Goal: Task Accomplishment & Management: Manage account settings

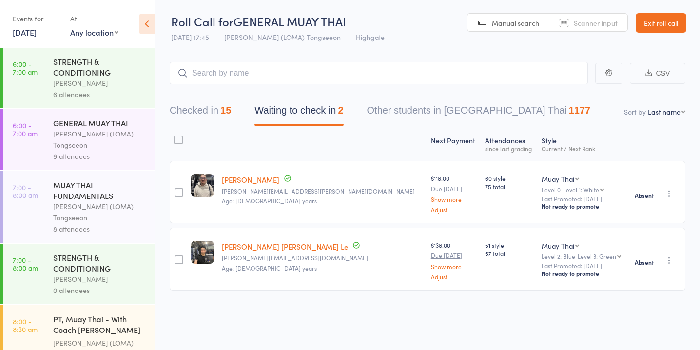
scroll to position [943, 0]
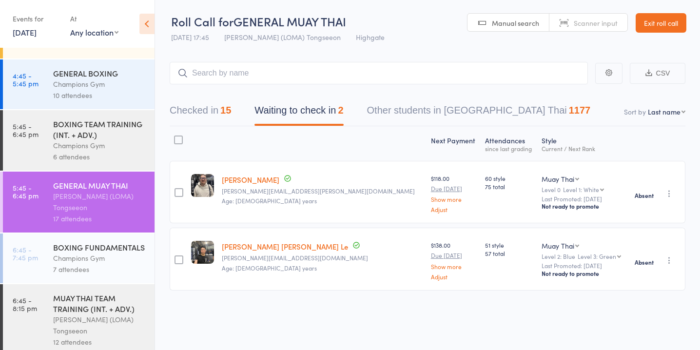
click at [37, 37] on link "15 Sep, 2025" at bounding box center [25, 32] width 24 height 11
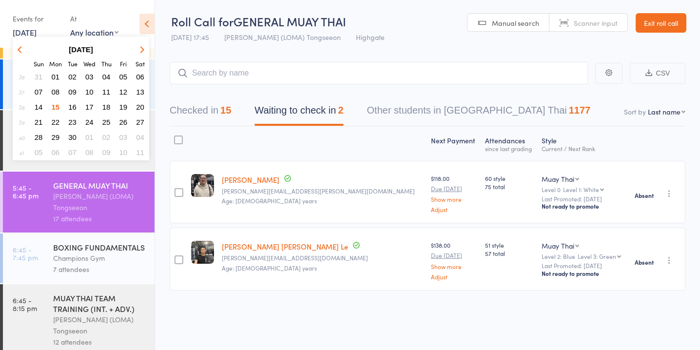
click at [76, 105] on span "16" at bounding box center [72, 107] width 8 height 8
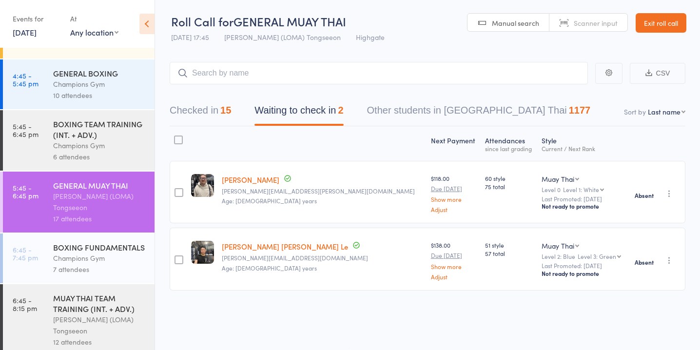
scroll to position [0, 0]
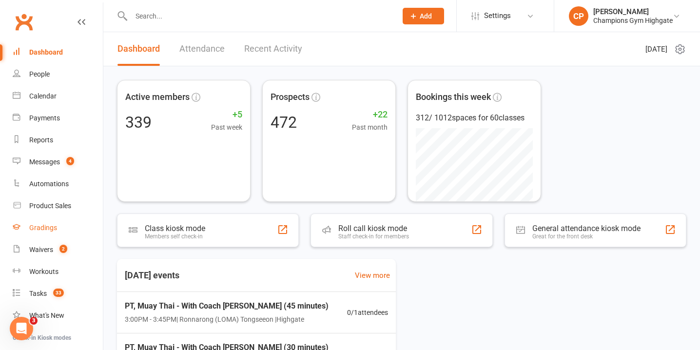
scroll to position [97, 0]
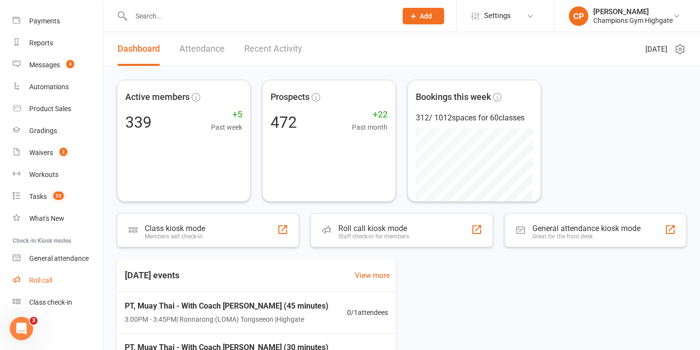
click at [47, 286] on link "Roll call" at bounding box center [58, 281] width 90 height 22
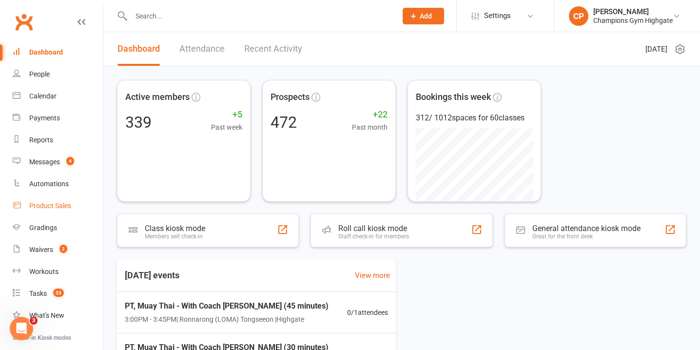
scroll to position [97, 0]
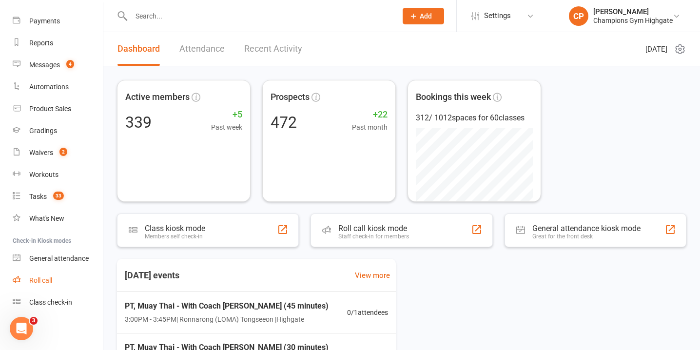
click at [49, 283] on div "Roll call" at bounding box center [40, 281] width 23 height 8
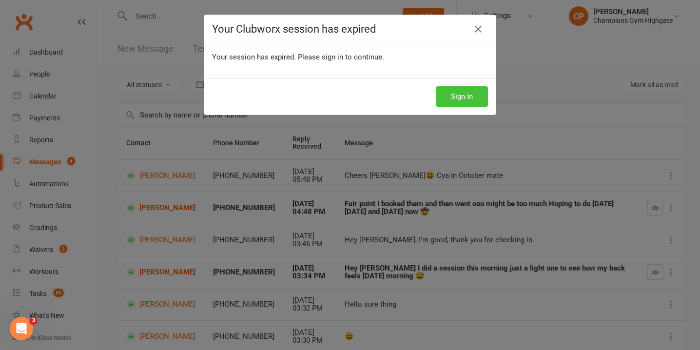
drag, startPoint x: 0, startPoint y: 0, endPoint x: 464, endPoint y: 91, distance: 473.0
click at [464, 90] on button "Sign In" at bounding box center [462, 96] width 52 height 20
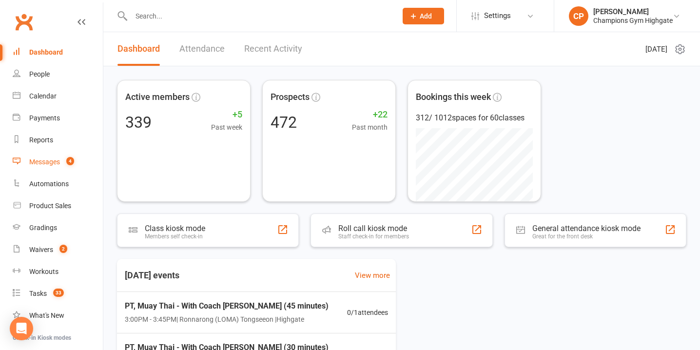
click at [75, 160] on link "Messages 4" at bounding box center [58, 162] width 90 height 22
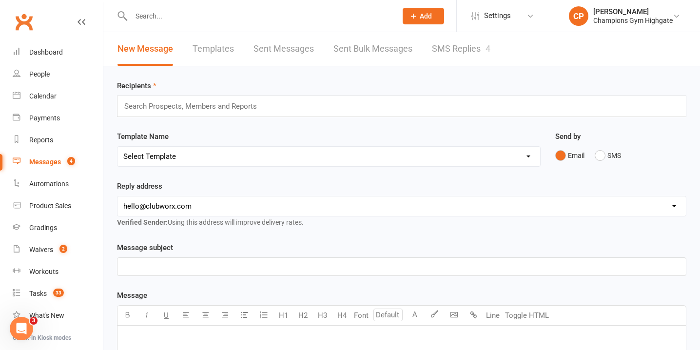
click at [451, 48] on link "SMS Replies 4" at bounding box center [461, 49] width 59 height 34
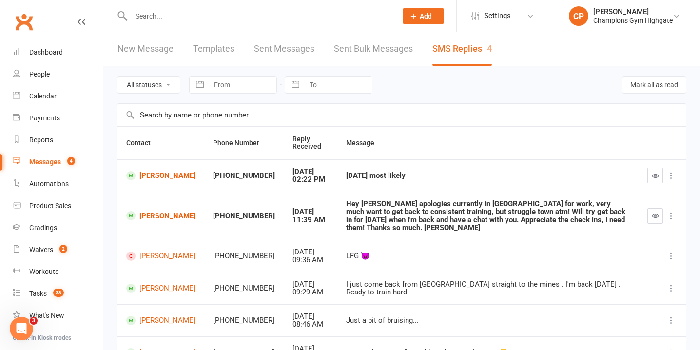
click at [259, 15] on input "text" at bounding box center [259, 16] width 262 height 14
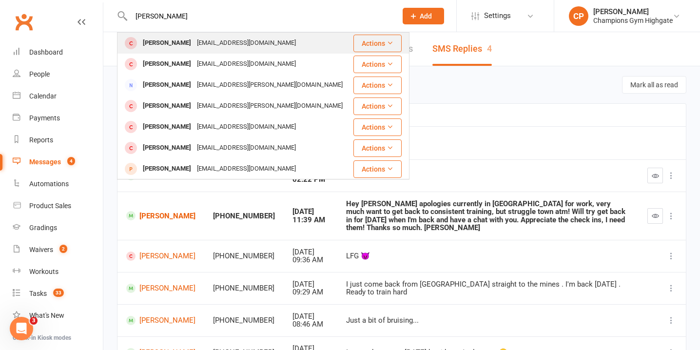
type input "david mo"
click at [267, 43] on div "mouchiroudd@gmail.com" at bounding box center [246, 43] width 105 height 14
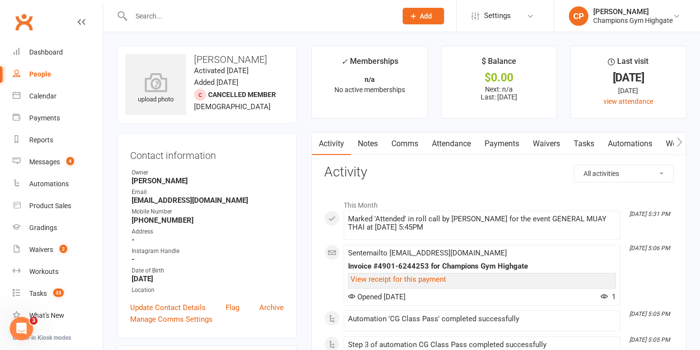
click at [361, 146] on link "Notes" at bounding box center [368, 144] width 34 height 22
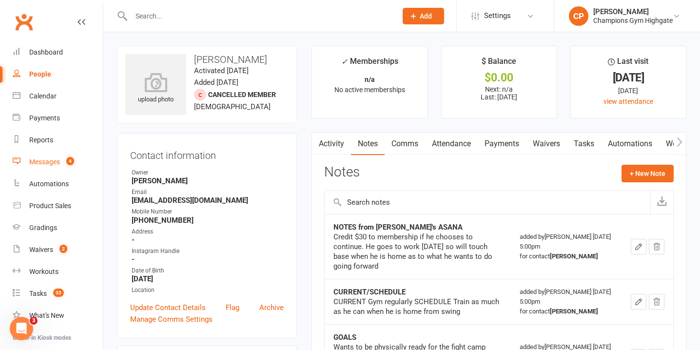
click at [63, 162] on count-badge "4" at bounding box center [67, 162] width 13 height 8
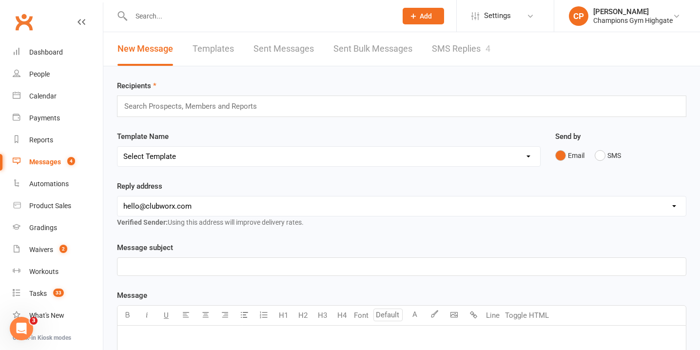
click at [440, 46] on link "SMS Replies 4" at bounding box center [461, 49] width 59 height 34
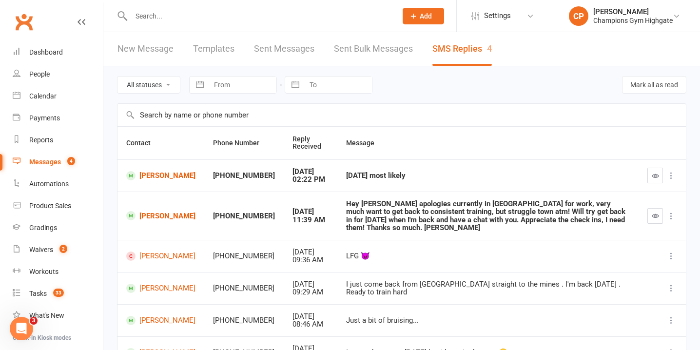
click at [141, 84] on select "All statuses Read only Unread only" at bounding box center [149, 85] width 62 height 17
select select "unread_only"
click at [118, 77] on select "All statuses Read only Unread only" at bounding box center [149, 85] width 62 height 17
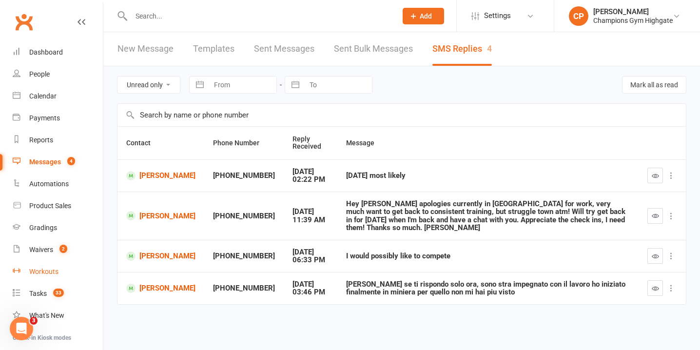
click at [39, 261] on link "Workouts" at bounding box center [58, 272] width 90 height 22
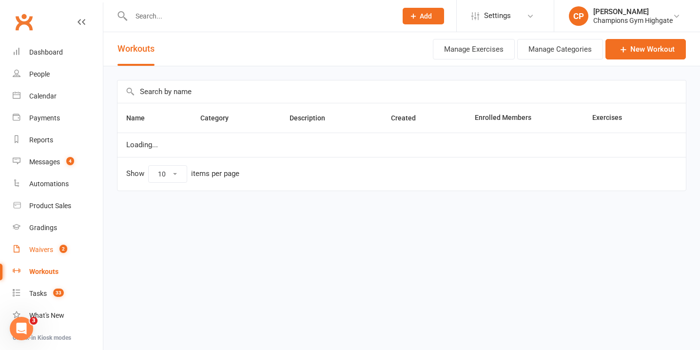
click at [41, 243] on link "Waivers 2" at bounding box center [58, 250] width 90 height 22
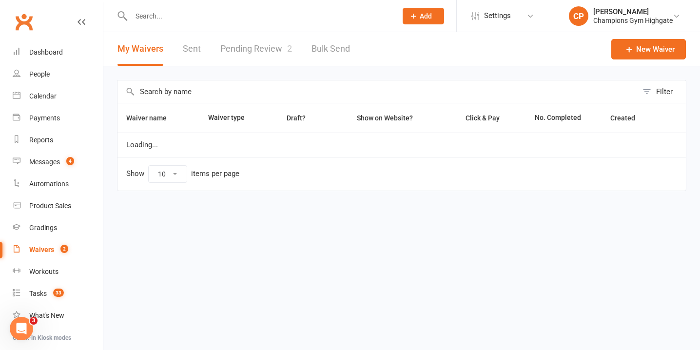
click at [270, 49] on link "Pending Review 2" at bounding box center [256, 49] width 72 height 34
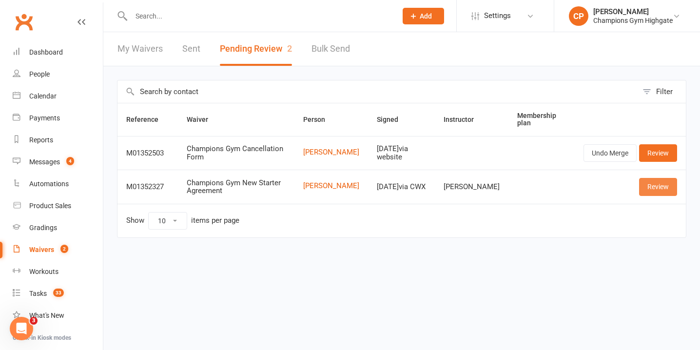
click at [649, 186] on link "Review" at bounding box center [658, 187] width 38 height 18
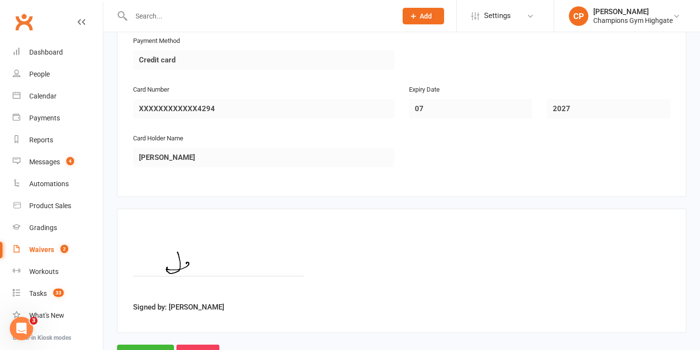
scroll to position [1114, 0]
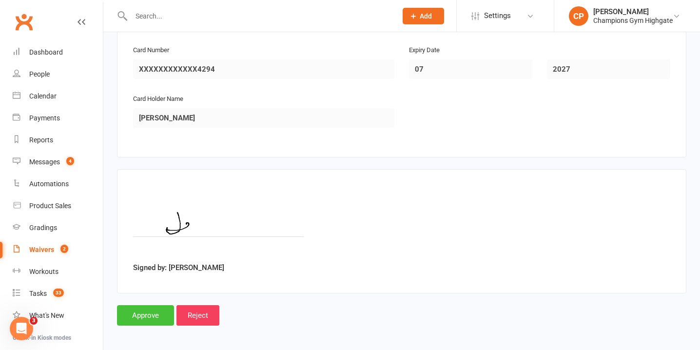
click at [145, 310] on input "Approve" at bounding box center [145, 315] width 57 height 20
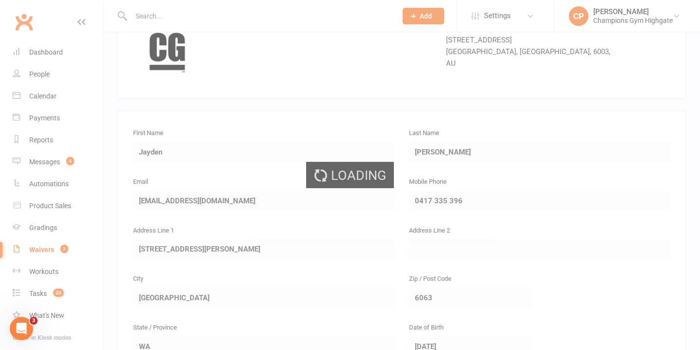
scroll to position [37, 0]
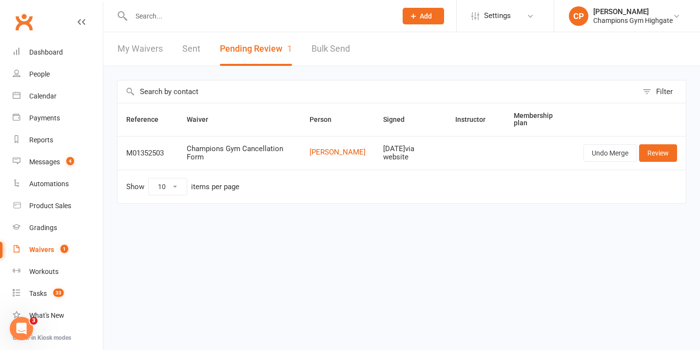
click at [259, 15] on input "text" at bounding box center [259, 16] width 262 height 14
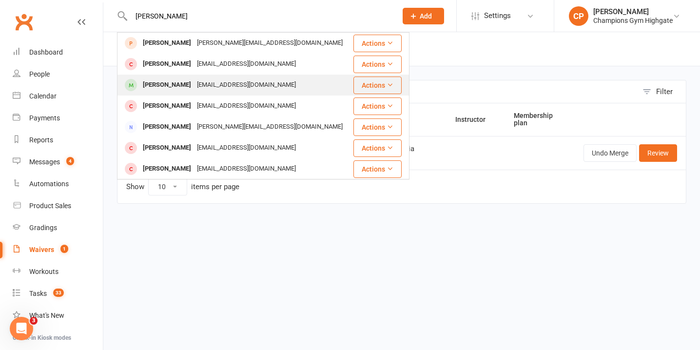
type input "dani"
click at [269, 85] on div "Danis Lubis daniswaralubis@gmail.com" at bounding box center [235, 85] width 235 height 20
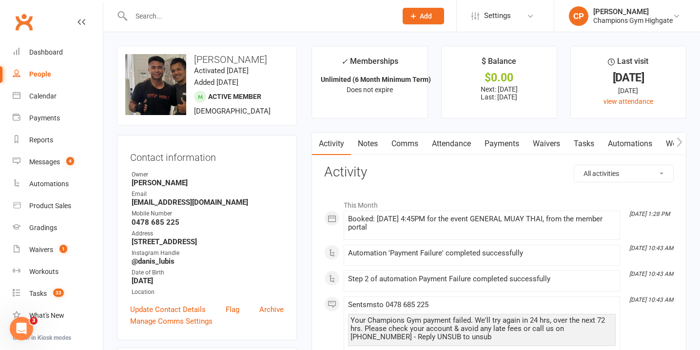
click at [515, 145] on link "Payments" at bounding box center [502, 144] width 48 height 22
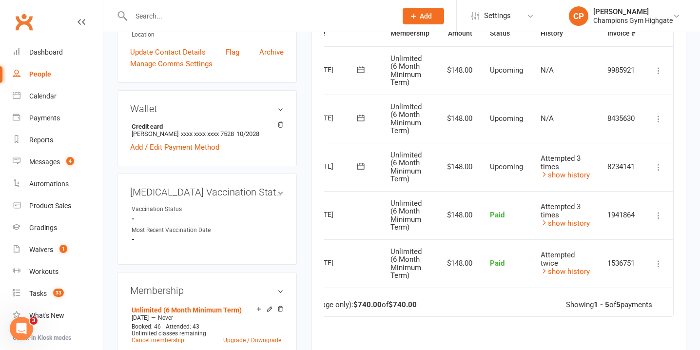
scroll to position [0, 54]
click at [659, 162] on icon at bounding box center [659, 167] width 10 height 10
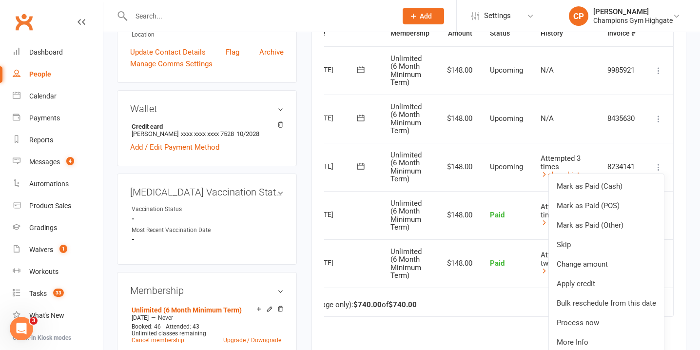
click at [613, 143] on td "8234141" at bounding box center [621, 167] width 45 height 48
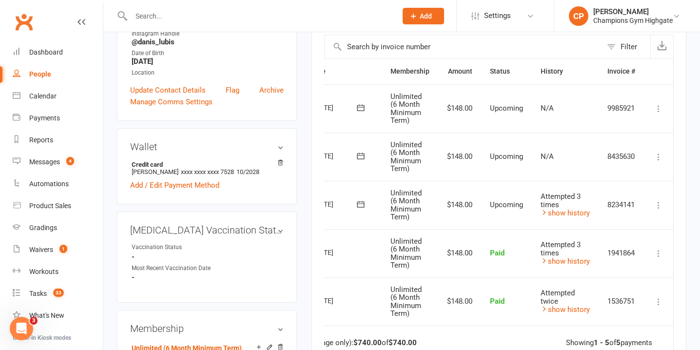
click at [658, 205] on icon at bounding box center [659, 205] width 10 height 10
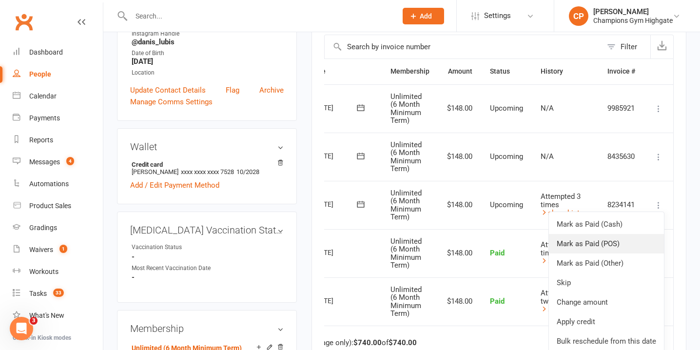
click at [616, 239] on link "Mark as Paid (POS)" at bounding box center [606, 244] width 115 height 20
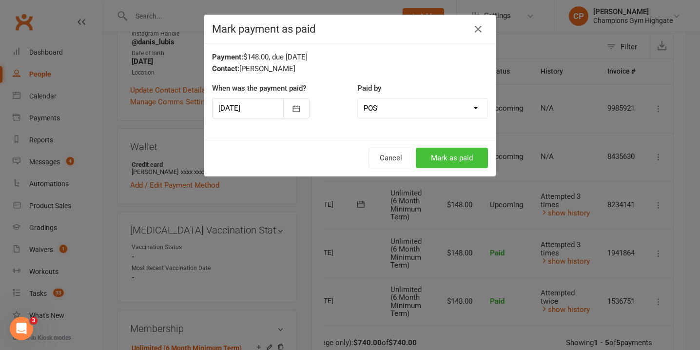
click at [439, 155] on button "Mark as paid" at bounding box center [452, 158] width 72 height 20
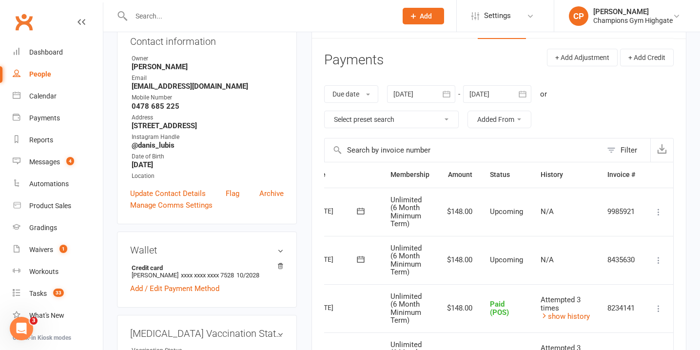
scroll to position [0, 0]
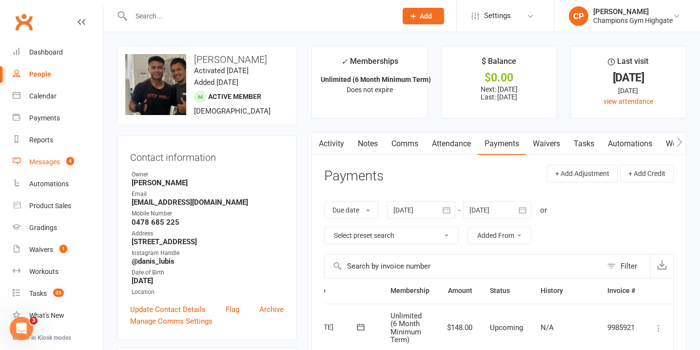
click at [75, 163] on link "Messages 4" at bounding box center [58, 162] width 90 height 22
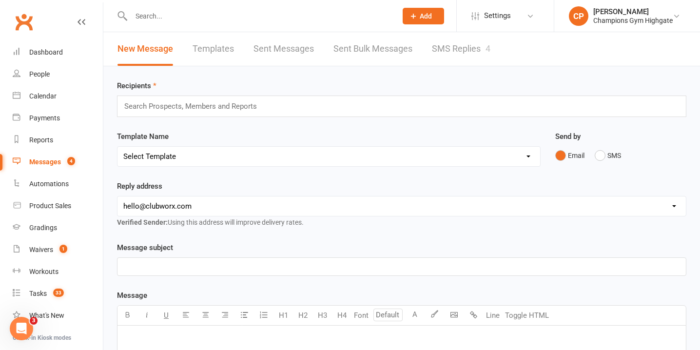
click at [443, 60] on link "SMS Replies 4" at bounding box center [461, 49] width 59 height 34
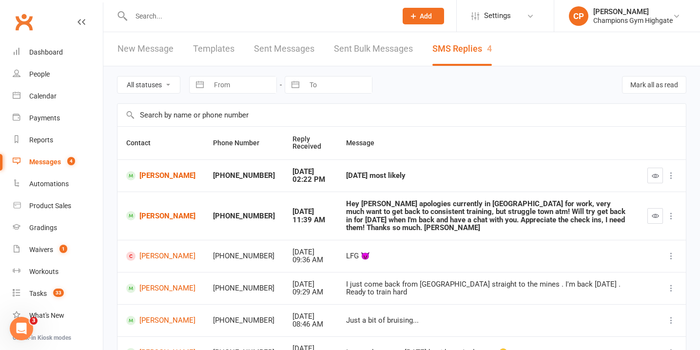
click at [228, 16] on input "text" at bounding box center [259, 16] width 262 height 14
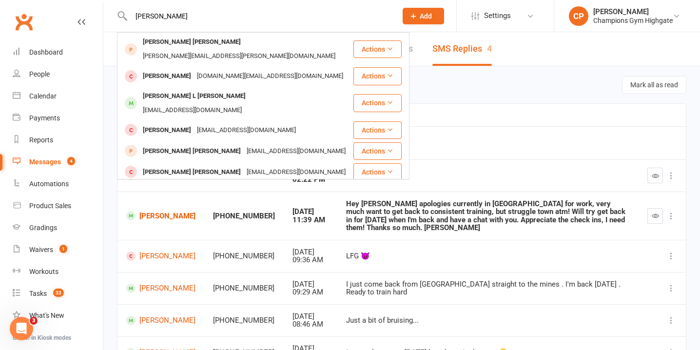
type input "connor"
click at [250, 186] on div "connorjaxonadriancook@gmail.com" at bounding box center [246, 193] width 105 height 14
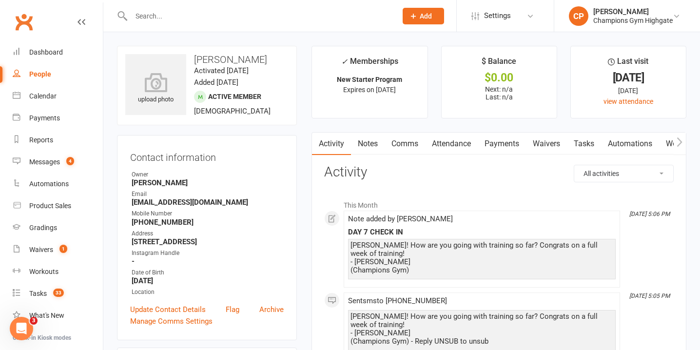
click at [370, 144] on link "Notes" at bounding box center [368, 144] width 34 height 22
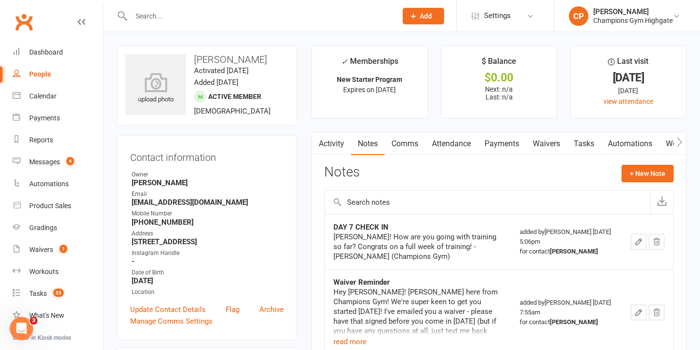
click at [337, 149] on link "Activity" at bounding box center [331, 144] width 39 height 22
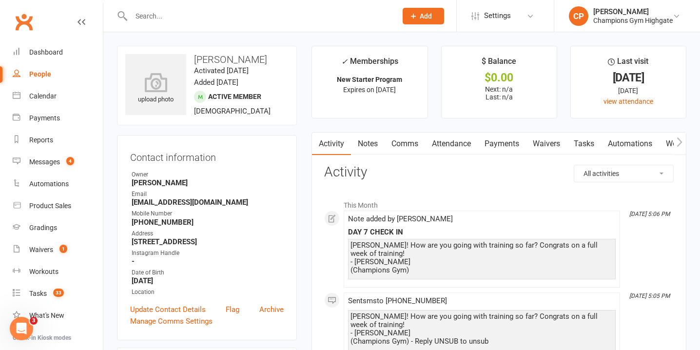
click at [366, 151] on link "Notes" at bounding box center [368, 144] width 34 height 22
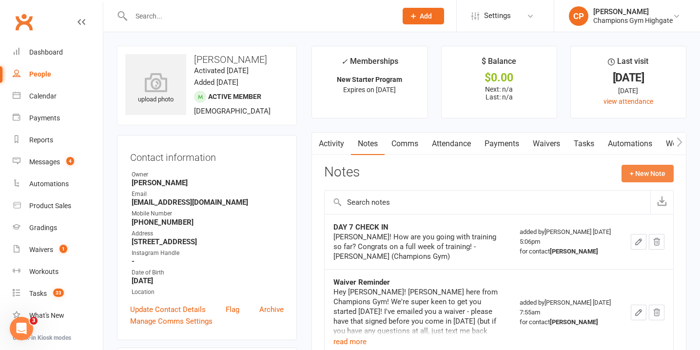
click at [630, 173] on button "+ New Note" at bounding box center [648, 174] width 52 height 18
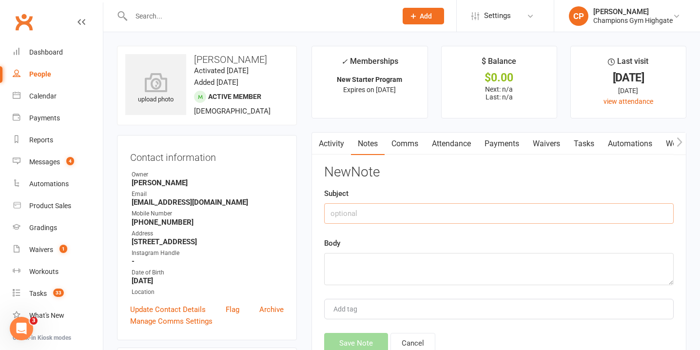
click at [419, 215] on input "text" at bounding box center [499, 213] width 350 height 20
type input "DAY 14 CHECK IN"
click at [388, 277] on textarea at bounding box center [499, 269] width 350 height 32
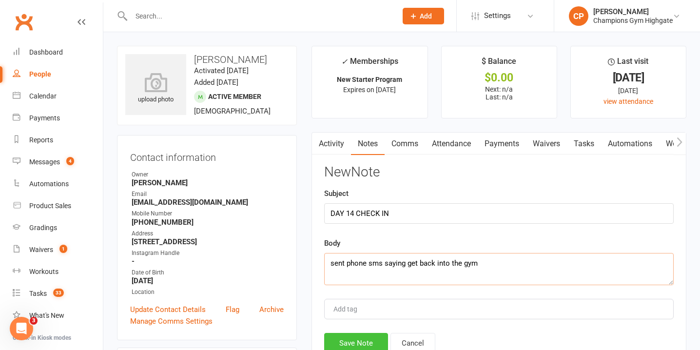
type textarea "sent phone sms saying get back into the gym"
click at [362, 338] on button "Save Note" at bounding box center [356, 343] width 64 height 20
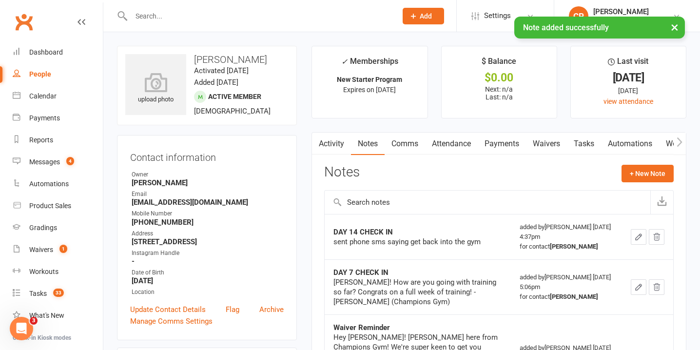
click at [457, 138] on link "Attendance" at bounding box center [451, 144] width 53 height 22
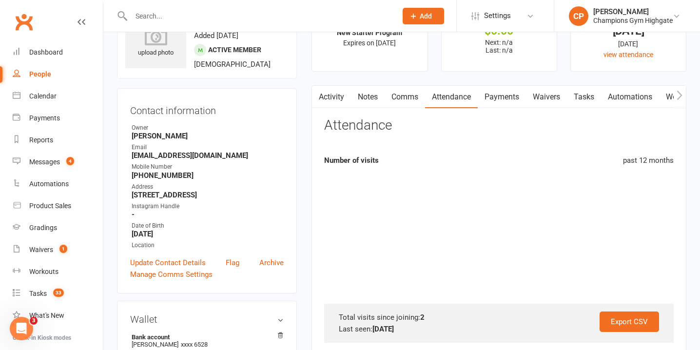
scroll to position [54, 0]
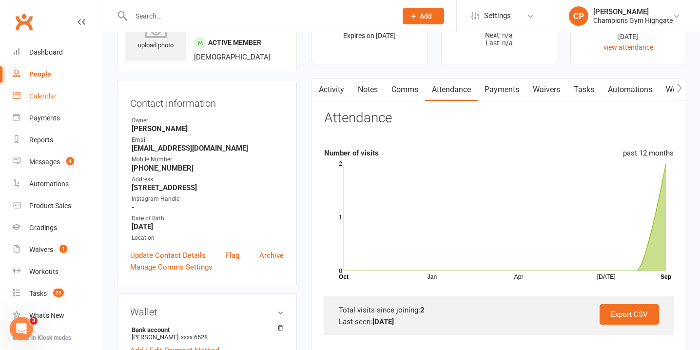
click at [56, 96] on div "Calendar" at bounding box center [42, 96] width 27 height 8
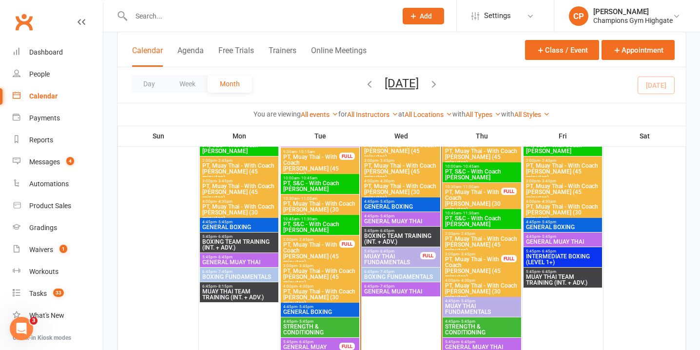
scroll to position [1258, 0]
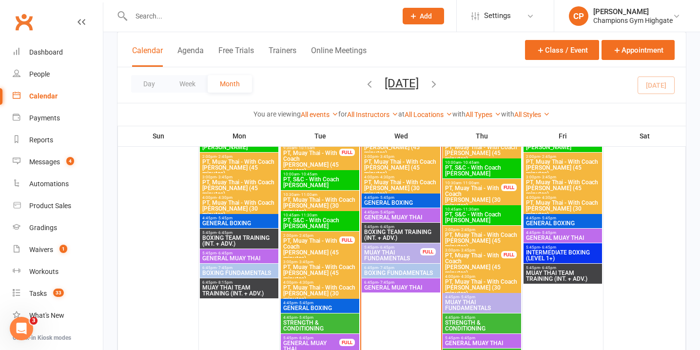
click at [410, 215] on span "GENERAL MUAY THAI" at bounding box center [401, 218] width 75 height 6
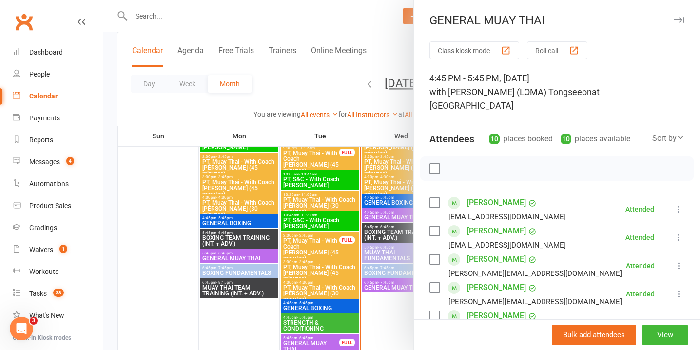
click at [682, 21] on icon "button" at bounding box center [679, 20] width 10 height 6
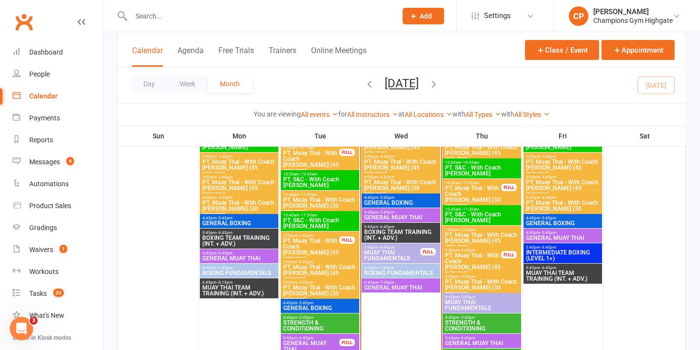
click at [400, 217] on span "GENERAL MUAY THAI" at bounding box center [401, 218] width 75 height 6
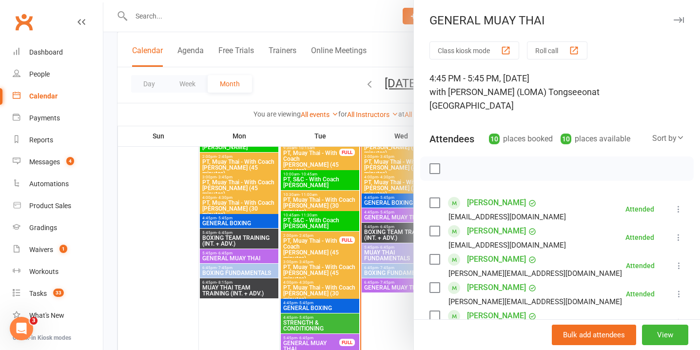
click at [563, 157] on div at bounding box center [557, 169] width 274 height 24
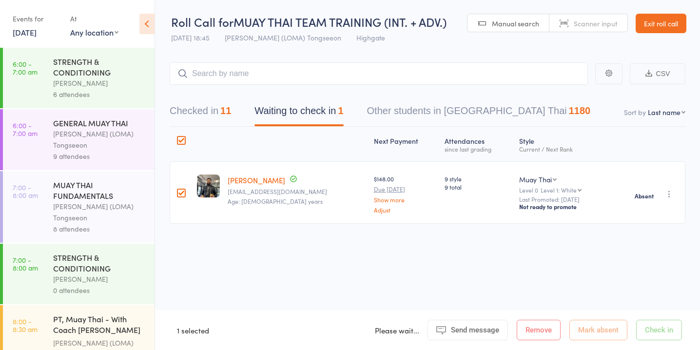
click at [288, 253] on div "Next Payment Atten­dances since last grading Style Current / Next Rank edit [PE…" at bounding box center [428, 197] width 516 height 140
click at [25, 32] on link "[DATE]" at bounding box center [25, 32] width 24 height 11
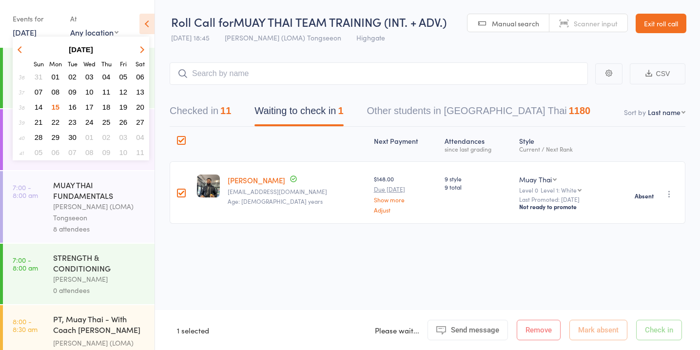
click at [96, 104] on button "17" at bounding box center [89, 106] width 15 height 13
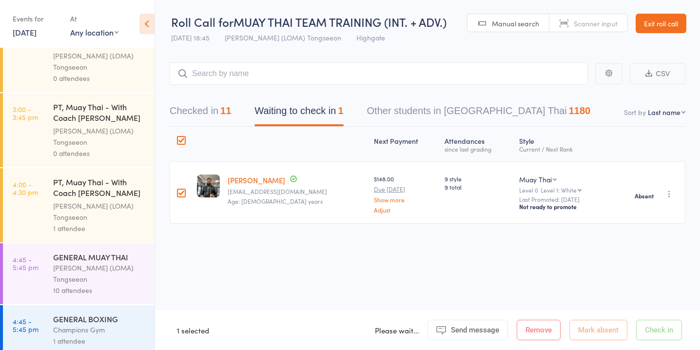
scroll to position [699, 0]
click at [110, 283] on div "10 attendees" at bounding box center [99, 288] width 93 height 11
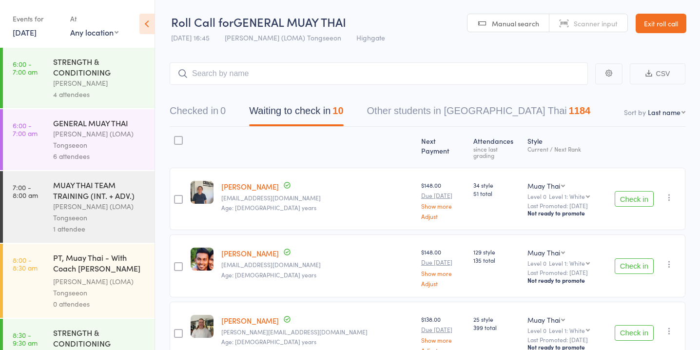
click at [660, 31] on link "Exit roll call" at bounding box center [661, 24] width 51 height 20
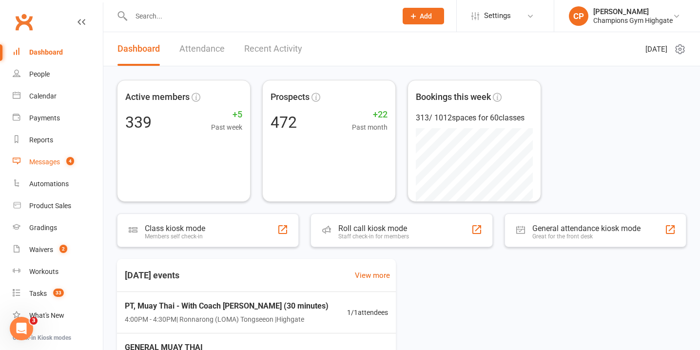
click at [67, 161] on span "4" at bounding box center [70, 161] width 8 height 8
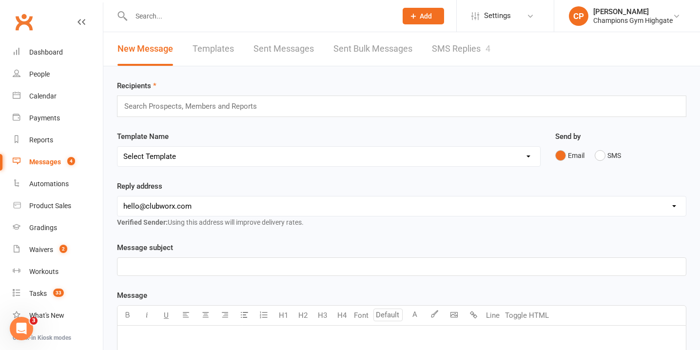
click at [464, 52] on link "SMS Replies 4" at bounding box center [461, 49] width 59 height 34
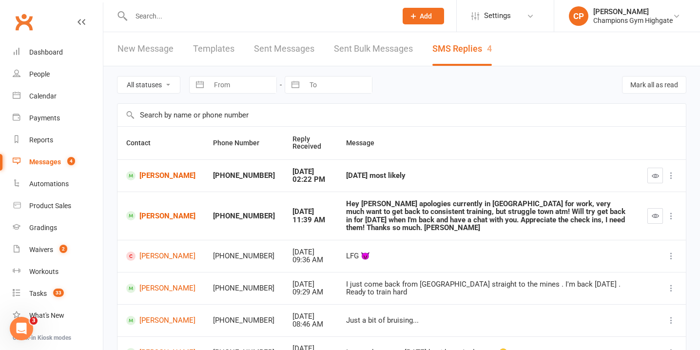
click at [362, 17] on input "text" at bounding box center [259, 16] width 262 height 14
click at [51, 251] on div "Waivers" at bounding box center [41, 250] width 24 height 8
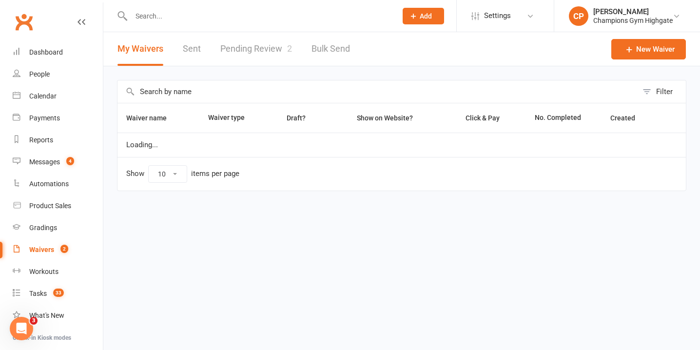
click at [237, 54] on link "Pending Review 2" at bounding box center [256, 49] width 72 height 34
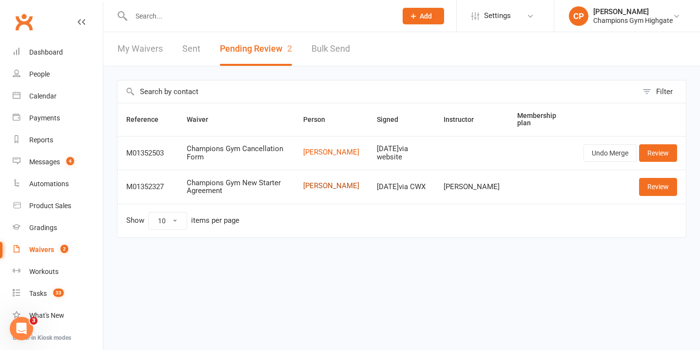
click at [337, 185] on link "Jayden Boyd" at bounding box center [331, 186] width 56 height 8
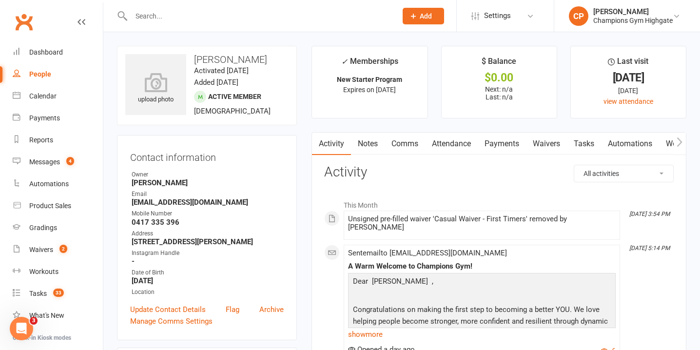
click at [623, 165] on select "All activities Bookings / Attendances Communications Notes Failed SMSes Grading…" at bounding box center [623, 173] width 99 height 17
select select "ConversationLogEntry"
click at [574, 165] on select "All activities Bookings / Attendances Communications Notes Failed SMSes Grading…" at bounding box center [623, 173] width 99 height 17
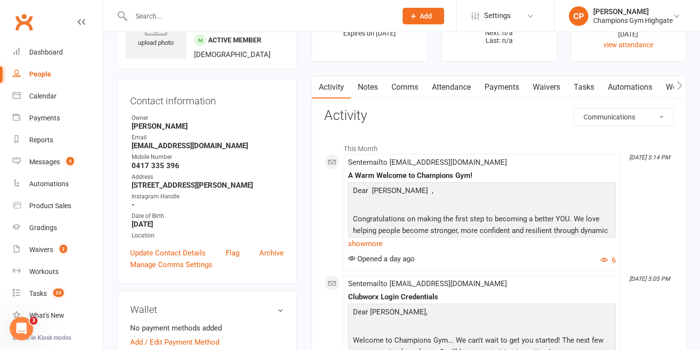
scroll to position [55, 0]
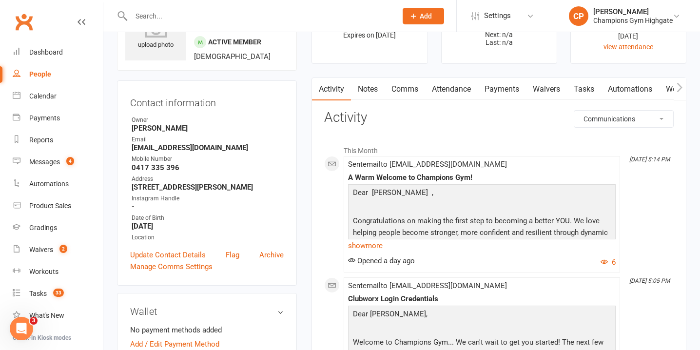
click at [370, 88] on link "Notes" at bounding box center [368, 89] width 34 height 22
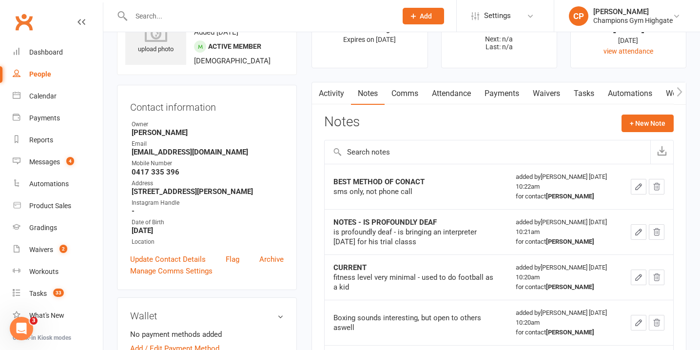
scroll to position [11, 0]
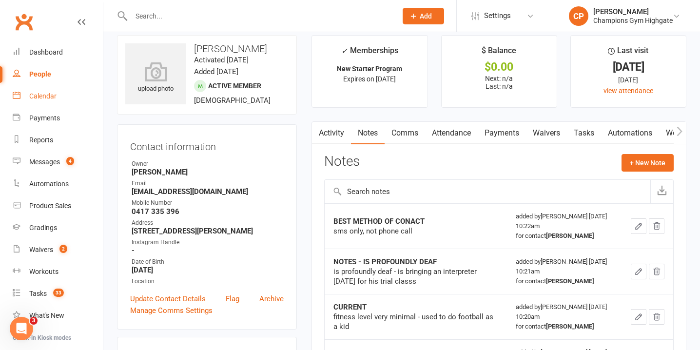
click at [48, 96] on div "Calendar" at bounding box center [42, 96] width 27 height 8
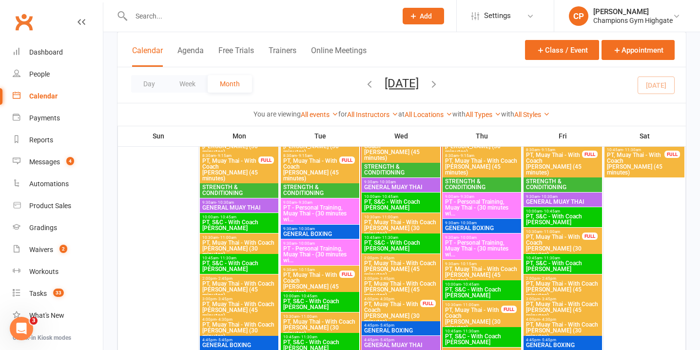
scroll to position [1174, 0]
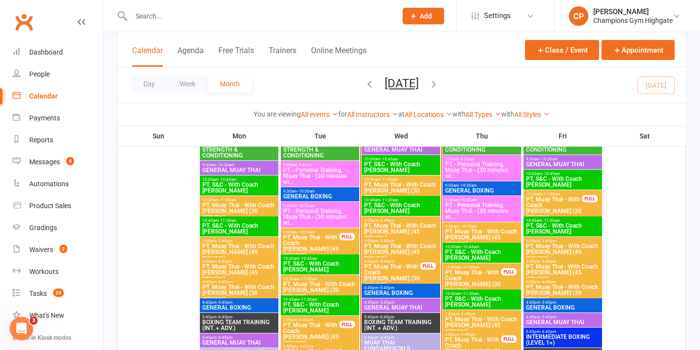
click at [478, 273] on span "PT, Muay Thai - With Coach Loma (30 minutes)" at bounding box center [473, 281] width 57 height 23
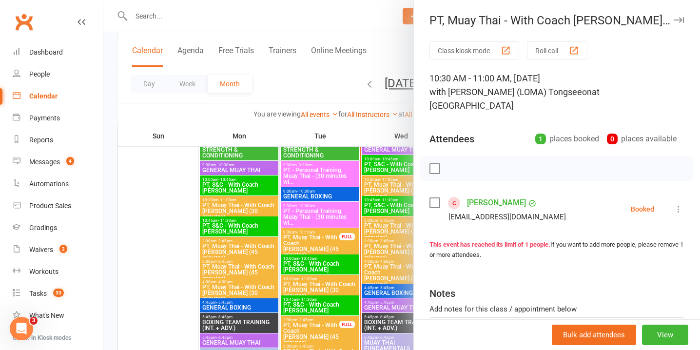
click at [340, 213] on div at bounding box center [401, 175] width 597 height 350
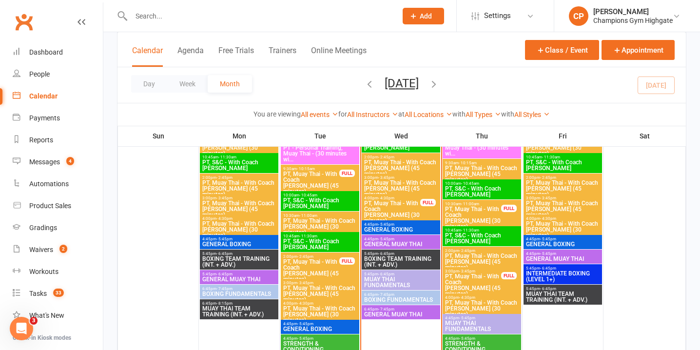
scroll to position [1238, 0]
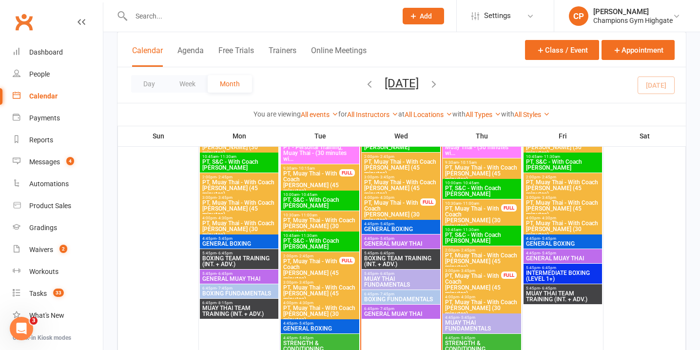
click at [486, 277] on span "PT, Muay Thai - With Coach Loma (45 minutes)" at bounding box center [473, 284] width 57 height 23
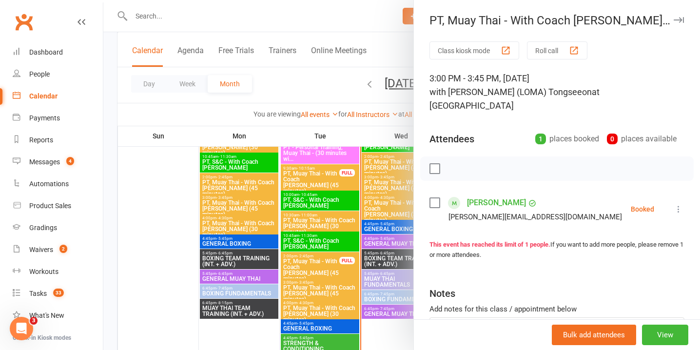
click at [311, 232] on div at bounding box center [401, 175] width 597 height 350
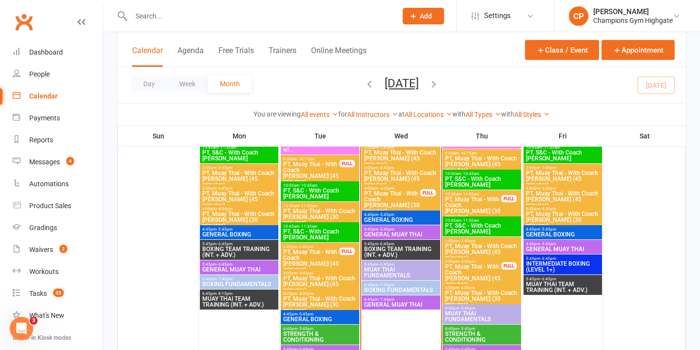
scroll to position [1231, 0]
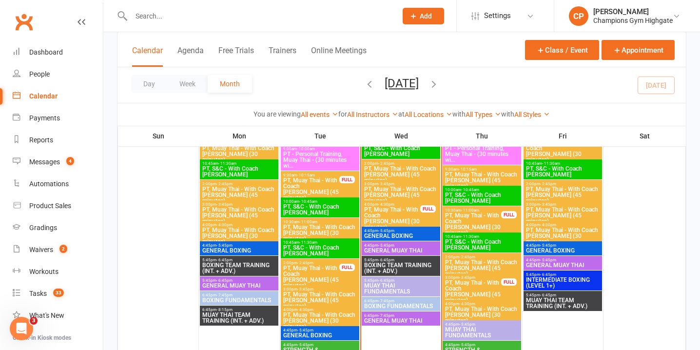
click at [406, 243] on span "4:45pm - 5:45pm" at bounding box center [401, 245] width 75 height 4
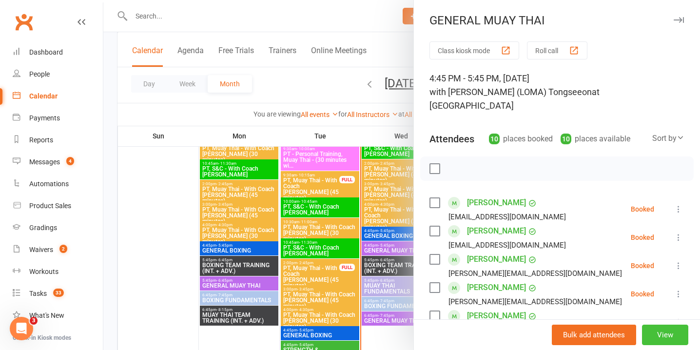
click at [671, 335] on button "View" at bounding box center [665, 335] width 46 height 20
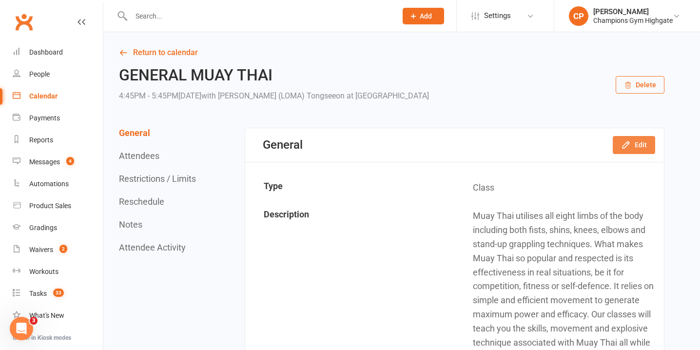
click at [649, 138] on button "Edit" at bounding box center [634, 145] width 42 height 18
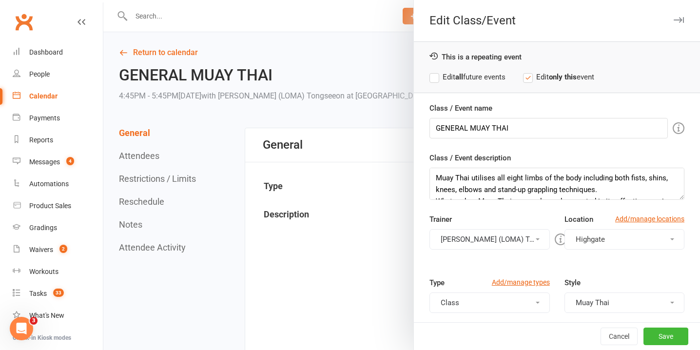
click at [535, 241] on button "Ronnarong (LOMA) Tongseeon" at bounding box center [490, 239] width 120 height 20
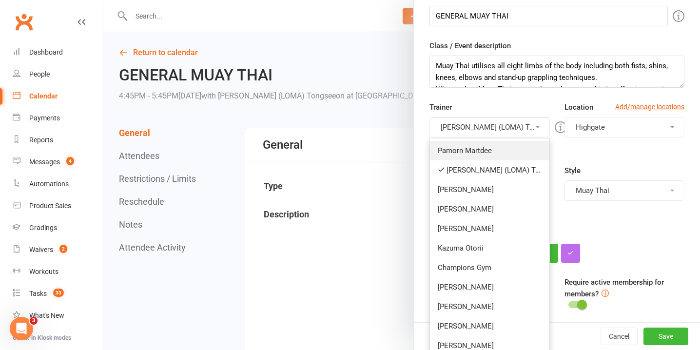
scroll to position [159, 0]
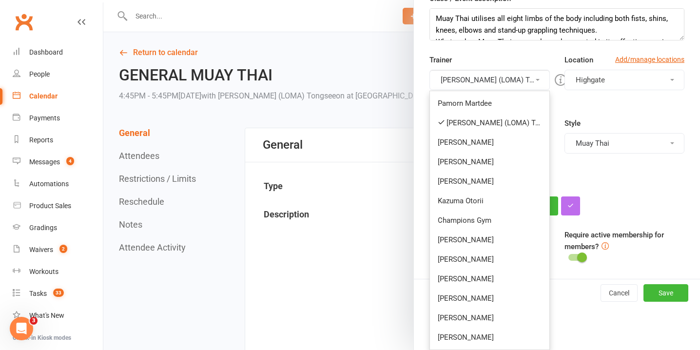
click at [399, 214] on div at bounding box center [401, 175] width 597 height 350
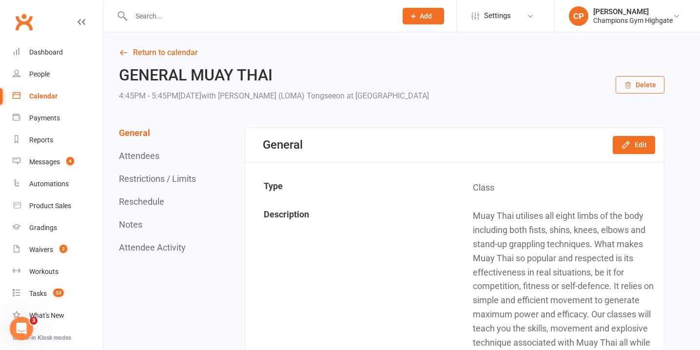
scroll to position [0, 0]
click at [141, 50] on link "Return to calendar" at bounding box center [392, 53] width 546 height 14
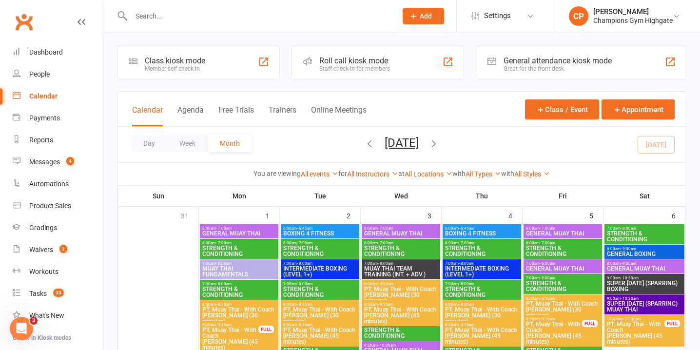
click at [420, 17] on span "Add" at bounding box center [426, 16] width 12 height 8
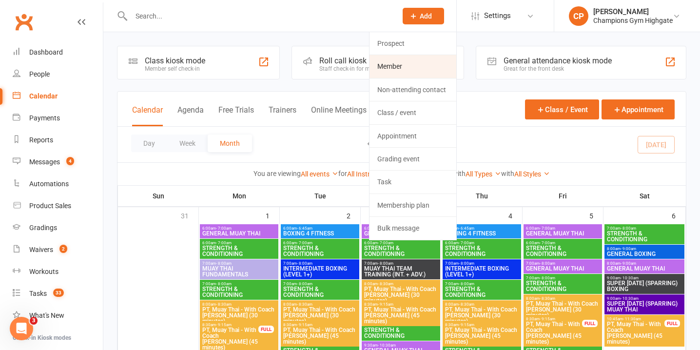
click at [412, 64] on link "Member" at bounding box center [413, 66] width 87 height 22
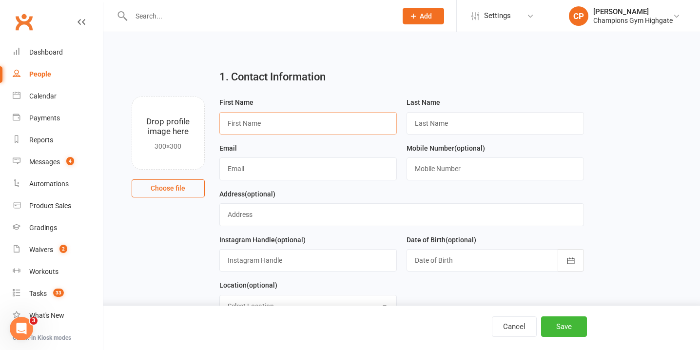
click at [259, 121] on input "text" at bounding box center [308, 123] width 178 height 22
paste input "Zaimi Abdul"
drag, startPoint x: 264, startPoint y: 123, endPoint x: 247, endPoint y: 123, distance: 16.6
click at [247, 123] on input "Zaimi Abdul" at bounding box center [308, 123] width 178 height 22
type input "Zaimi"
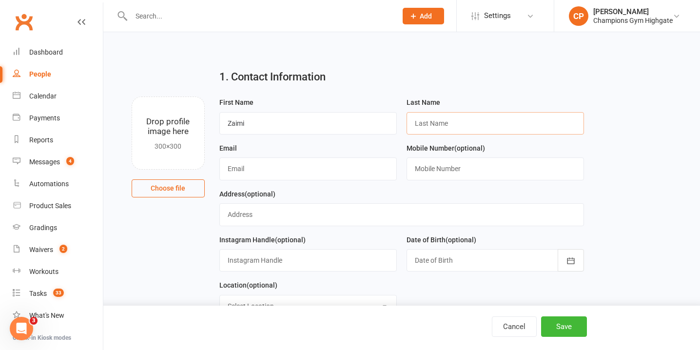
click at [453, 120] on input "text" at bounding box center [496, 123] width 178 height 22
paste input "Abdul"
type input "Abdul"
click at [277, 223] on input "text" at bounding box center [401, 214] width 365 height 22
paste input "⅞ Rowe Avenue, Rivervale"
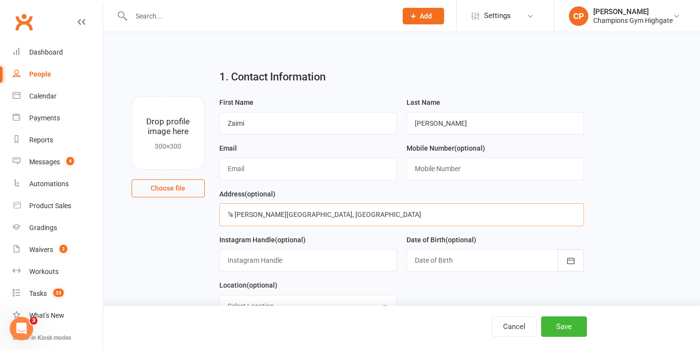
type input "⅞ Rowe Avenue, Rivervale"
click at [328, 162] on input "text" at bounding box center [308, 169] width 178 height 22
paste input "zaimiabdulmutalib@gmail.com"
type input "zaimiabdulmutalib@gmail.com"
click at [483, 174] on input "text" at bounding box center [496, 169] width 178 height 22
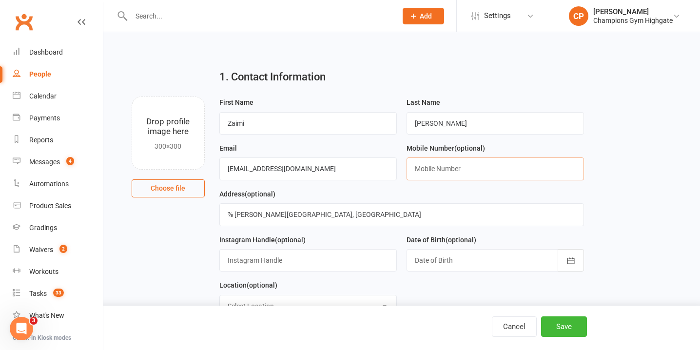
paste input "+61433420751"
type input "+61433420751"
click at [330, 256] on input "text" at bounding box center [308, 260] width 178 height 22
click at [464, 265] on div at bounding box center [496, 260] width 178 height 22
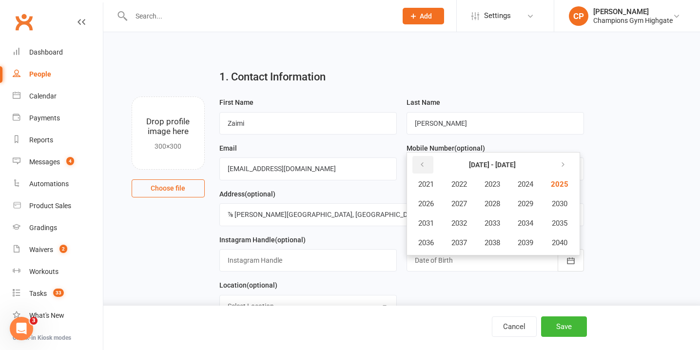
click at [430, 166] on button "button" at bounding box center [423, 165] width 21 height 18
click at [496, 252] on button "1998" at bounding box center [492, 243] width 32 height 19
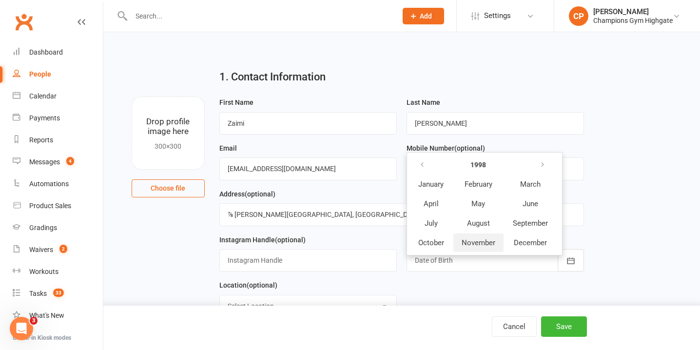
click at [486, 242] on span "November" at bounding box center [479, 242] width 34 height 9
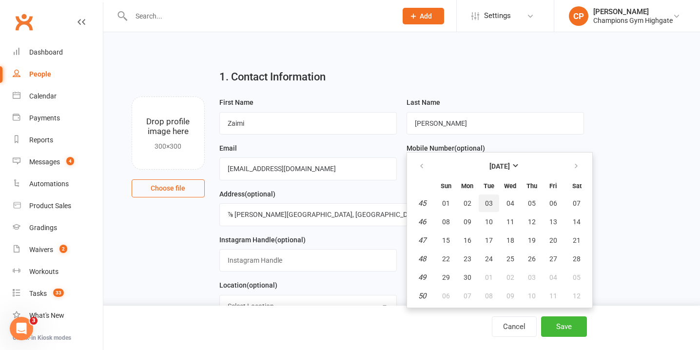
click at [485, 210] on button "03" at bounding box center [489, 204] width 20 height 18
type input "03 Nov 1998"
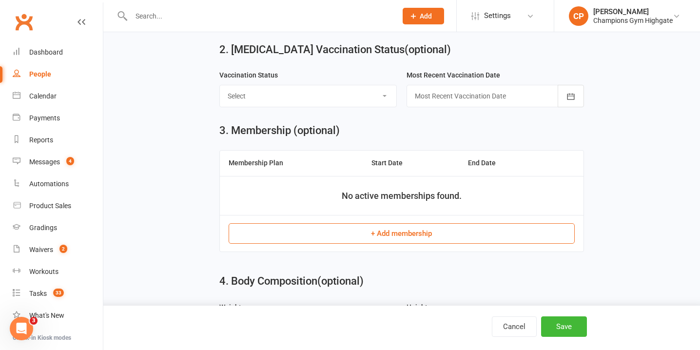
scroll to position [293, 0]
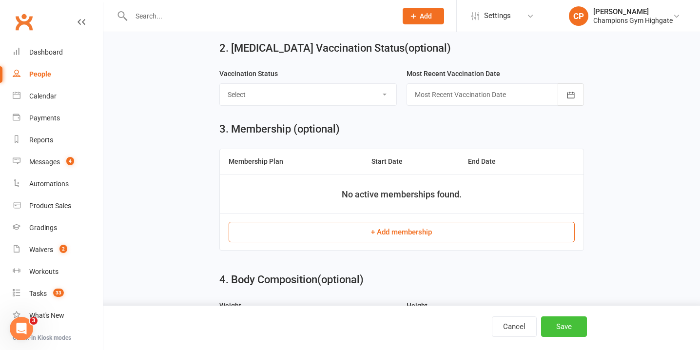
click at [564, 331] on button "Save" at bounding box center [564, 326] width 46 height 20
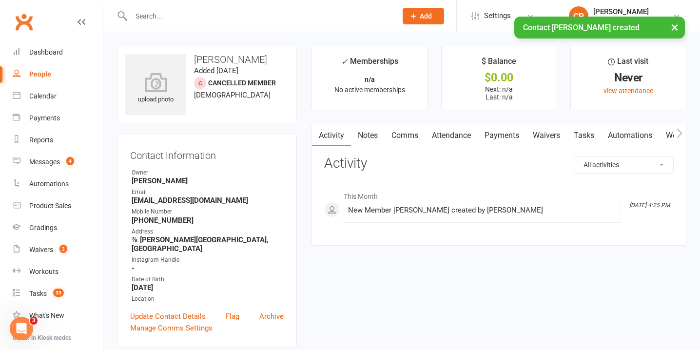
click at [372, 131] on link "Notes" at bounding box center [368, 135] width 34 height 22
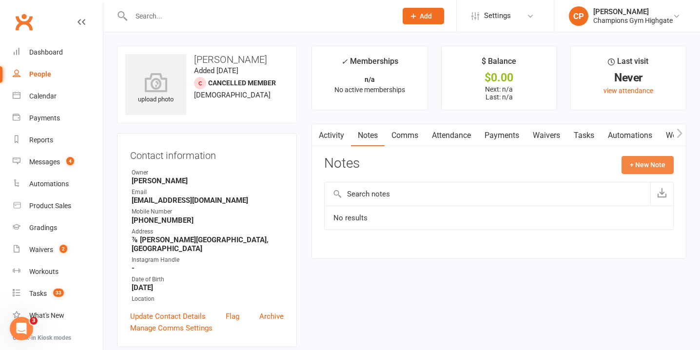
click at [647, 163] on button "+ New Note" at bounding box center [648, 165] width 52 height 18
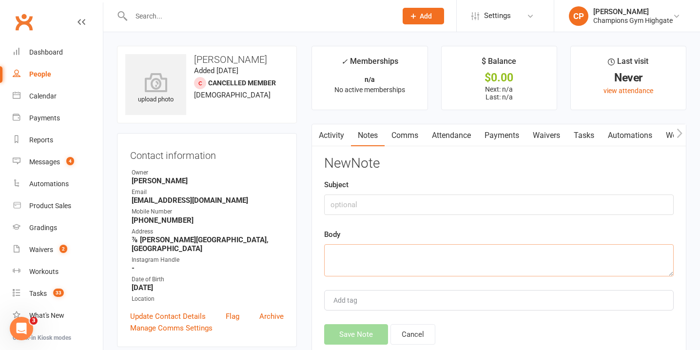
click at [461, 256] on textarea at bounding box center [499, 260] width 350 height 32
paste textarea "Hasn’t had the courage to get started, but just had a kid & wants to be a role …"
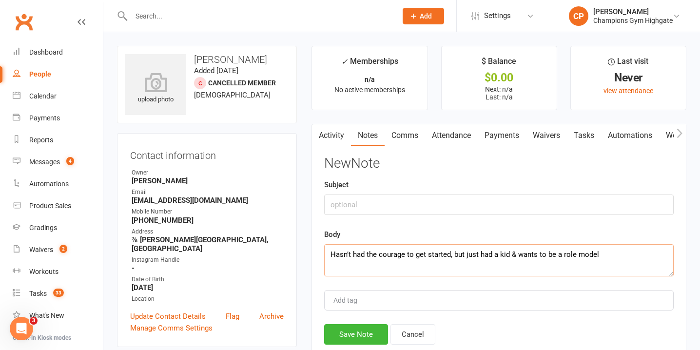
type textarea "Hasn’t had the courage to get started, but just had a kid & wants to be a role …"
click at [446, 205] on input "text" at bounding box center [499, 205] width 350 height 20
type input "WHY NOW"
click at [360, 333] on button "Save Note" at bounding box center [356, 334] width 64 height 20
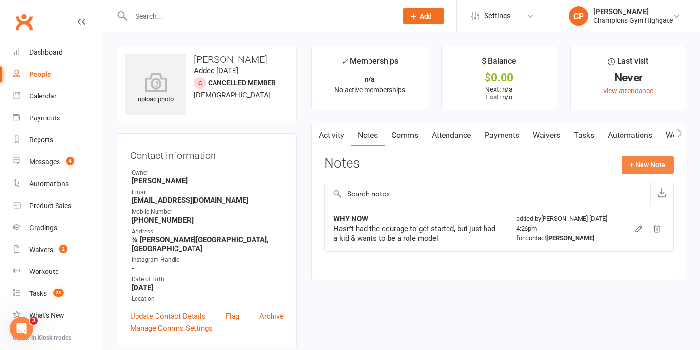
click at [630, 162] on button "+ New Note" at bounding box center [648, 165] width 52 height 18
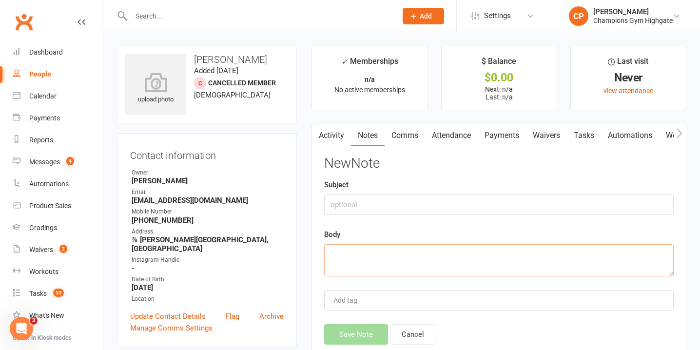
click at [371, 267] on textarea at bounding box center [499, 260] width 350 height 32
paste textarea "INFO Landscaper 26 Newborn son PAST Has tried to get into regular strength trai…"
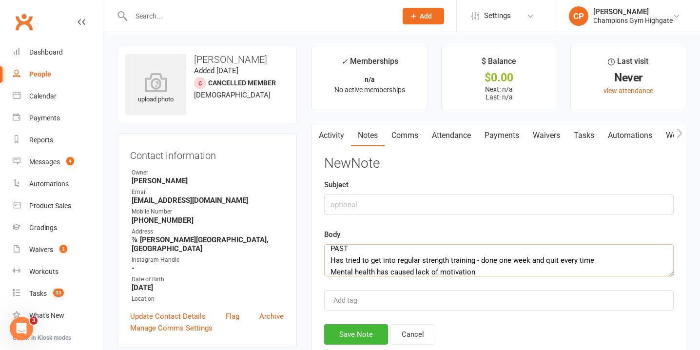
drag, startPoint x: 479, startPoint y: 270, endPoint x: 329, endPoint y: 250, distance: 151.5
click at [328, 250] on textarea "INFO Landscaper 26 Newborn son PAST Has tried to get into regular strength trai…" at bounding box center [499, 260] width 350 height 32
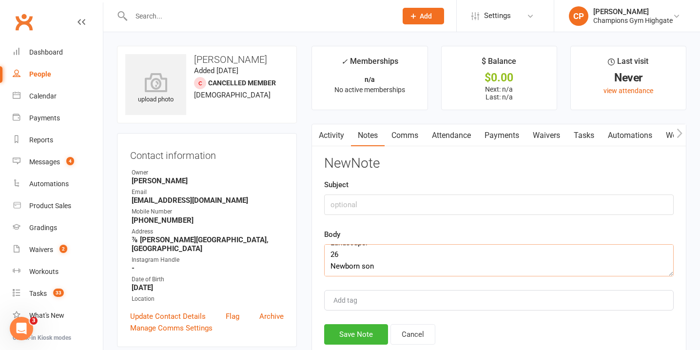
scroll to position [0, 0]
drag, startPoint x: 352, startPoint y: 253, endPoint x: 311, endPoint y: 253, distance: 41.0
click at [312, 253] on div "Activity Notes Comms Attendance Payments Waivers Tasks Automations Workouts Gra…" at bounding box center [499, 249] width 375 height 250
type textarea "Landscaper 26 Newborn son"
click at [361, 199] on input "text" at bounding box center [499, 205] width 350 height 20
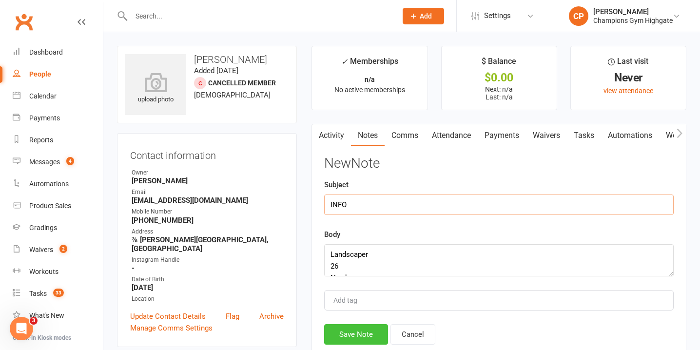
type input "INFO"
click at [356, 328] on button "Save Note" at bounding box center [356, 334] width 64 height 20
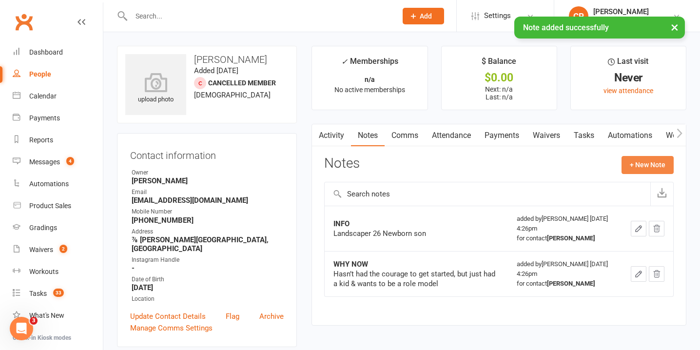
click at [664, 162] on button "+ New Note" at bounding box center [648, 165] width 52 height 18
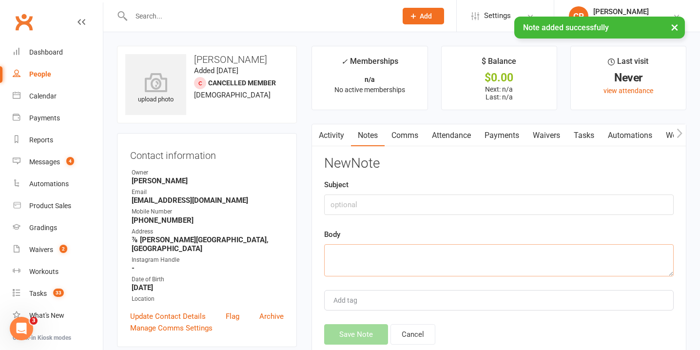
click at [384, 259] on textarea at bounding box center [499, 260] width 350 height 32
paste textarea "PAST Has tried to get into regular strength training - done one week and quit e…"
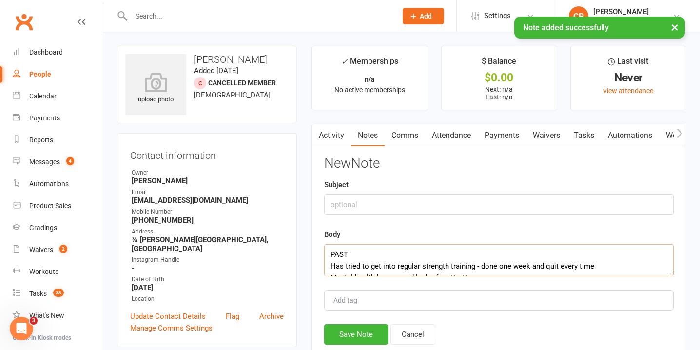
scroll to position [6, 0]
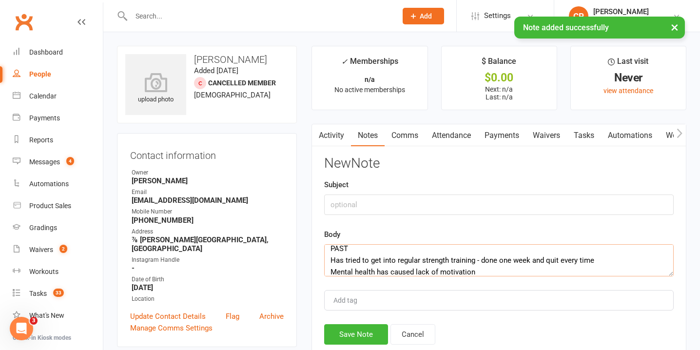
drag, startPoint x: 358, startPoint y: 249, endPoint x: 301, endPoint y: 249, distance: 57.1
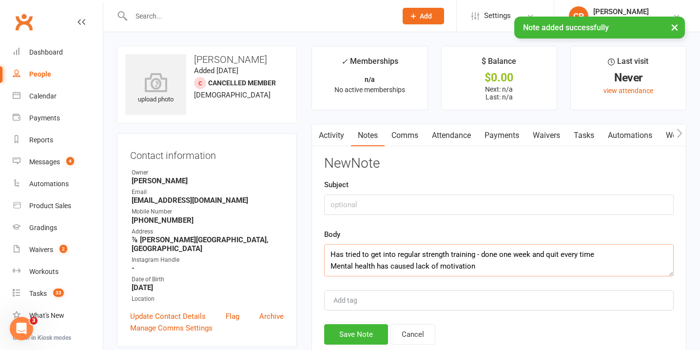
scroll to position [5, 0]
type textarea "Has tried to get into regular strength training - done one week and quit every …"
paste input "PAST"
click at [371, 204] on input "PAST" at bounding box center [499, 205] width 350 height 20
type input "PAST"
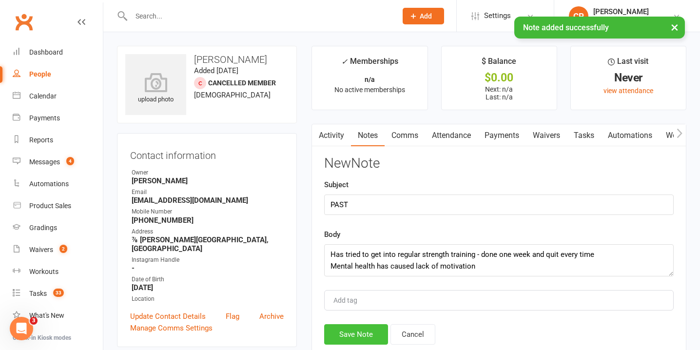
click at [362, 331] on button "Save Note" at bounding box center [356, 334] width 64 height 20
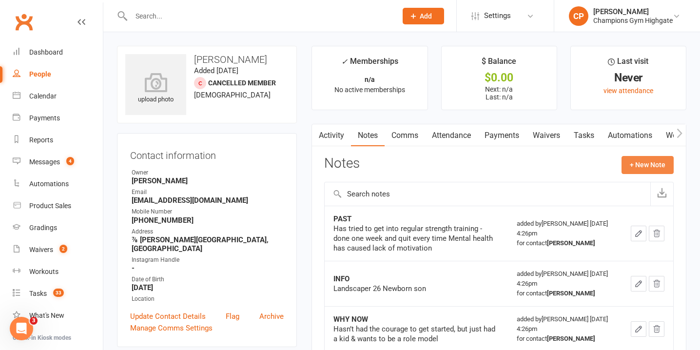
click at [628, 162] on button "+ New Note" at bounding box center [648, 165] width 52 height 18
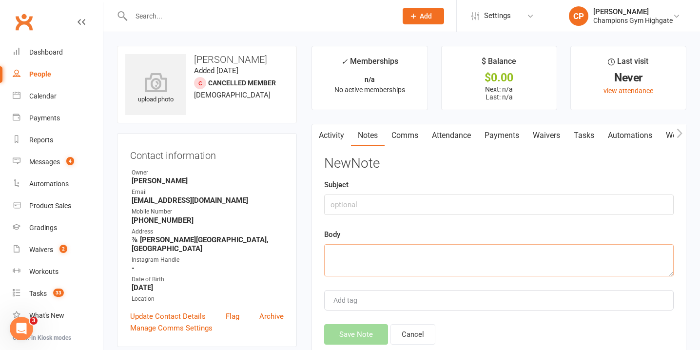
click at [479, 269] on textarea at bounding box center [499, 260] width 350 height 32
paste textarea "Amateur fight in 2 years - have a purpose for training to keep him motivated & …"
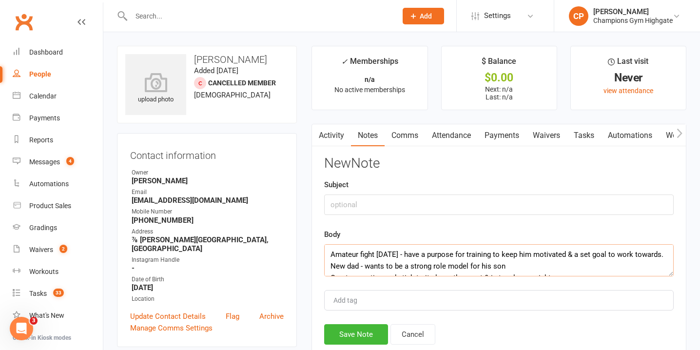
scroll to position [29, 0]
type textarea "Amateur fight in 2 years - have a purpose for training to keep him motivated & …"
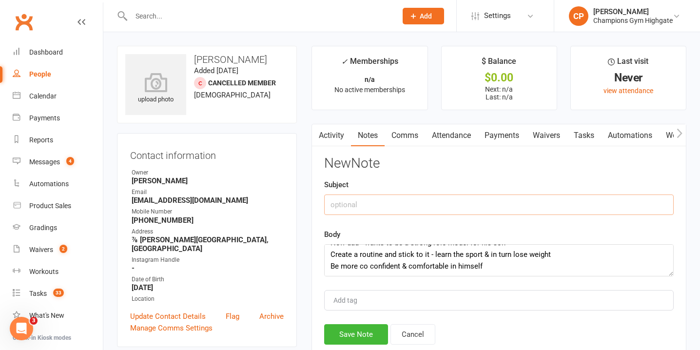
click at [462, 199] on input "text" at bounding box center [499, 205] width 350 height 20
type input "GOALS"
click at [362, 326] on button "Save Note" at bounding box center [356, 334] width 64 height 20
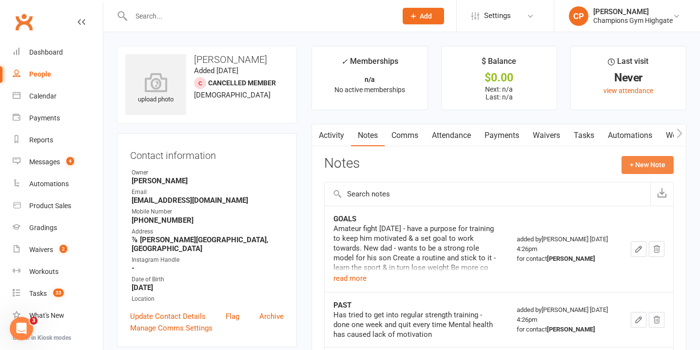
click at [645, 160] on button "+ New Note" at bounding box center [648, 165] width 52 height 18
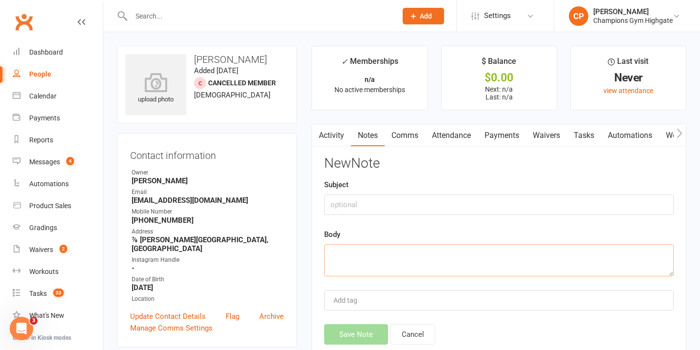
paste textarea "CURRENT No training SCHEDULE Roster unpredictable but has worked out morning & …"
click at [394, 262] on textarea "CURRENT No training SCHEDULE Roster unpredictable but has worked out morning & …" at bounding box center [499, 260] width 350 height 32
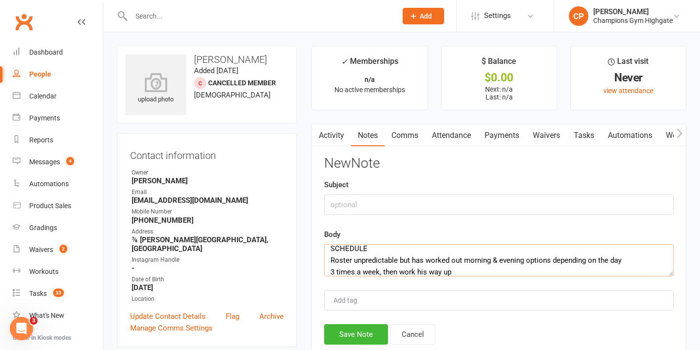
type textarea "CURRENT No training SCHEDULE Roster unpredictable but has worked out morning & …"
click at [377, 204] on input "text" at bounding box center [499, 205] width 350 height 20
type input "CURRENT & SCHEDULE"
click at [366, 330] on button "Save Note" at bounding box center [356, 334] width 64 height 20
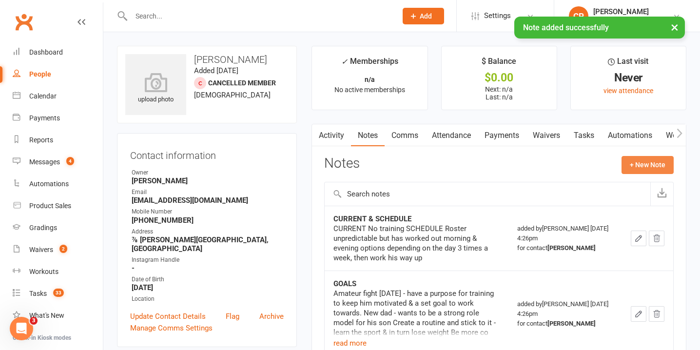
click at [645, 159] on button "+ New Note" at bounding box center [648, 165] width 52 height 18
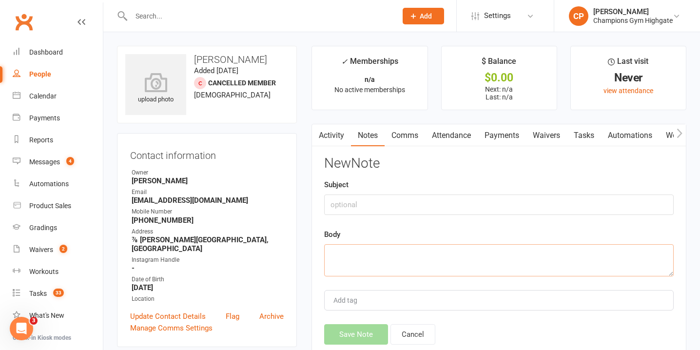
click at [390, 253] on textarea at bounding box center [499, 260] width 350 height 32
paste textarea "3 class x 6mmt"
type textarea "3 class x 6mmt"
click at [365, 207] on input "text" at bounding box center [499, 205] width 350 height 20
type input "PROGRAM"
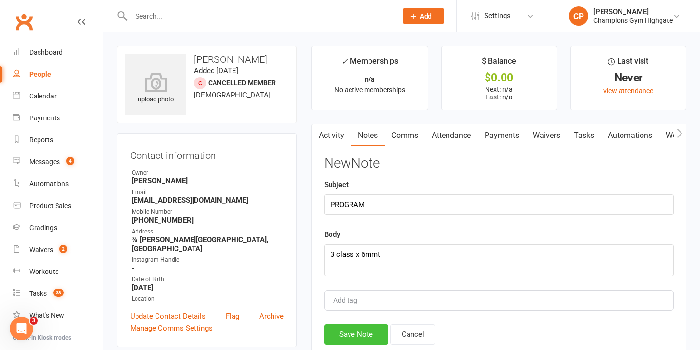
click at [370, 326] on button "Save Note" at bounding box center [356, 334] width 64 height 20
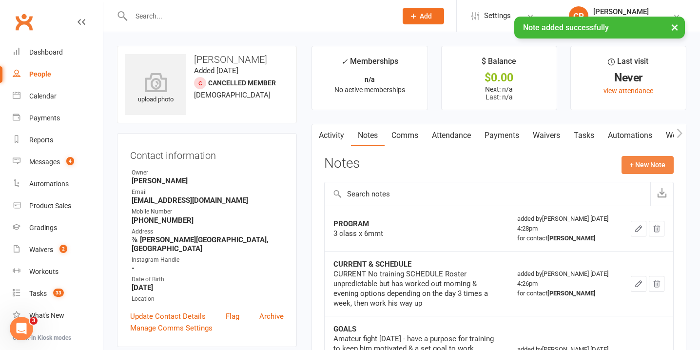
click at [655, 162] on button "+ New Note" at bounding box center [648, 165] width 52 height 18
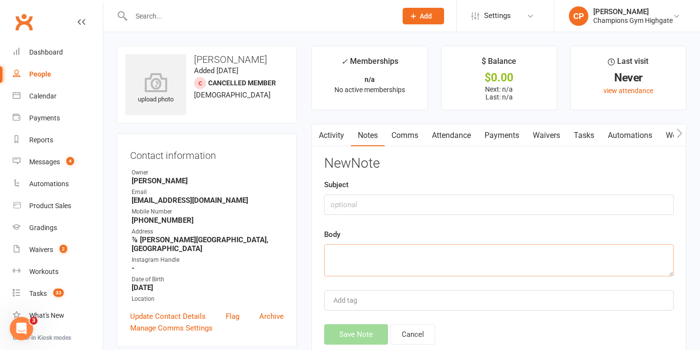
paste textarea "$256"
click at [455, 254] on textarea at bounding box center [499, 260] width 350 height 32
type textarea "$256"
click at [455, 210] on input "text" at bounding box center [499, 205] width 350 height 20
type input "PAID"
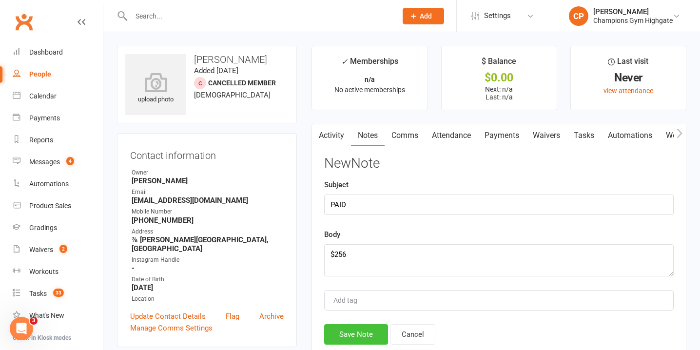
click at [356, 333] on button "Save Note" at bounding box center [356, 334] width 64 height 20
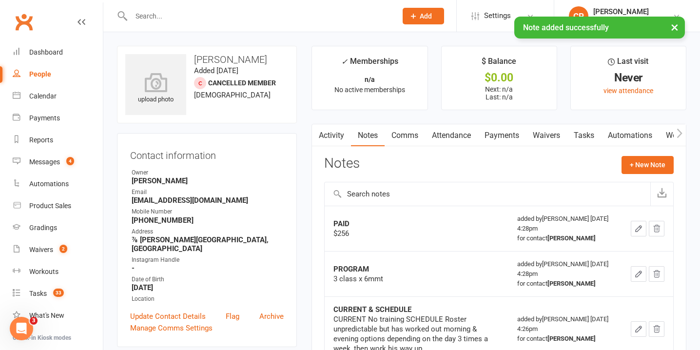
click at [517, 134] on link "Payments" at bounding box center [502, 135] width 48 height 22
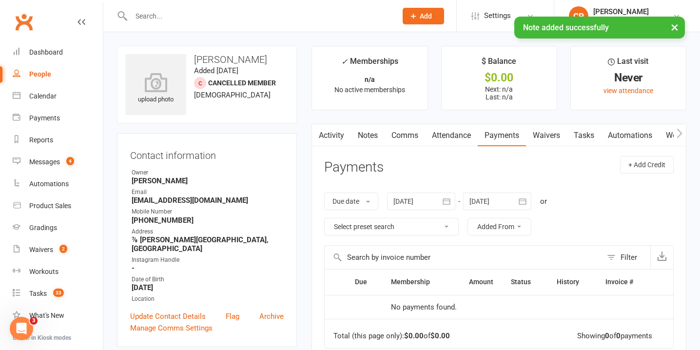
click at [446, 137] on link "Attendance" at bounding box center [451, 135] width 53 height 22
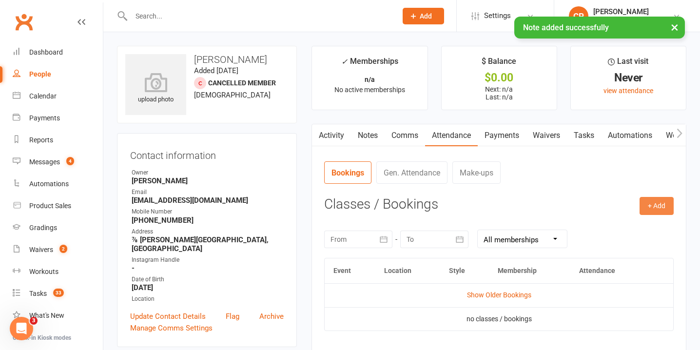
click at [648, 204] on button "+ Add" at bounding box center [657, 206] width 34 height 18
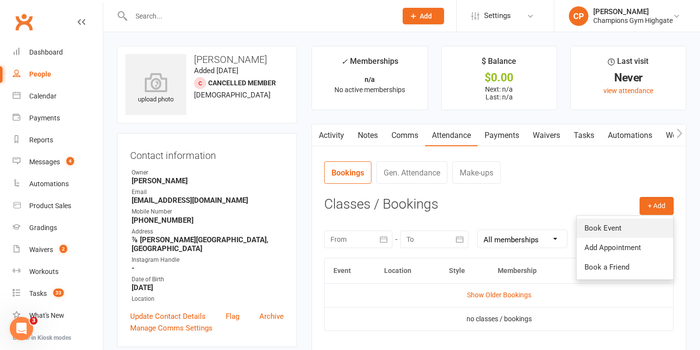
click at [610, 230] on link "Book Event" at bounding box center [625, 228] width 97 height 20
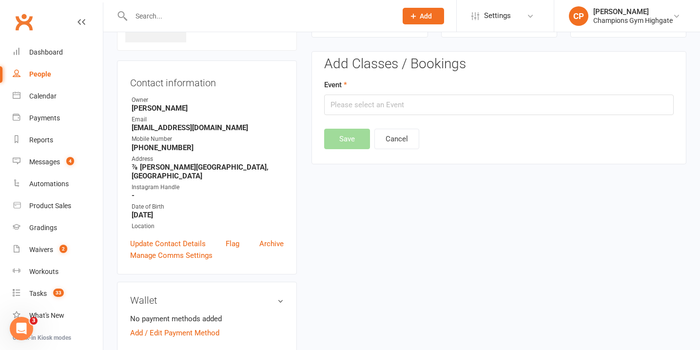
scroll to position [75, 0]
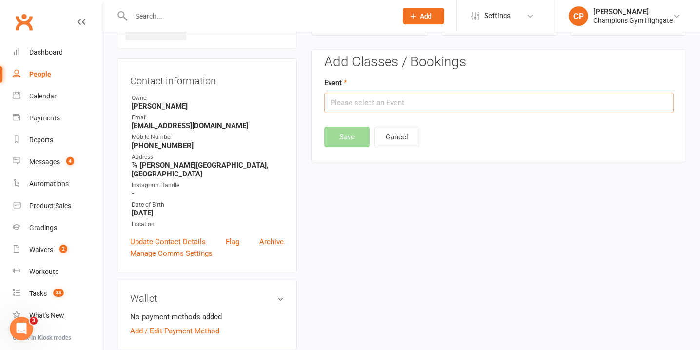
click at [430, 110] on input "text" at bounding box center [499, 103] width 350 height 20
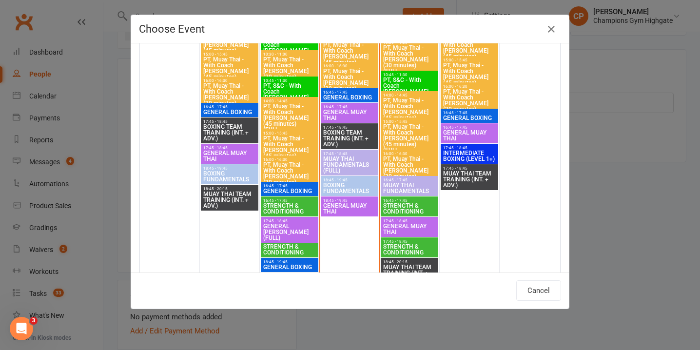
scroll to position [1425, 0]
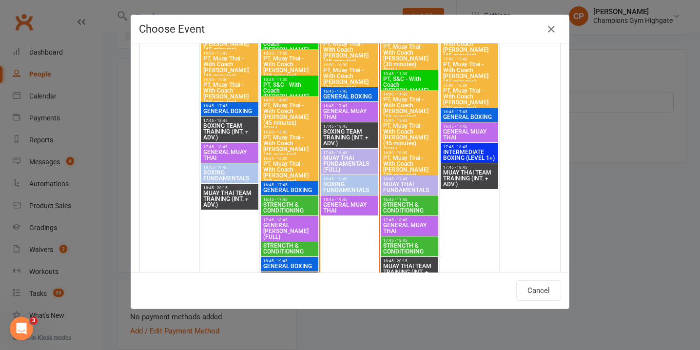
click at [410, 184] on span "MUAY THAI FUNDAMENTALS" at bounding box center [410, 187] width 54 height 12
type input "MUAY THAI FUNDAMENTALS - Sep 18, 2025 4:45:00 PM"
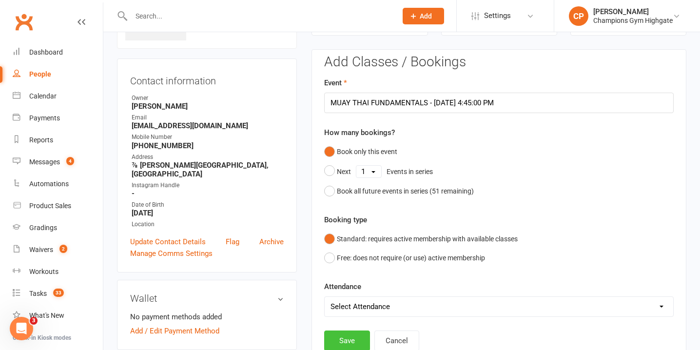
click at [342, 336] on button "Save" at bounding box center [347, 341] width 46 height 20
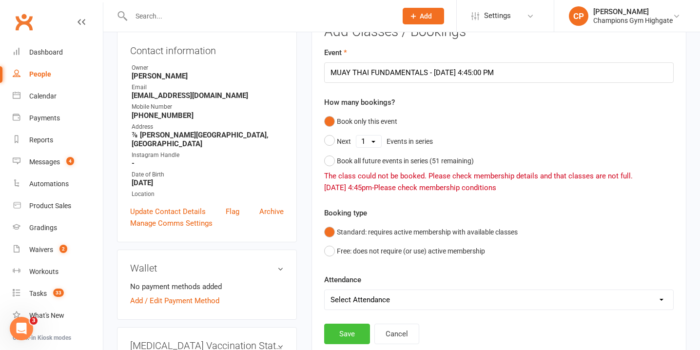
scroll to position [105, 0]
click at [333, 251] on button "Free: does not require (or use) active membership" at bounding box center [404, 250] width 161 height 19
click at [339, 327] on button "Save" at bounding box center [347, 333] width 46 height 20
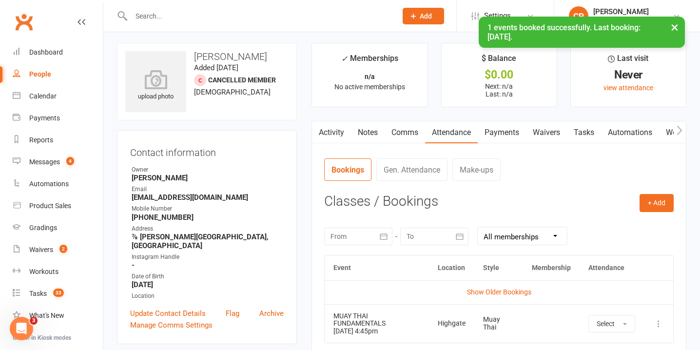
scroll to position [0, 0]
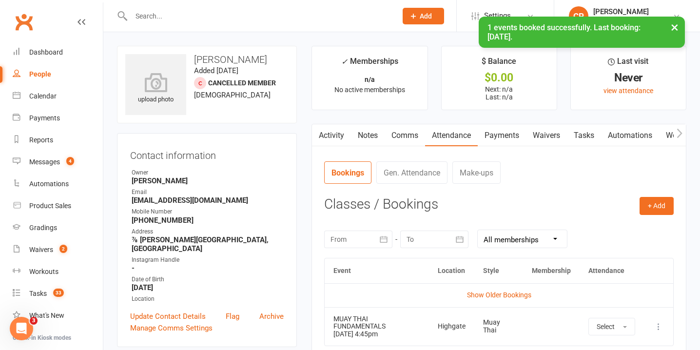
click at [377, 132] on link "Notes" at bounding box center [368, 135] width 34 height 22
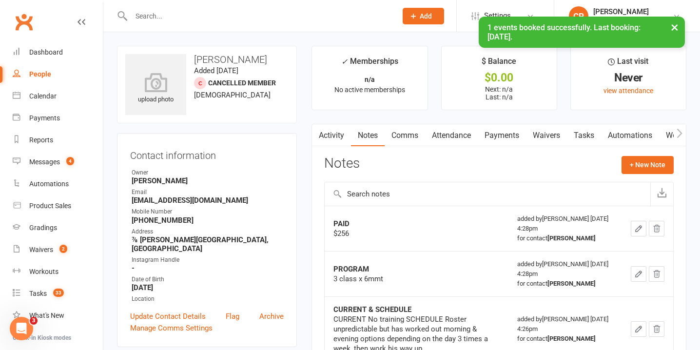
click at [411, 139] on link "Comms" at bounding box center [405, 135] width 40 height 22
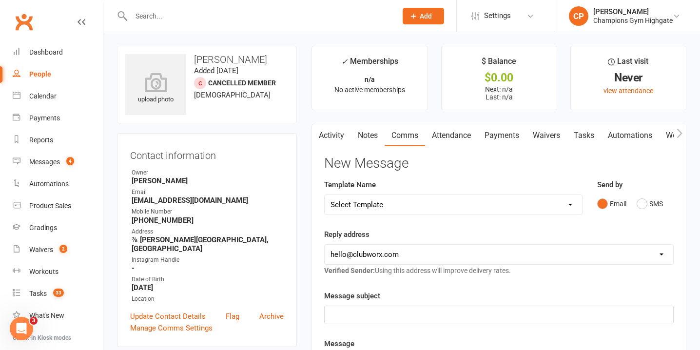
click at [566, 204] on select "Select Template [SMS] 14 days non-attendance sms [Email] A. First Timer Trial […" at bounding box center [453, 205] width 257 height 20
select select "46"
click at [325, 195] on select "Select Template [SMS] 14 days non-attendance sms [Email] A. First Timer Trial […" at bounding box center [453, 205] width 257 height 20
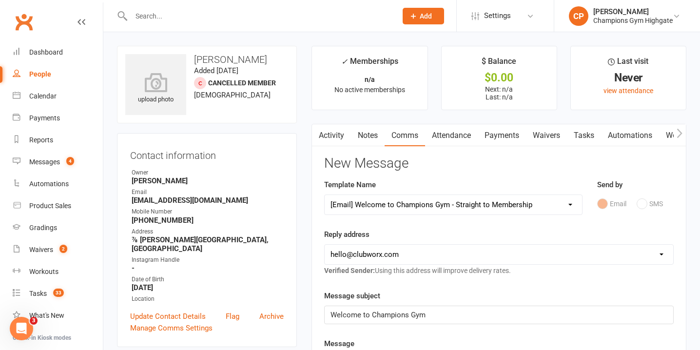
click at [475, 248] on select "hello@clubworx.com membershighgate@championsgym.com.au helen@championsgym.com.a…" at bounding box center [499, 255] width 349 height 20
select select "1"
click at [325, 245] on select "hello@clubworx.com membershighgate@championsgym.com.au helen@championsgym.com.a…" at bounding box center [499, 255] width 349 height 20
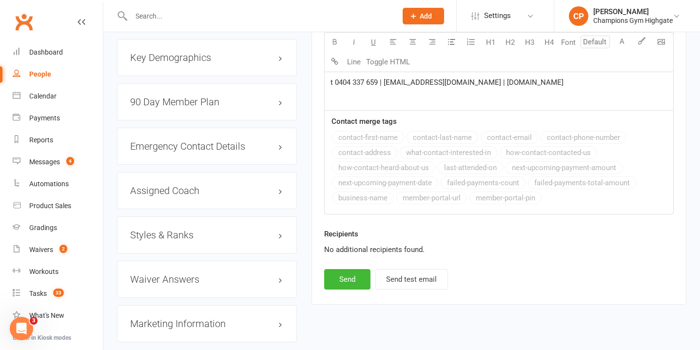
scroll to position [888, 0]
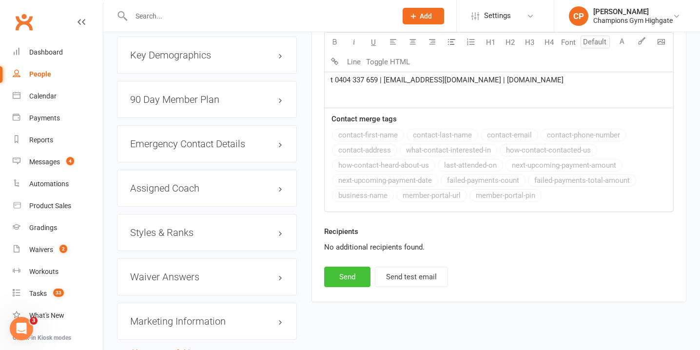
click at [354, 270] on button "Send" at bounding box center [347, 277] width 46 height 20
select select
select select "0"
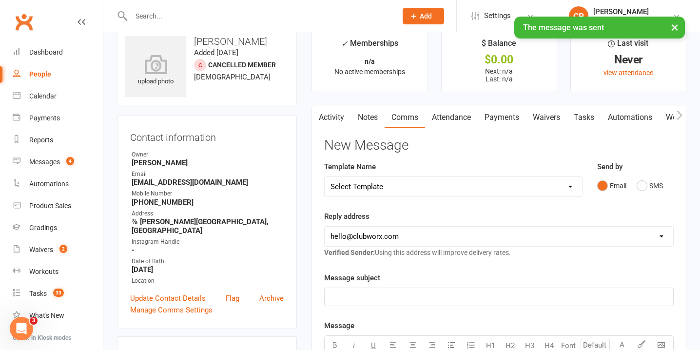
scroll to position [0, 0]
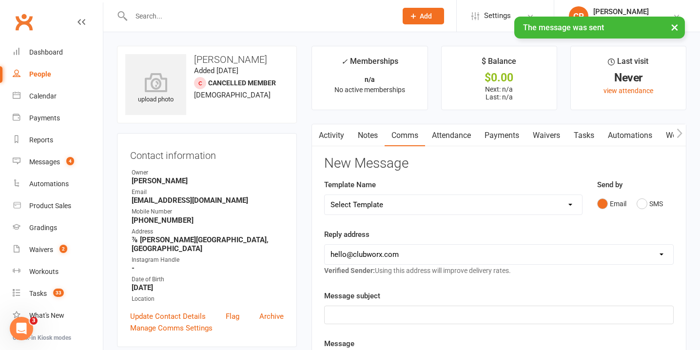
click at [544, 133] on link "Waivers" at bounding box center [546, 135] width 41 height 22
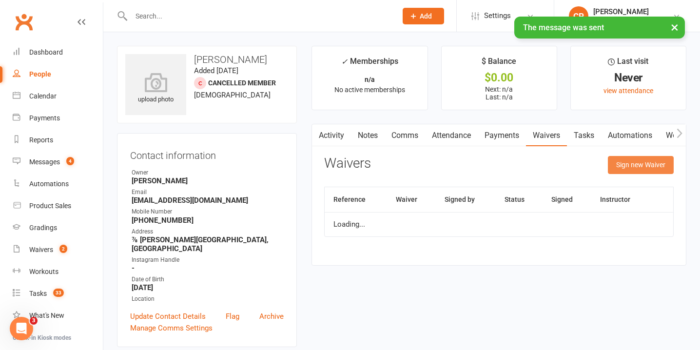
click at [630, 162] on button "Sign new Waiver" at bounding box center [641, 165] width 66 height 18
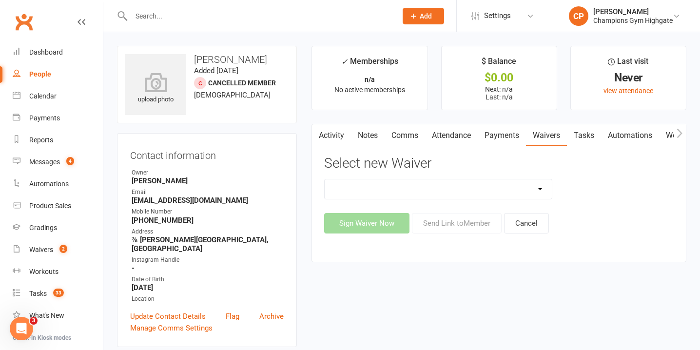
click at [473, 189] on select "Casual Waiver - First Timers Casual Waiver (STAFF ONLY) Champions Gym Cancellat…" at bounding box center [438, 189] width 227 height 20
select select "9222"
click at [325, 179] on select "Casual Waiver - First Timers Casual Waiver (STAFF ONLY) Champions Gym Cancellat…" at bounding box center [438, 189] width 227 height 20
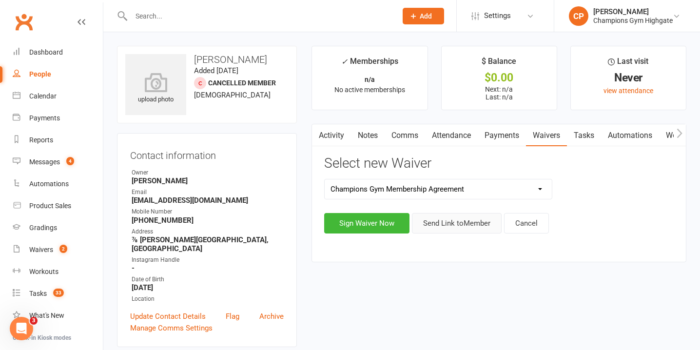
click at [451, 224] on button "Send Link to Member" at bounding box center [457, 223] width 90 height 20
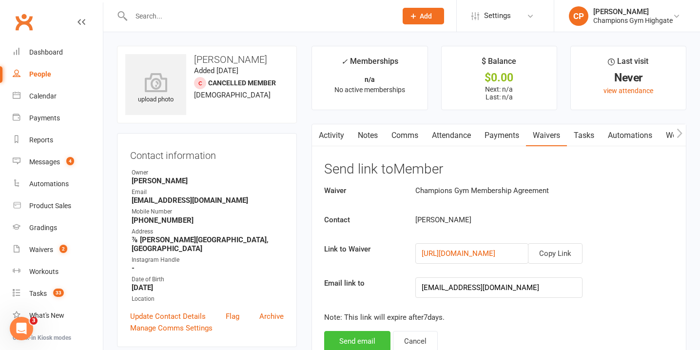
click at [361, 335] on button "Send email" at bounding box center [357, 341] width 66 height 20
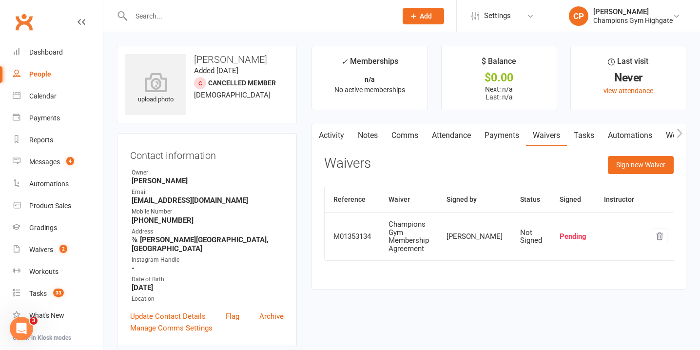
click at [215, 13] on input "text" at bounding box center [259, 16] width 262 height 14
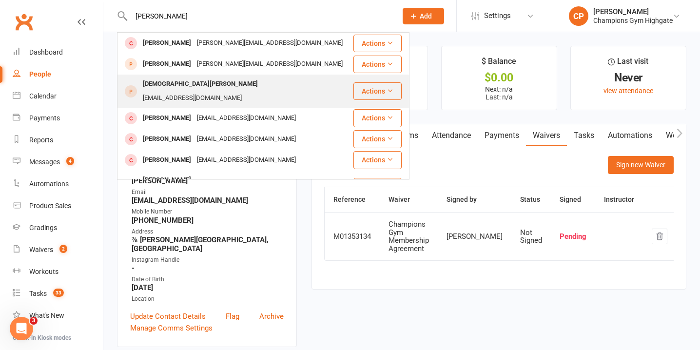
type input "matthew b"
click at [220, 91] on div "mattbonner246@gmail.com" at bounding box center [192, 98] width 105 height 14
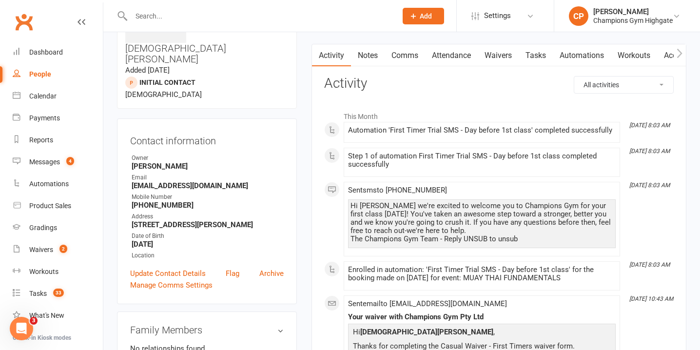
scroll to position [70, 0]
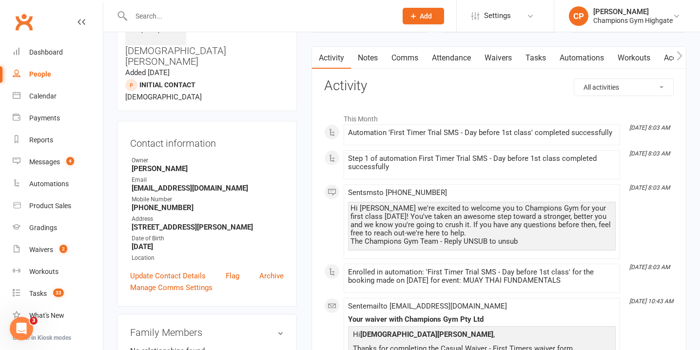
click at [239, 15] on input "text" at bounding box center [259, 16] width 262 height 14
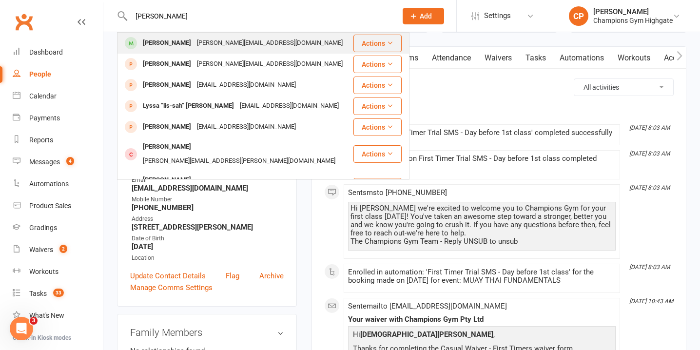
type input "melissa"
click at [238, 46] on div "melissa.m.gomesz@gmail.com" at bounding box center [270, 43] width 152 height 14
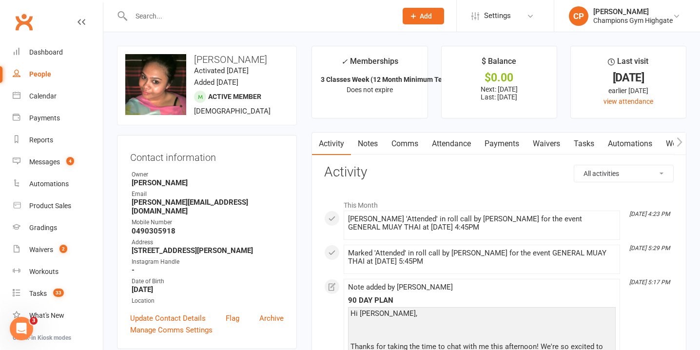
click at [463, 146] on link "Attendance" at bounding box center [451, 144] width 53 height 22
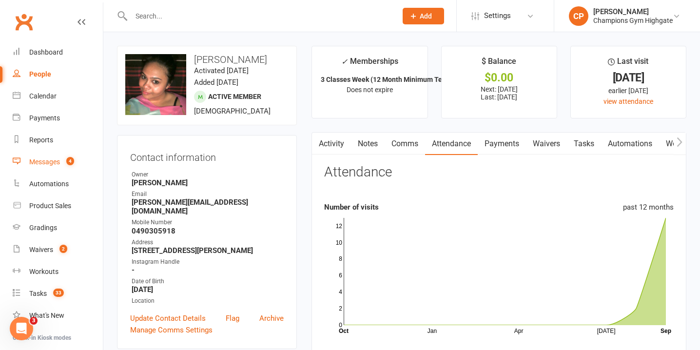
click at [63, 160] on count-badge "4" at bounding box center [67, 162] width 13 height 8
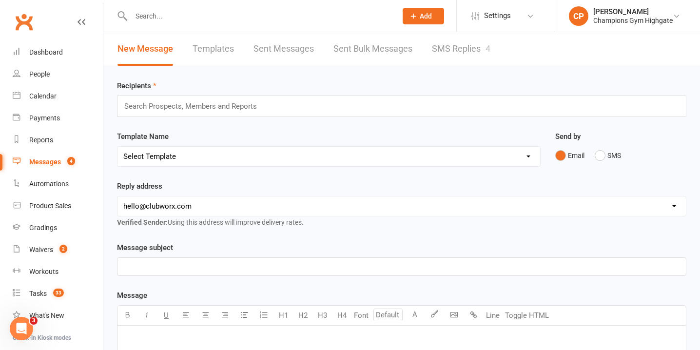
click at [467, 58] on link "SMS Replies 4" at bounding box center [461, 49] width 59 height 34
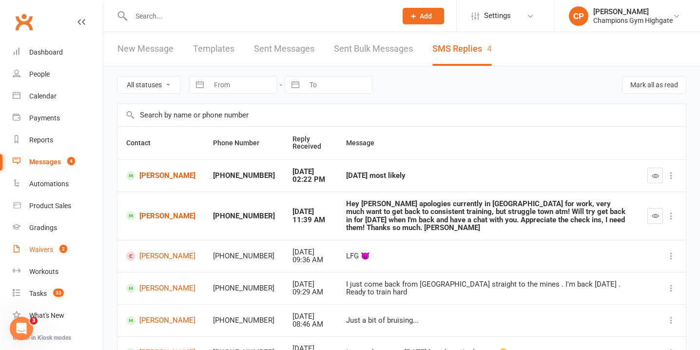
click at [60, 249] on span "2" at bounding box center [63, 249] width 8 height 8
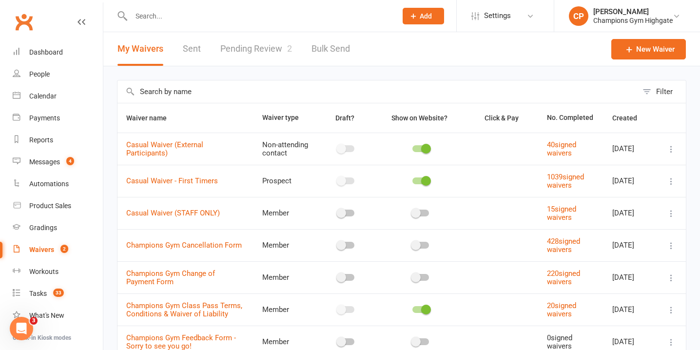
click at [272, 44] on link "Pending Review 2" at bounding box center [256, 49] width 72 height 34
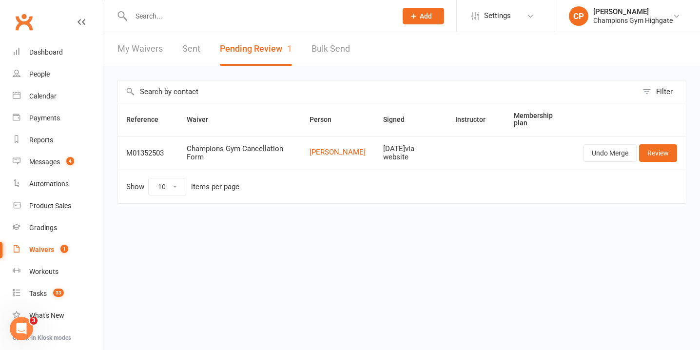
click at [237, 15] on input "text" at bounding box center [259, 16] width 262 height 14
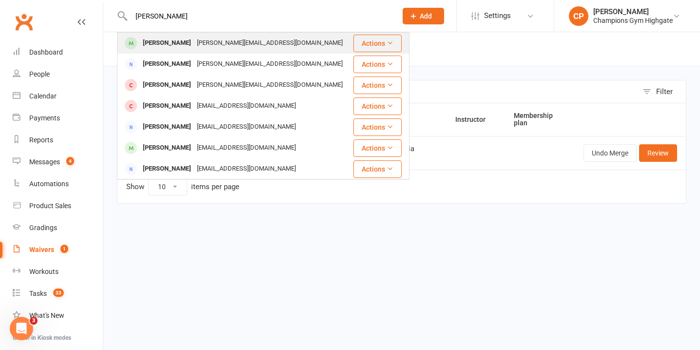
type input "anthony dunne"
click at [251, 42] on div "[PERSON_NAME][EMAIL_ADDRESS][DOMAIN_NAME]" at bounding box center [270, 43] width 152 height 14
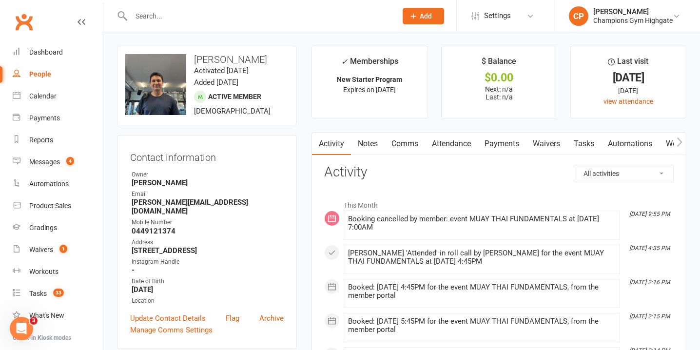
click at [454, 141] on link "Attendance" at bounding box center [451, 144] width 53 height 22
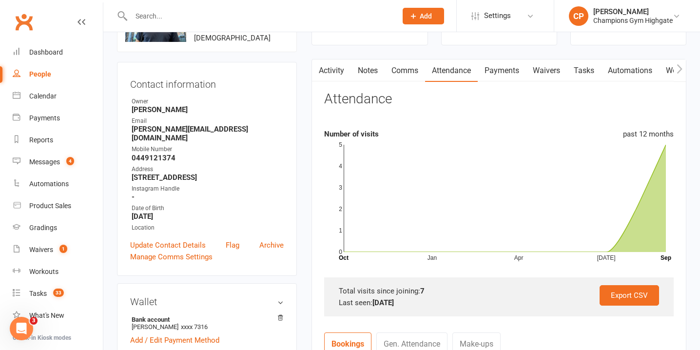
scroll to position [72, 0]
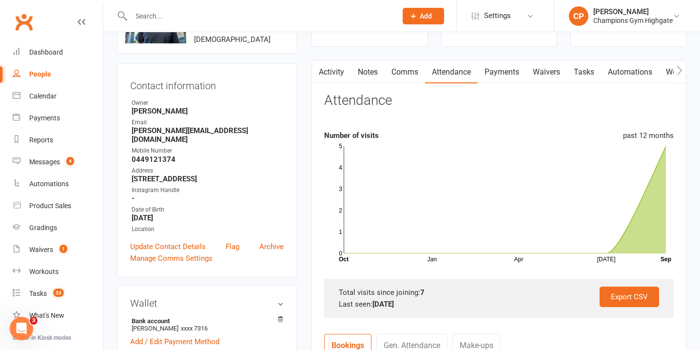
click at [556, 75] on link "Waivers" at bounding box center [546, 72] width 41 height 22
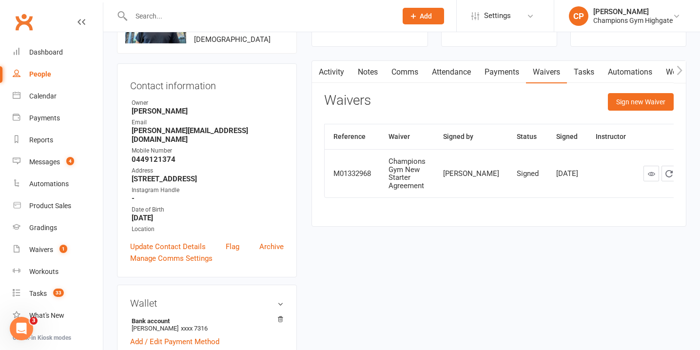
click at [648, 178] on icon at bounding box center [651, 173] width 7 height 7
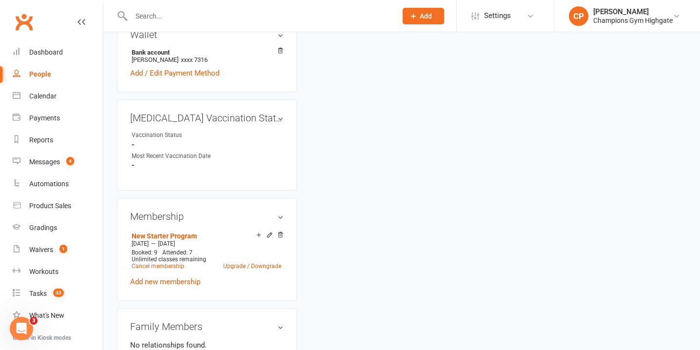
scroll to position [341, 0]
click at [181, 277] on link "Add new membership" at bounding box center [165, 281] width 70 height 9
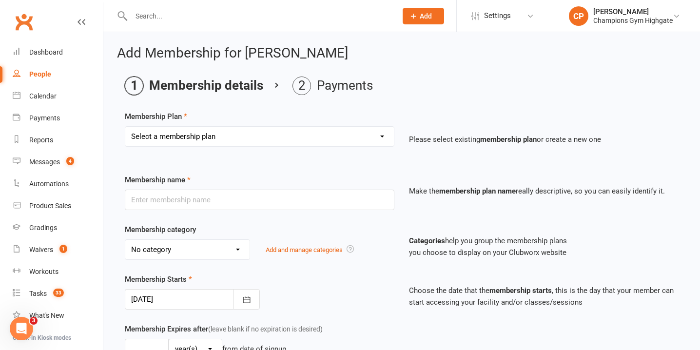
click at [222, 137] on select "Select a membership plan Create new Membership Plan New Starter Program FIFO Ne…" at bounding box center [259, 137] width 269 height 20
select select "6"
click at [125, 127] on select "Select a membership plan Create new Membership Plan New Starter Program FIFO Ne…" at bounding box center [259, 137] width 269 height 20
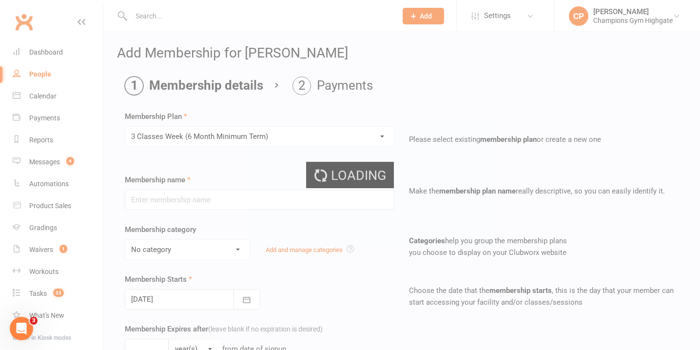
type input "3 Classes Week (6 Month Minimum Term)"
select select "0"
type input "0"
type input "3"
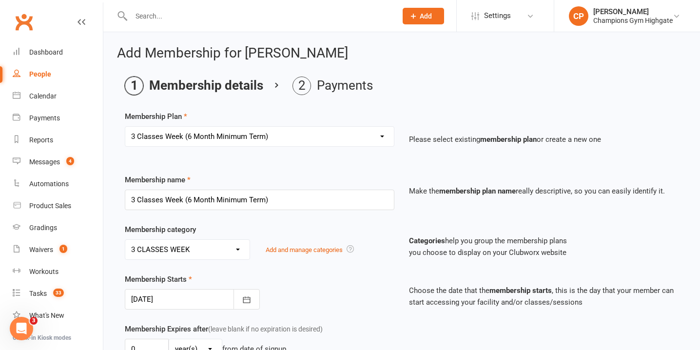
click at [167, 300] on div at bounding box center [192, 299] width 135 height 20
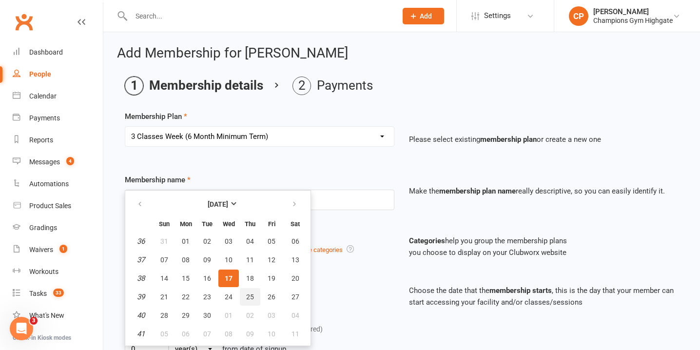
click at [251, 299] on span "25" at bounding box center [250, 297] width 8 height 8
type input "25 Sep 2025"
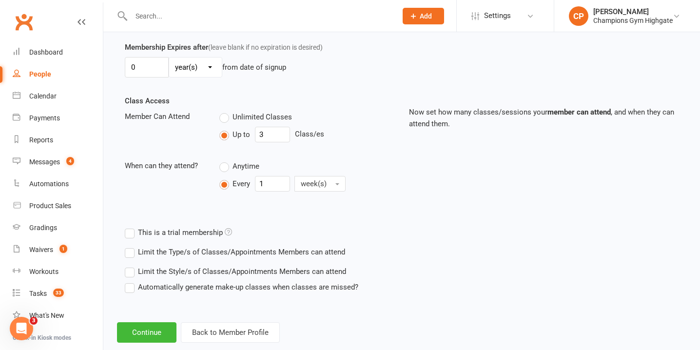
scroll to position [289, 0]
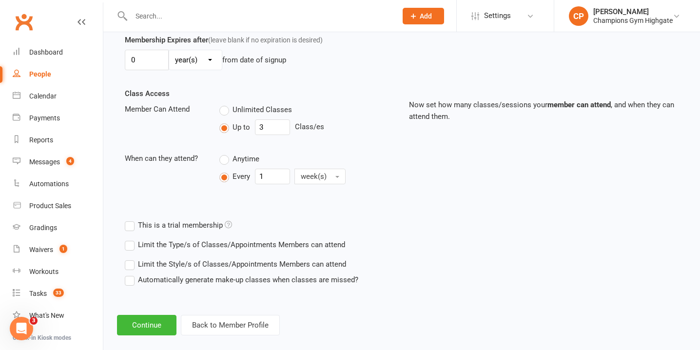
click at [133, 247] on label "Limit the Type/s of Classes/Appointments Members can attend" at bounding box center [235, 245] width 220 height 12
click at [131, 239] on input "Limit the Type/s of Classes/Appointments Members can attend" at bounding box center [128, 239] width 6 height 0
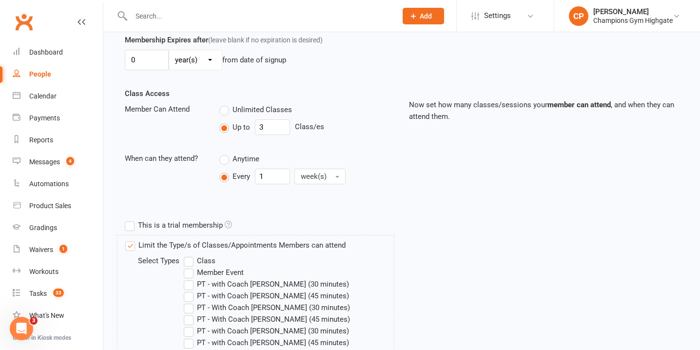
click at [189, 264] on label "Class" at bounding box center [200, 261] width 32 height 12
click at [189, 255] on input "Class" at bounding box center [187, 255] width 6 height 0
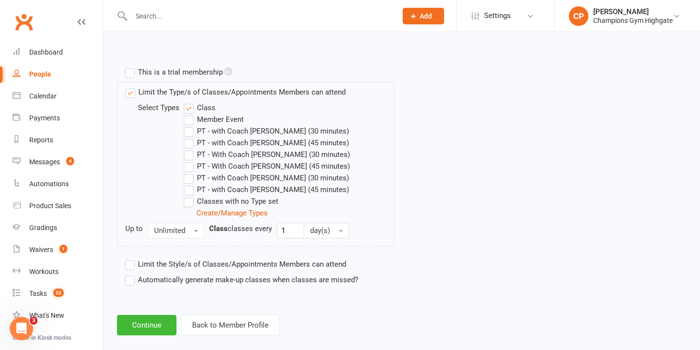
scroll to position [455, 0]
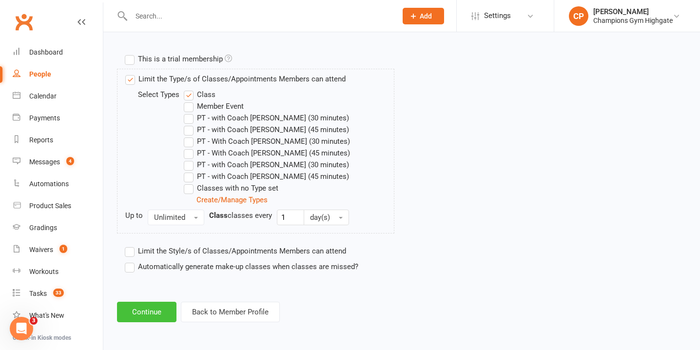
click at [160, 308] on button "Continue" at bounding box center [146, 312] width 59 height 20
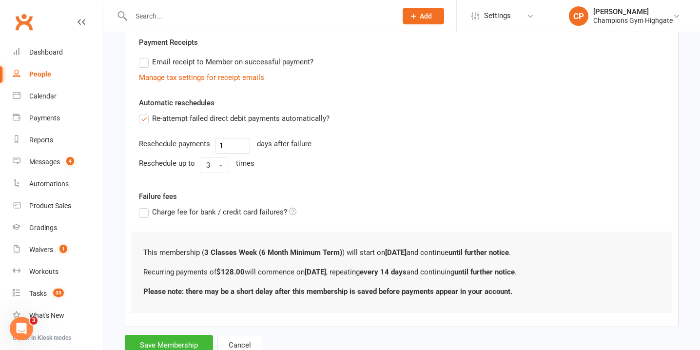
scroll to position [320, 0]
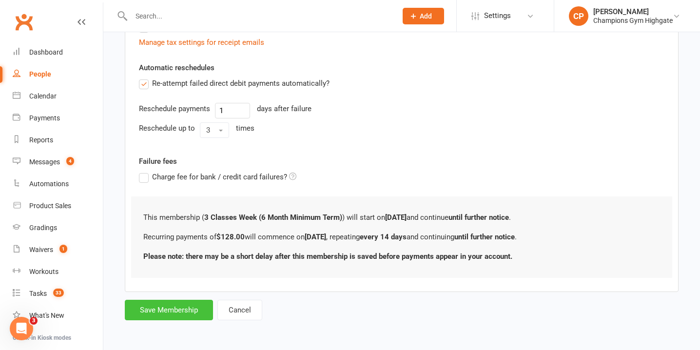
click at [182, 304] on button "Save Membership" at bounding box center [169, 310] width 88 height 20
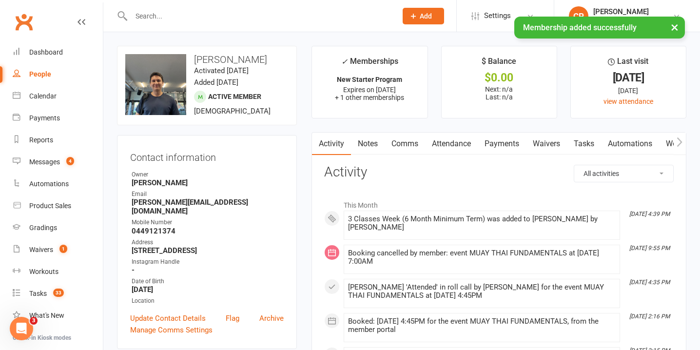
click at [455, 145] on link "Attendance" at bounding box center [451, 144] width 53 height 22
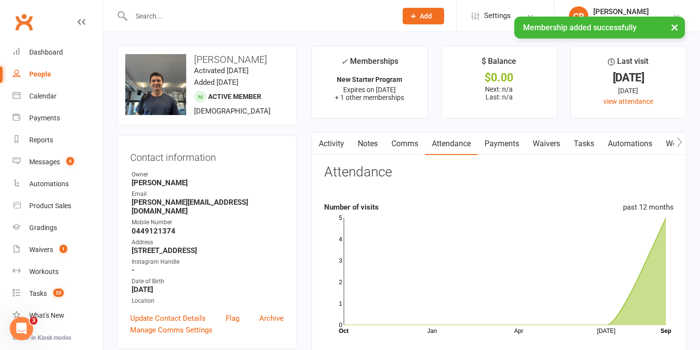
click at [507, 145] on link "Payments" at bounding box center [502, 144] width 48 height 22
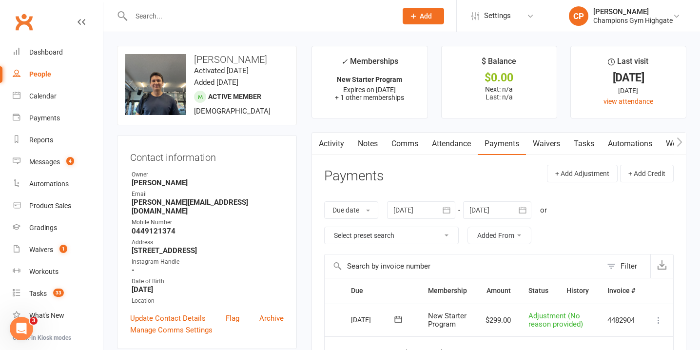
click at [462, 147] on link "Attendance" at bounding box center [451, 144] width 53 height 22
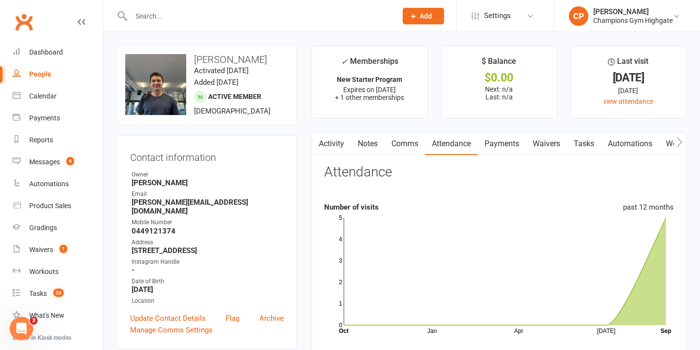
click at [589, 140] on link "Tasks" at bounding box center [584, 144] width 34 height 22
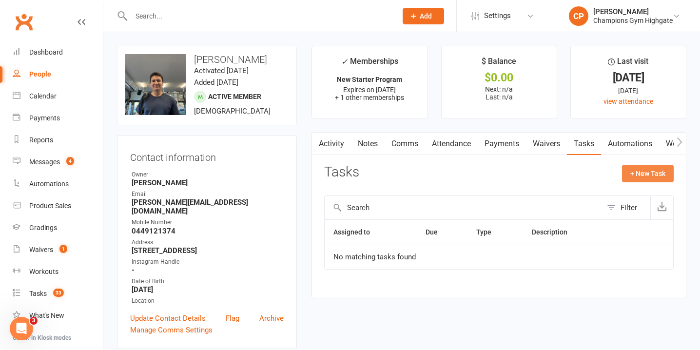
click at [652, 174] on button "+ New Task" at bounding box center [648, 174] width 52 height 18
select select "51774"
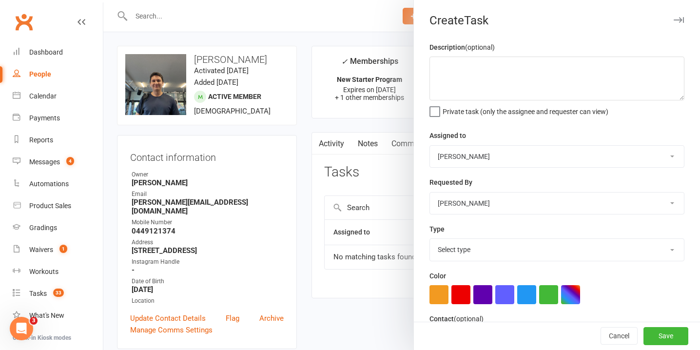
click at [536, 152] on select "Pamorn Martdee Helen Bologa Whitney Tuna Ronnarong (LOMA) Tongseeon Joondalup R…" at bounding box center [557, 156] width 254 height 21
select select "53004"
click at [430, 146] on select "Pamorn Martdee Helen Bologa Whitney Tuna Ronnarong (LOMA) Tongseeon Joondalup R…" at bounding box center [557, 156] width 254 height 21
click at [480, 243] on select "Select type 90 day membership plan Cancellation call Cancellation request Check…" at bounding box center [557, 249] width 254 height 21
select select "23878"
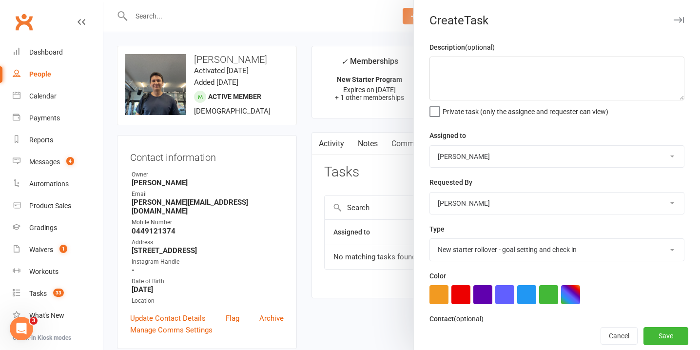
click at [430, 240] on select "Select type 90 day membership plan Cancellation call Cancellation request Check…" at bounding box center [557, 249] width 254 height 21
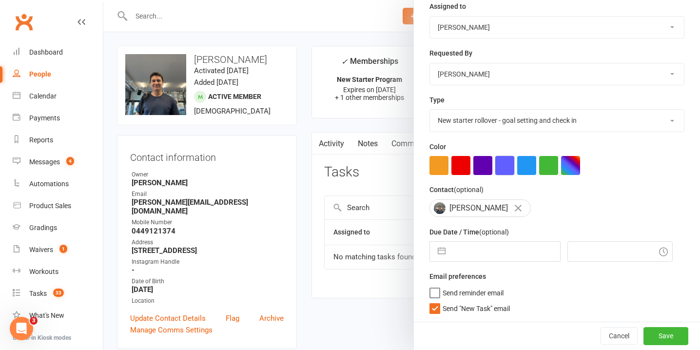
scroll to position [131, 0]
select select "7"
select select "2025"
select select "8"
select select "2025"
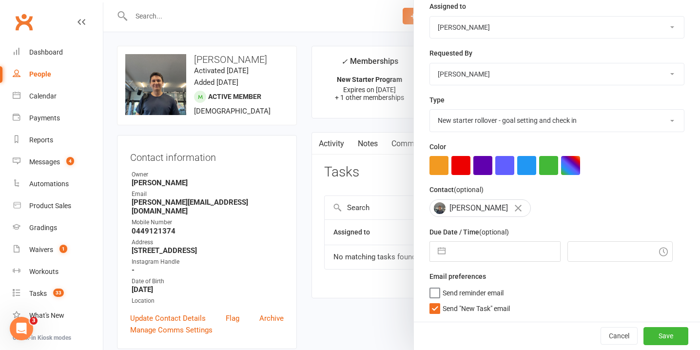
select select "9"
select select "2025"
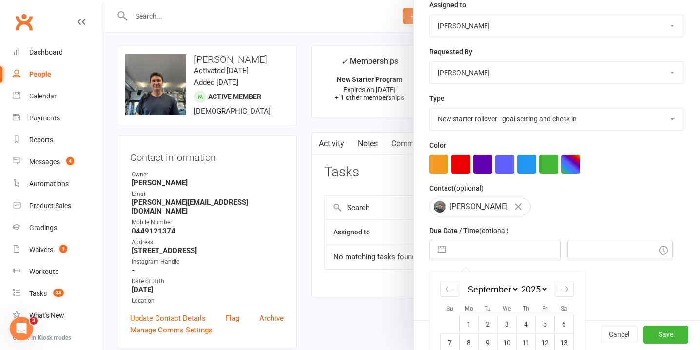
click at [489, 256] on input "text" at bounding box center [506, 250] width 110 height 20
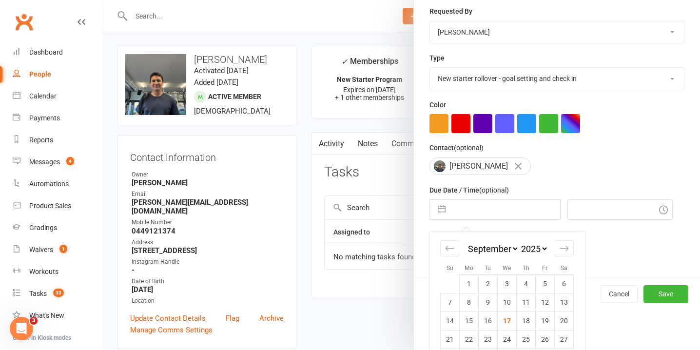
scroll to position [201, 0]
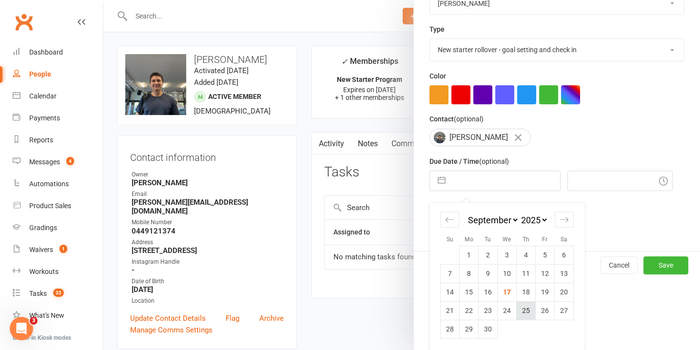
click at [527, 307] on td "25" at bounding box center [526, 310] width 19 height 19
type input "25 Sep 2025"
type input "4:45pm"
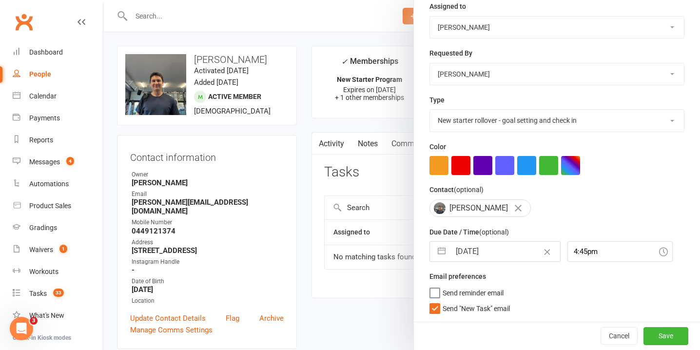
scroll to position [131, 0]
click at [658, 336] on button "Save" at bounding box center [666, 336] width 45 height 18
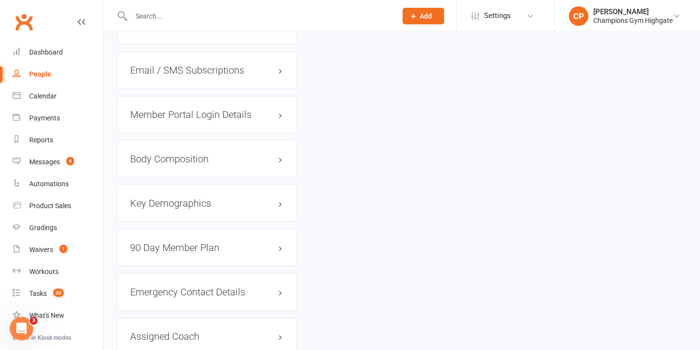
scroll to position [817, 0]
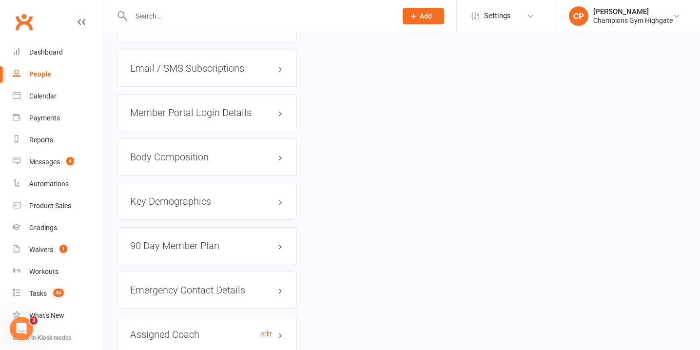
click at [264, 330] on link "edit" at bounding box center [266, 334] width 12 height 8
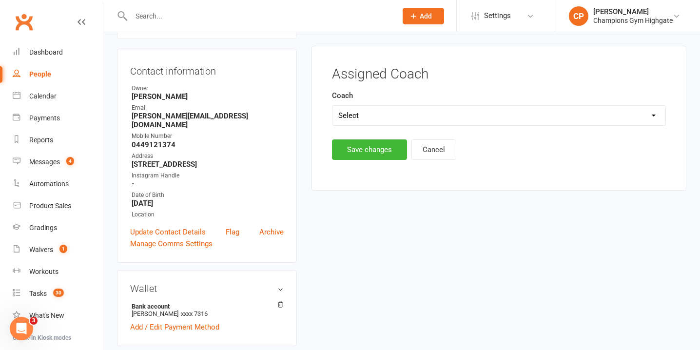
scroll to position [83, 0]
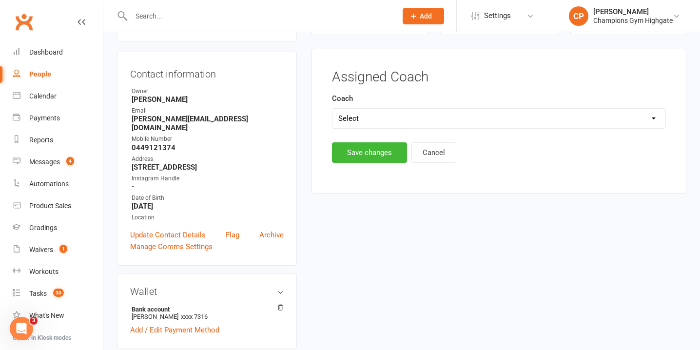
click at [361, 120] on select "Select Emma Mallia Loma Oscar James Brant Ruben" at bounding box center [499, 119] width 333 height 20
select select "Oscar James Brant"
click at [333, 109] on select "Select Emma Mallia Loma Oscar James Brant Ruben" at bounding box center [499, 119] width 333 height 20
click at [365, 151] on button "Save changes" at bounding box center [369, 152] width 75 height 20
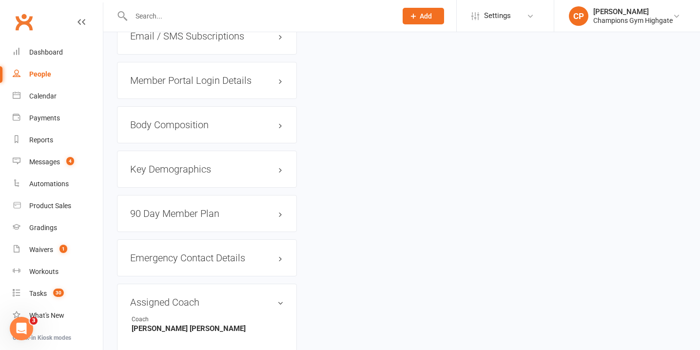
scroll to position [867, 0]
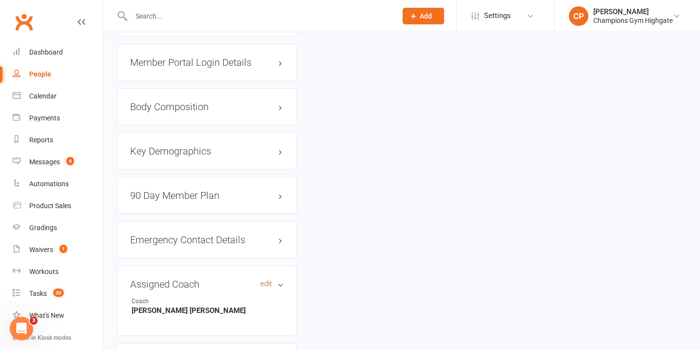
click at [265, 280] on link "edit" at bounding box center [266, 284] width 12 height 8
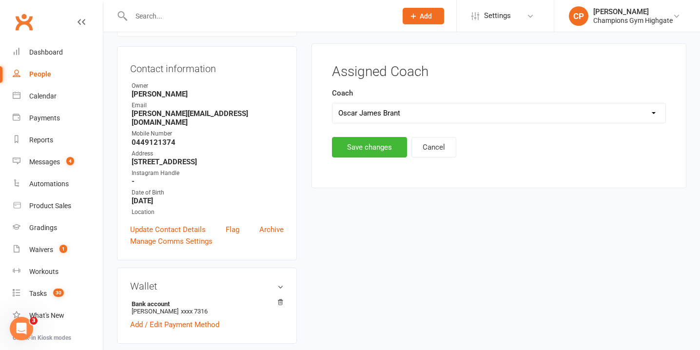
scroll to position [83, 0]
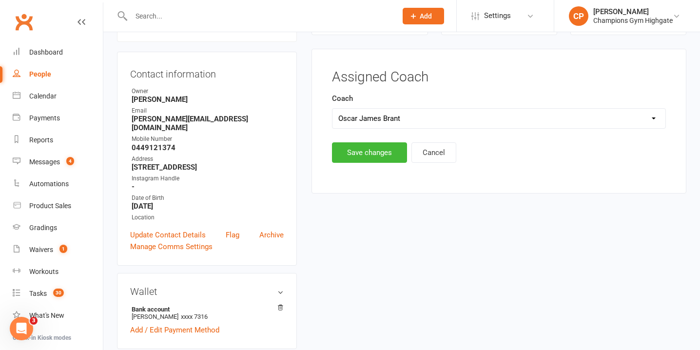
click at [367, 113] on select "Select Emma Mallia Loma Oscar James Brant Ruben" at bounding box center [499, 119] width 333 height 20
select select "Loma"
click at [333, 109] on select "Select Emma Mallia Loma Oscar James Brant Ruben" at bounding box center [499, 119] width 333 height 20
click at [367, 148] on button "Save changes" at bounding box center [369, 152] width 75 height 20
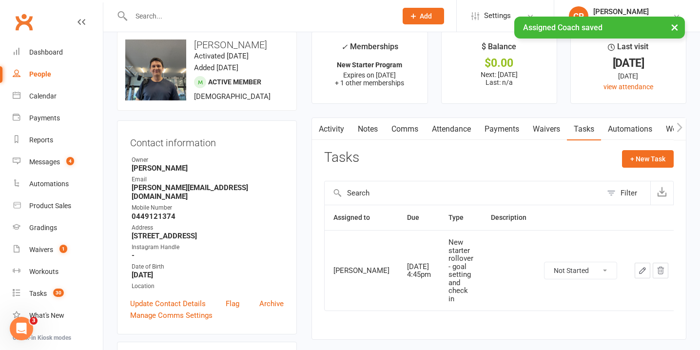
scroll to position [0, 0]
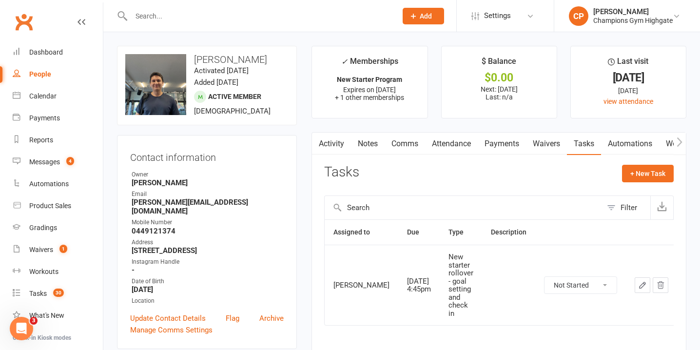
click at [243, 20] on input "text" at bounding box center [259, 16] width 262 height 14
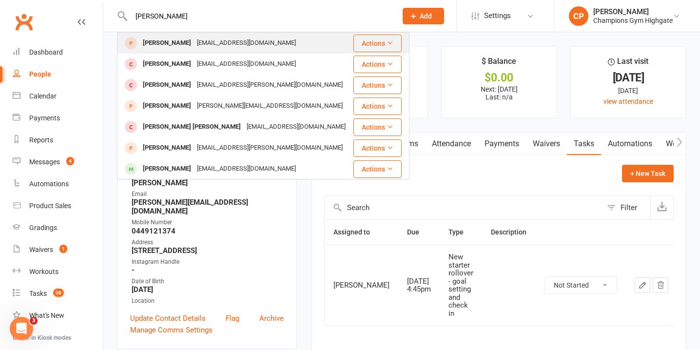
type input "jasper k"
click at [246, 47] on div "jasperdlea@gmail.com" at bounding box center [246, 43] width 105 height 14
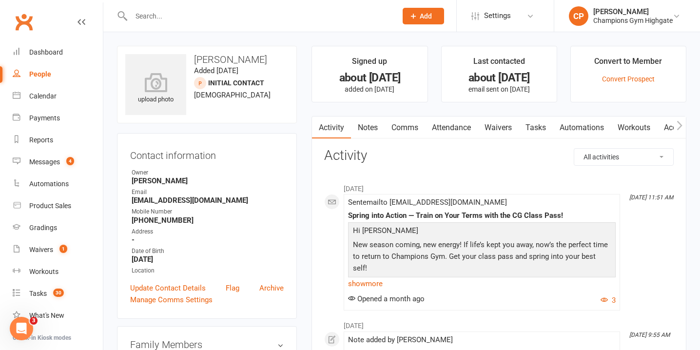
click at [451, 125] on link "Attendance" at bounding box center [451, 128] width 53 height 22
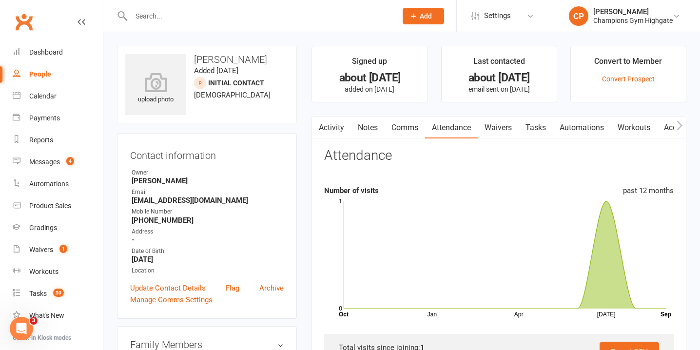
click at [406, 123] on link "Comms" at bounding box center [405, 128] width 40 height 22
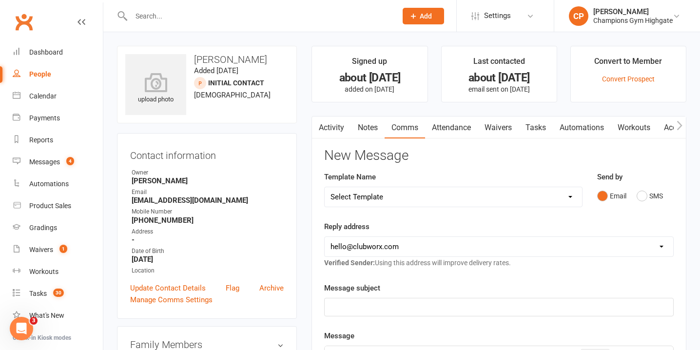
click at [460, 129] on link "Attendance" at bounding box center [451, 128] width 53 height 22
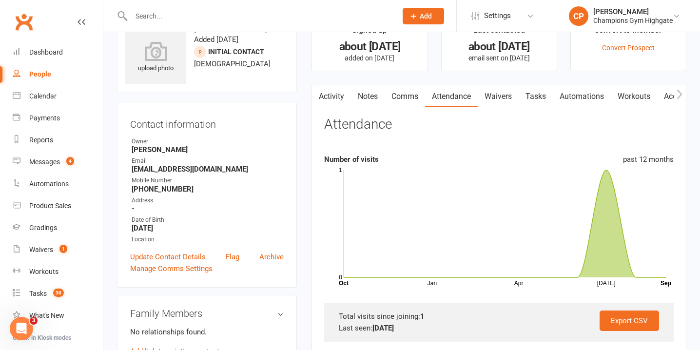
scroll to position [25, 0]
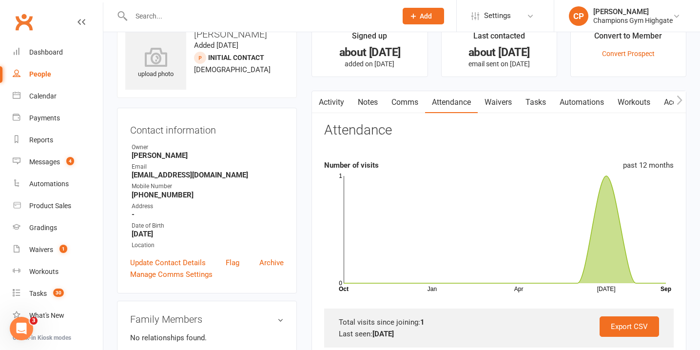
click at [495, 102] on link "Waivers" at bounding box center [498, 102] width 41 height 22
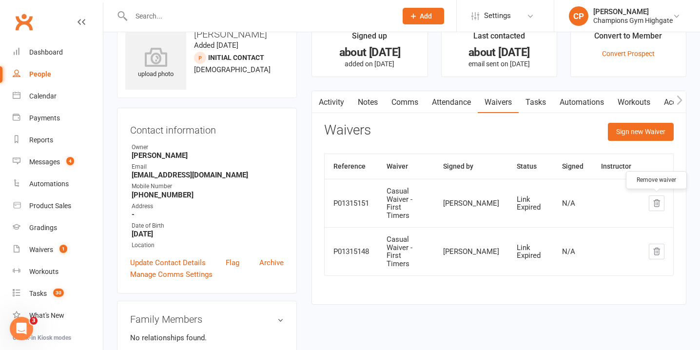
click at [656, 204] on icon "button" at bounding box center [657, 203] width 6 height 7
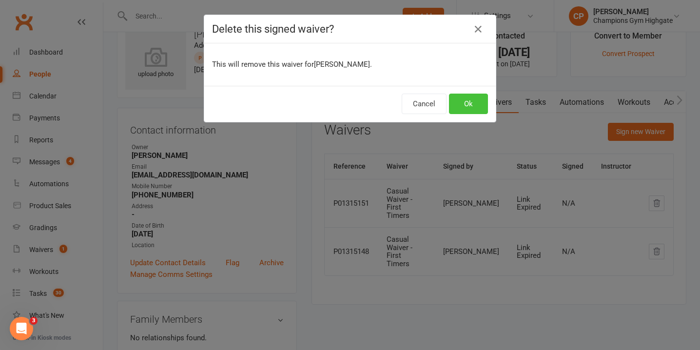
click at [470, 104] on button "Ok" at bounding box center [468, 104] width 39 height 20
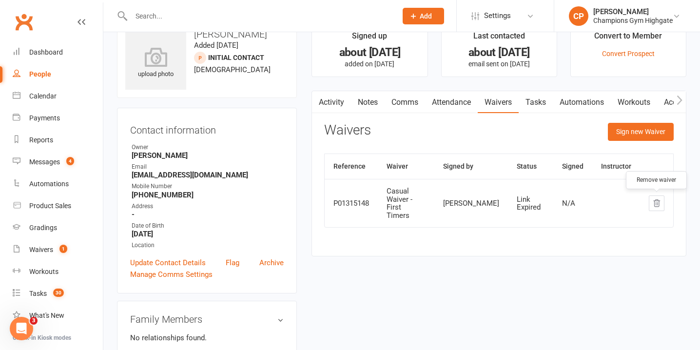
click at [656, 203] on icon "button" at bounding box center [656, 203] width 9 height 9
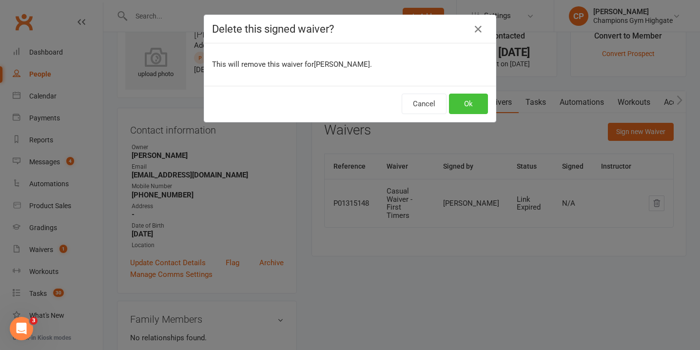
click at [466, 100] on button "Ok" at bounding box center [468, 104] width 39 height 20
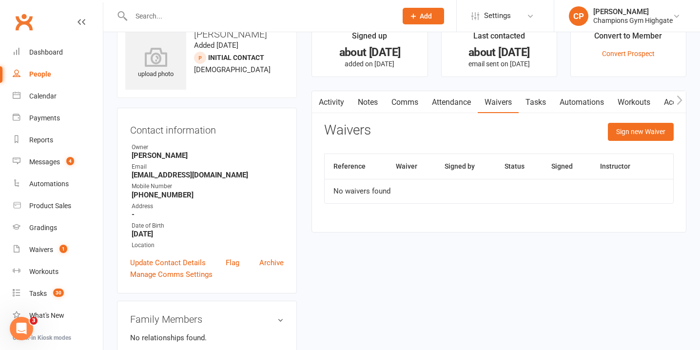
click at [452, 109] on link "Attendance" at bounding box center [451, 102] width 53 height 22
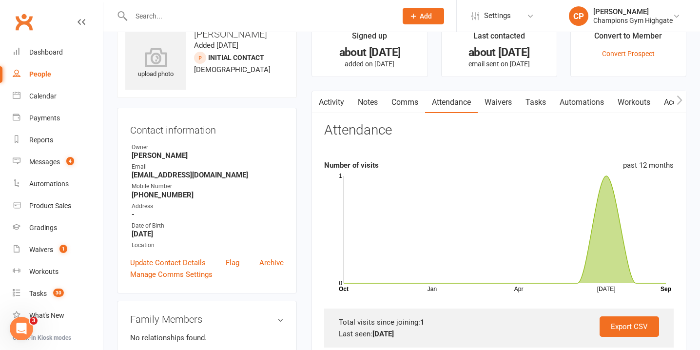
click at [407, 105] on link "Comms" at bounding box center [405, 102] width 40 height 22
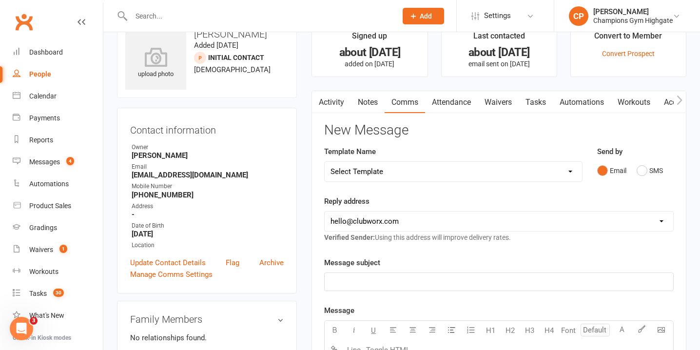
click at [572, 170] on select "Select Template [SMS] 14 days non-attendance sms [Email] A. First Timer Trial […" at bounding box center [453, 172] width 257 height 20
click at [450, 104] on link "Attendance" at bounding box center [451, 102] width 53 height 22
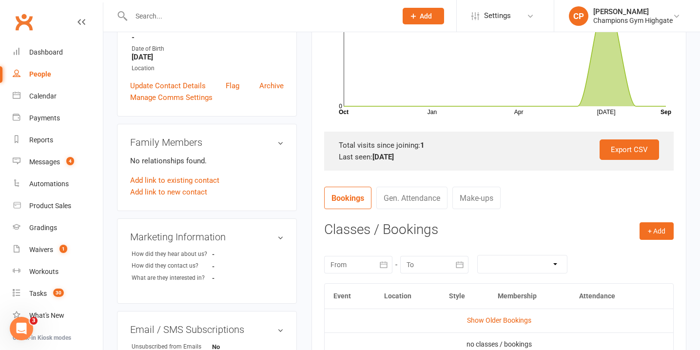
scroll to position [202, 0]
click at [662, 231] on button "+ Add" at bounding box center [657, 232] width 34 height 18
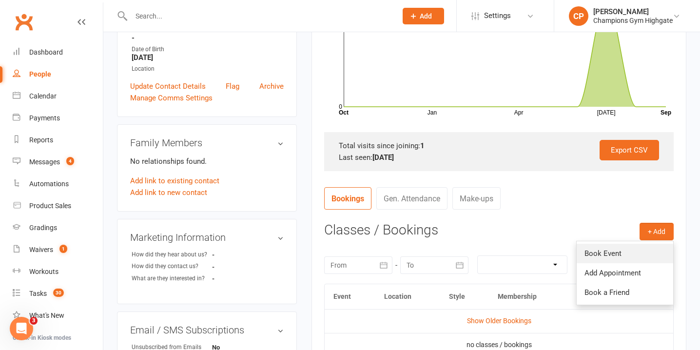
click at [611, 254] on link "Book Event" at bounding box center [625, 254] width 97 height 20
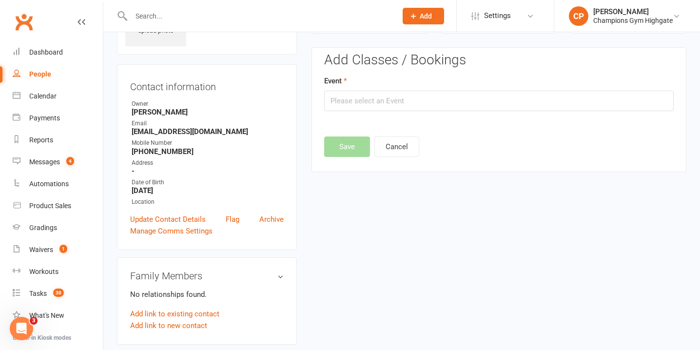
scroll to position [67, 0]
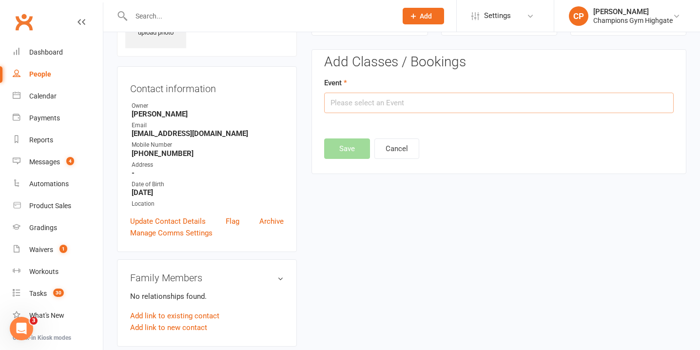
click at [378, 107] on input "text" at bounding box center [499, 103] width 350 height 20
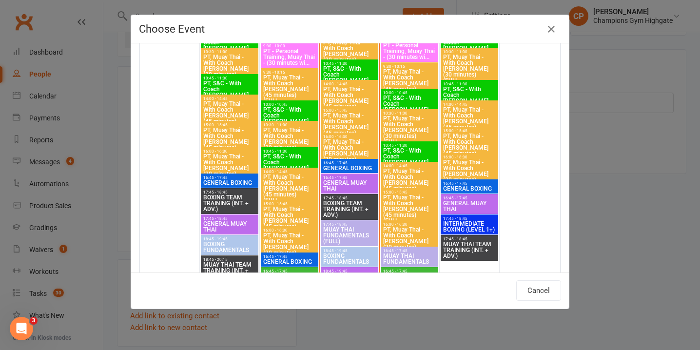
scroll to position [1366, 0]
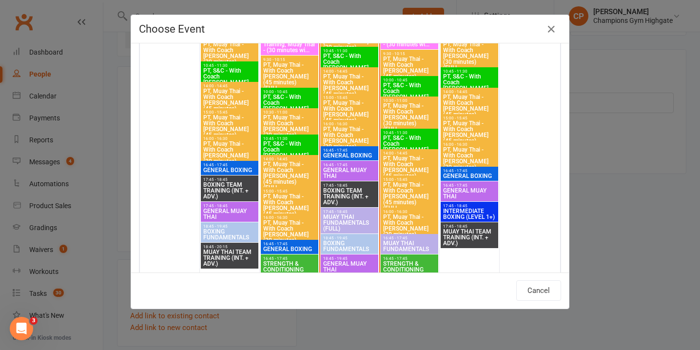
click at [340, 173] on span "GENERAL MUAY THAI" at bounding box center [350, 173] width 54 height 12
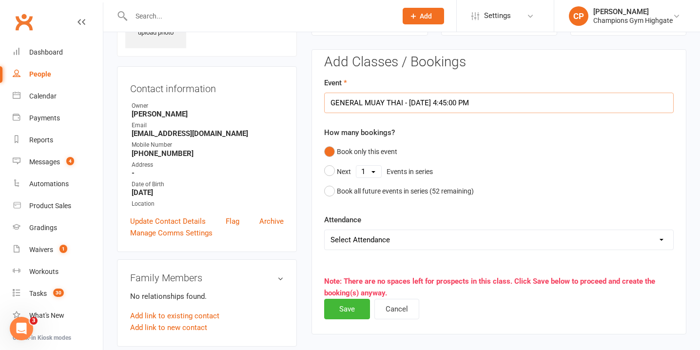
click at [422, 103] on input "GENERAL MUAY THAI - Sep 17, 2025 4:45:00 PM" at bounding box center [499, 103] width 350 height 20
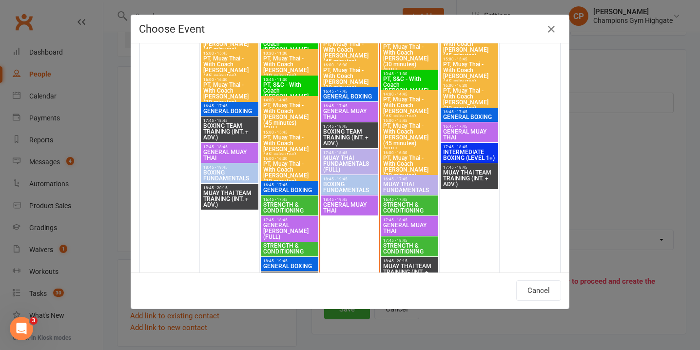
scroll to position [1426, 0]
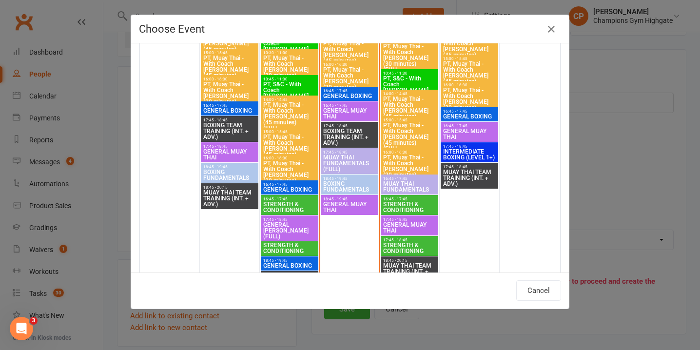
click at [347, 161] on span "MUAY THAI FUNDAMENTALS (FULL)" at bounding box center [350, 164] width 54 height 18
type input "MUAY THAI FUNDAMENTALS (FULL) - Sep 17, 2025 5:45:00 PM"
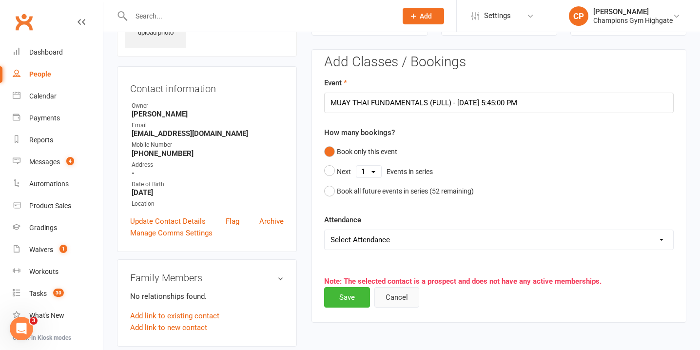
click at [404, 300] on button "Cancel" at bounding box center [397, 297] width 45 height 20
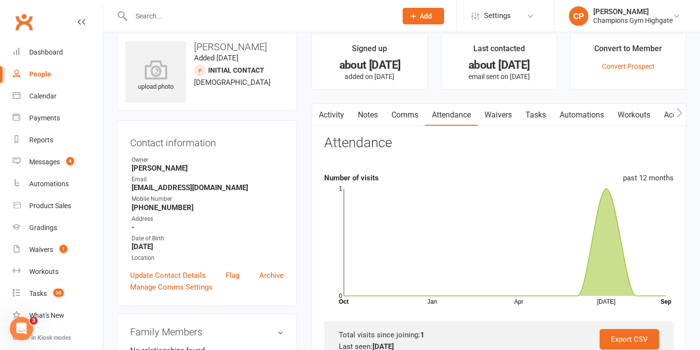
scroll to position [0, 0]
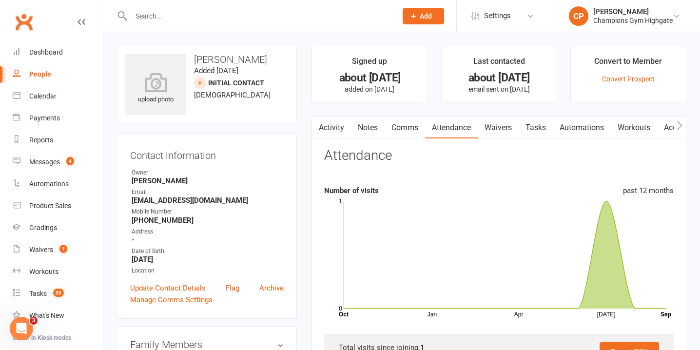
click at [264, 19] on input "text" at bounding box center [259, 16] width 262 height 14
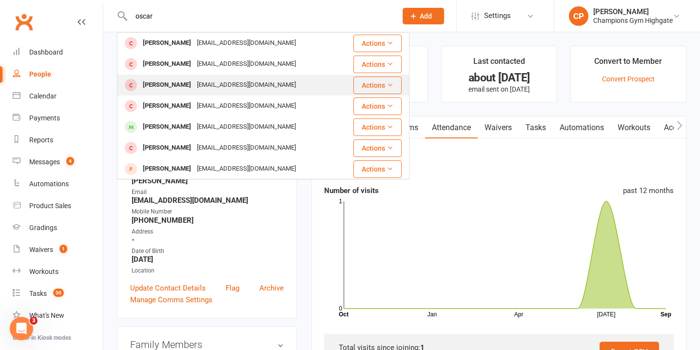
type input "oscar"
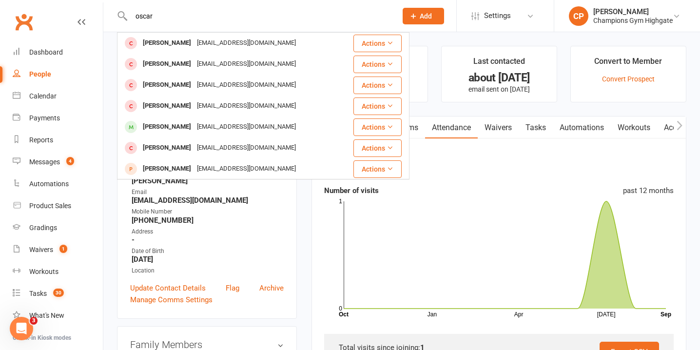
click at [253, 85] on div "oscarjamesbrant@gmail.com" at bounding box center [246, 85] width 105 height 14
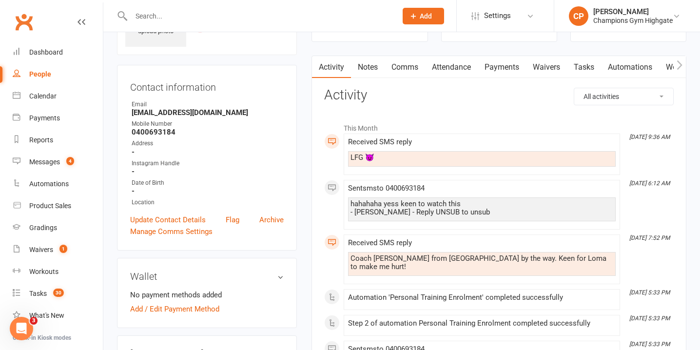
scroll to position [67, 0]
click at [373, 69] on link "Notes" at bounding box center [368, 68] width 34 height 22
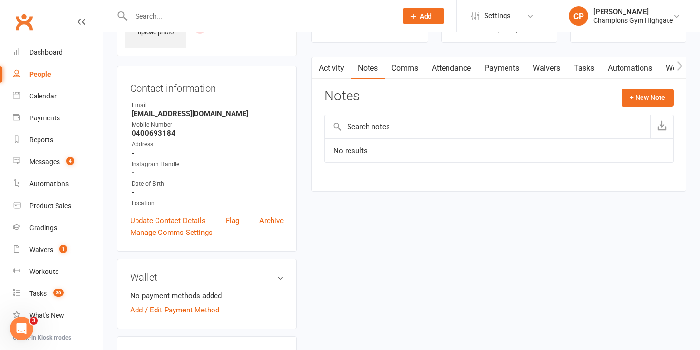
click at [412, 63] on link "Comms" at bounding box center [405, 68] width 40 height 22
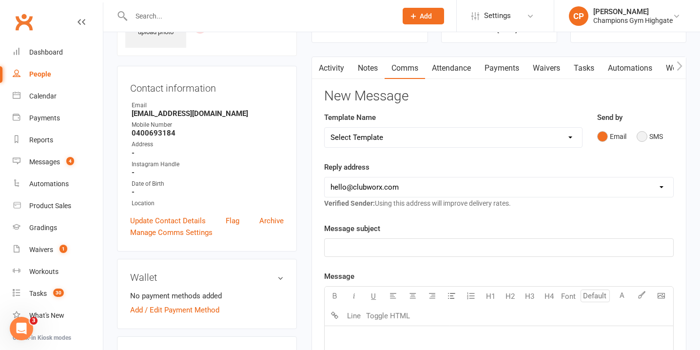
click at [646, 132] on button "SMS" at bounding box center [650, 136] width 26 height 19
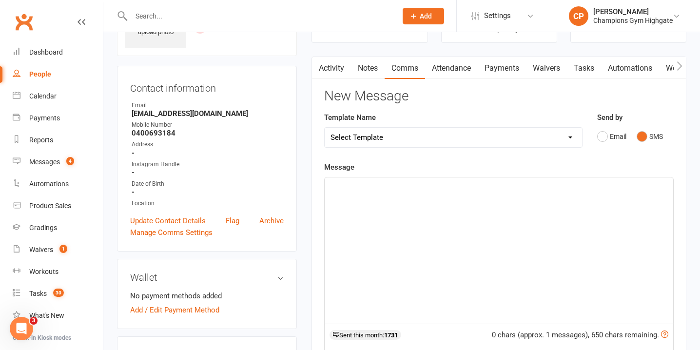
click at [471, 192] on p "﻿" at bounding box center [499, 186] width 337 height 12
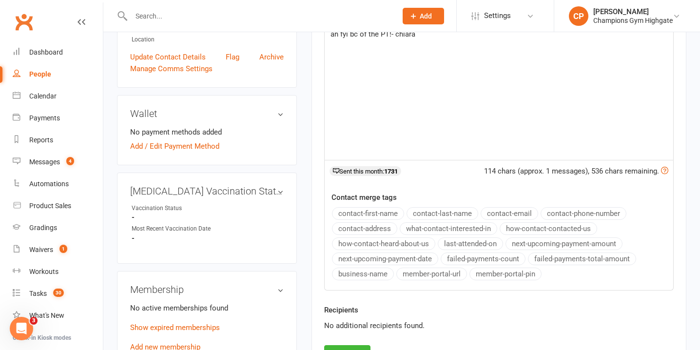
scroll to position [322, 0]
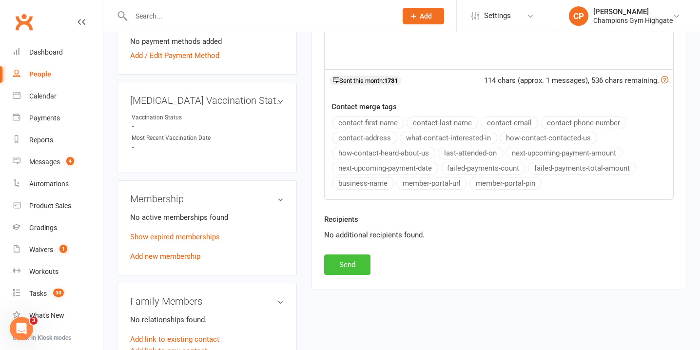
click at [363, 264] on button "Send" at bounding box center [347, 265] width 46 height 20
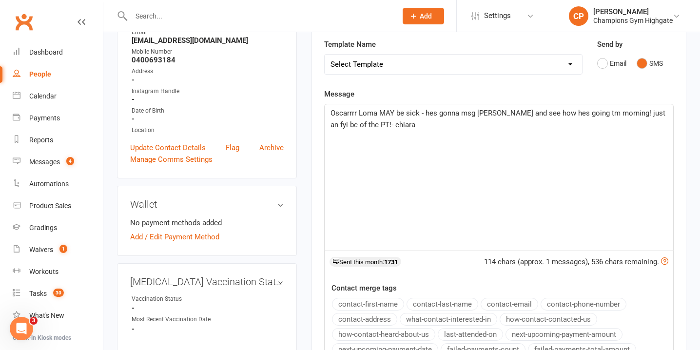
scroll to position [0, 0]
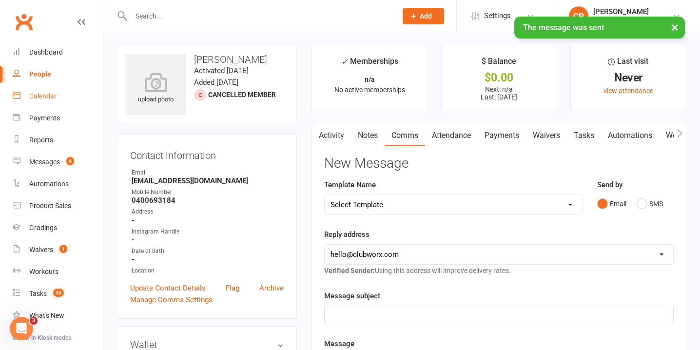
click at [57, 97] on link "Calendar" at bounding box center [58, 96] width 90 height 22
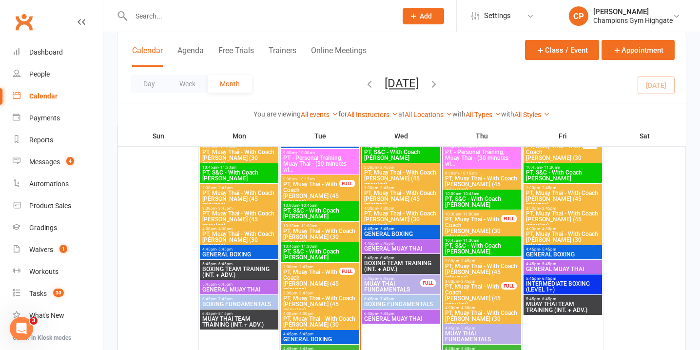
scroll to position [1232, 0]
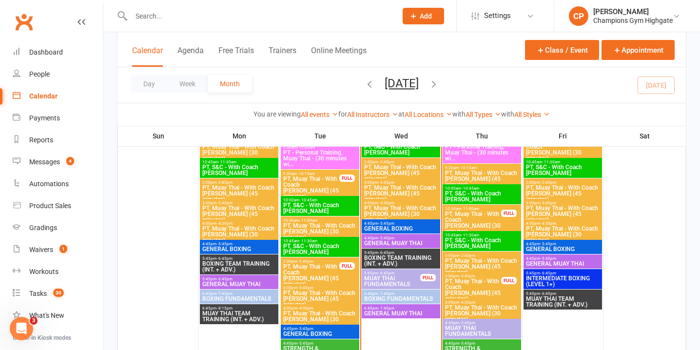
click at [489, 280] on span "PT, Muay Thai - With Coach Loma (45 minutes)" at bounding box center [473, 289] width 57 height 23
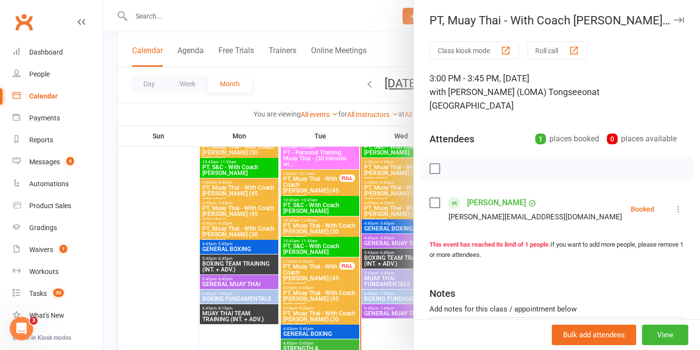
click at [679, 204] on icon at bounding box center [679, 209] width 10 height 10
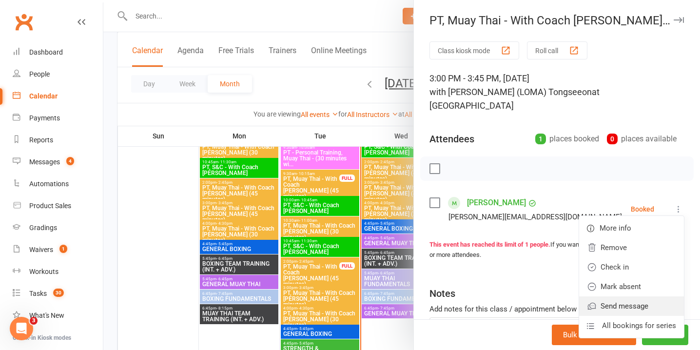
click at [621, 297] on link "Send message" at bounding box center [631, 307] width 105 height 20
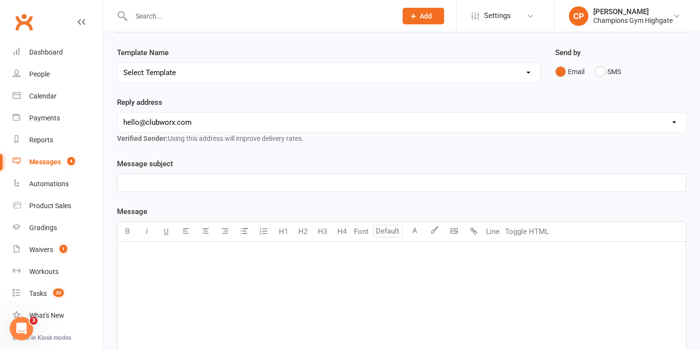
scroll to position [87, 0]
click at [598, 68] on button "SMS" at bounding box center [608, 71] width 26 height 19
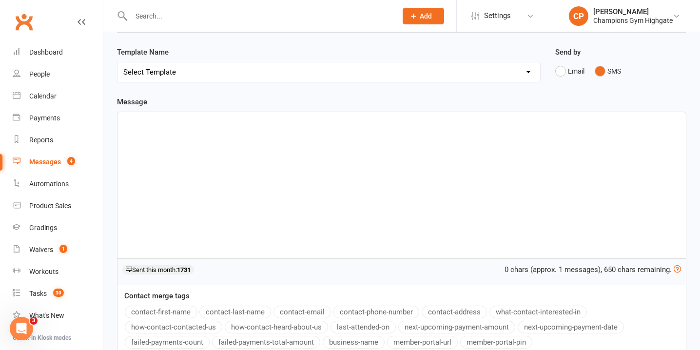
click at [278, 201] on div "﻿" at bounding box center [402, 185] width 569 height 146
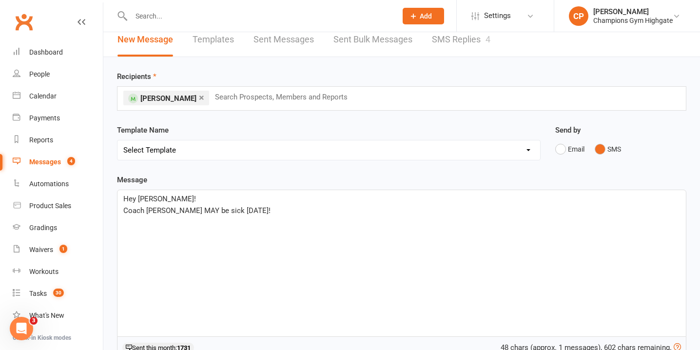
scroll to position [0, 0]
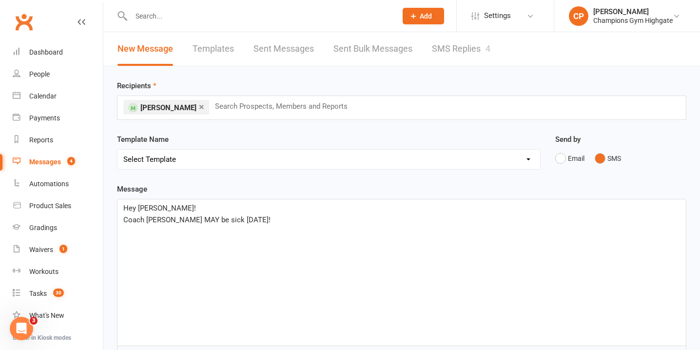
click at [195, 223] on span "Coach Loma MAY be sick tomorrow!" at bounding box center [196, 220] width 147 height 9
click at [276, 223] on p "Coach Loma MAY be still sick tomorrow!" at bounding box center [401, 220] width 557 height 12
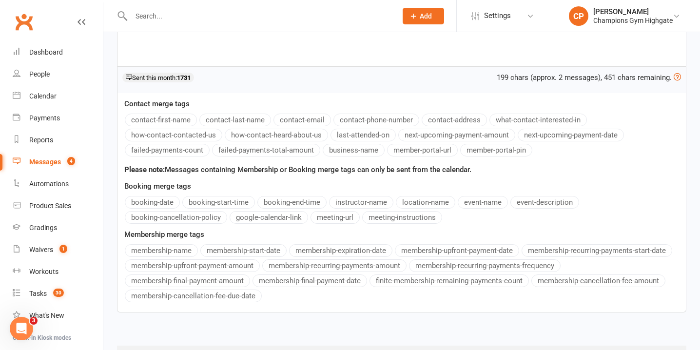
scroll to position [329, 0]
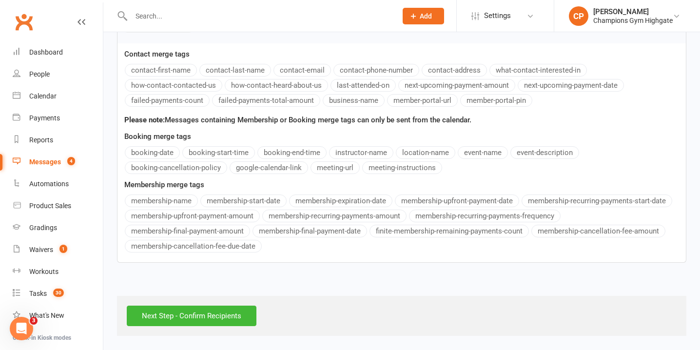
click at [225, 305] on div "Next Step - Confirm Recipients" at bounding box center [402, 316] width 570 height 40
click at [228, 326] on div "Next Step - Confirm Recipients" at bounding box center [402, 316] width 570 height 40
click at [234, 313] on input "Next Step - Confirm Recipients" at bounding box center [192, 316] width 130 height 20
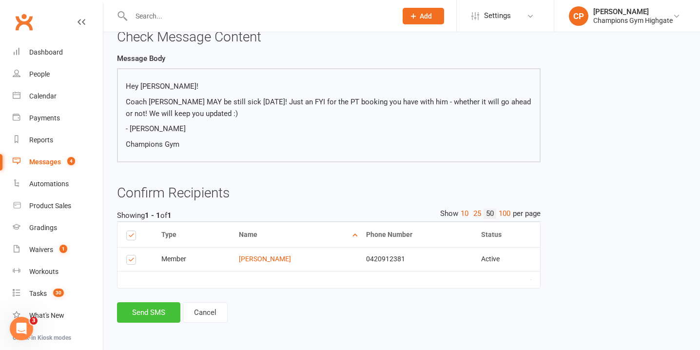
click at [144, 307] on button "Send SMS" at bounding box center [148, 312] width 63 height 20
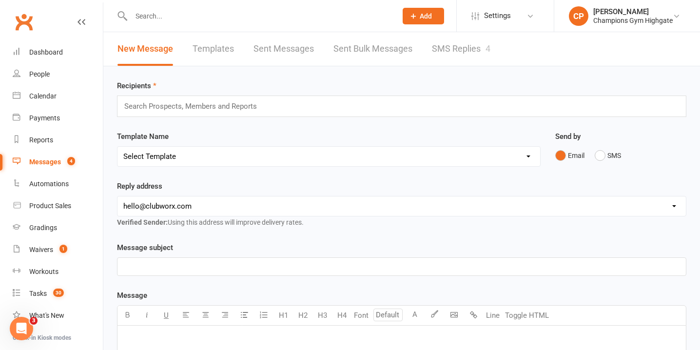
click at [466, 56] on link "SMS Replies 4" at bounding box center [461, 49] width 59 height 34
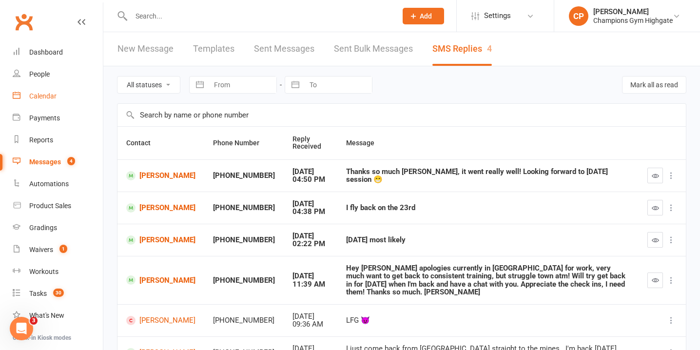
click at [48, 93] on div "Calendar" at bounding box center [42, 96] width 27 height 8
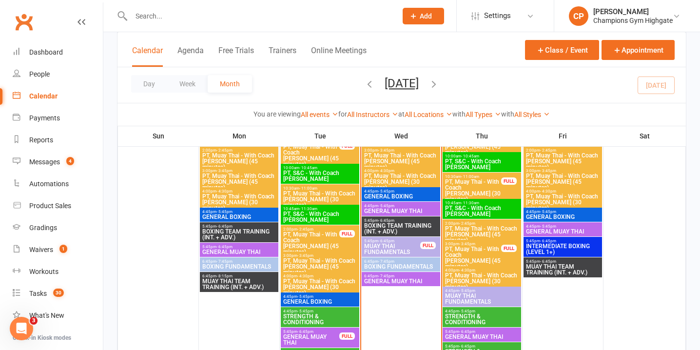
scroll to position [1270, 0]
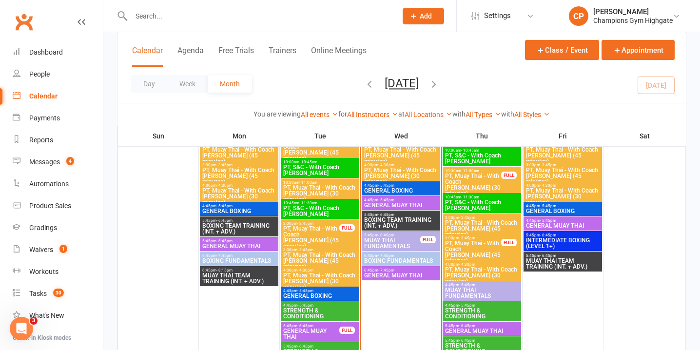
click at [401, 188] on span "GENERAL BOXING" at bounding box center [401, 191] width 75 height 6
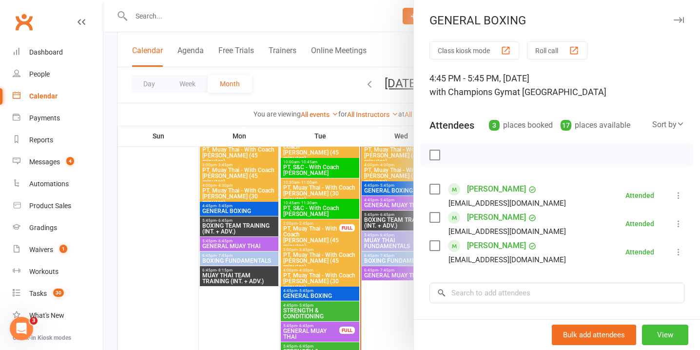
click at [681, 338] on button "View" at bounding box center [665, 335] width 46 height 20
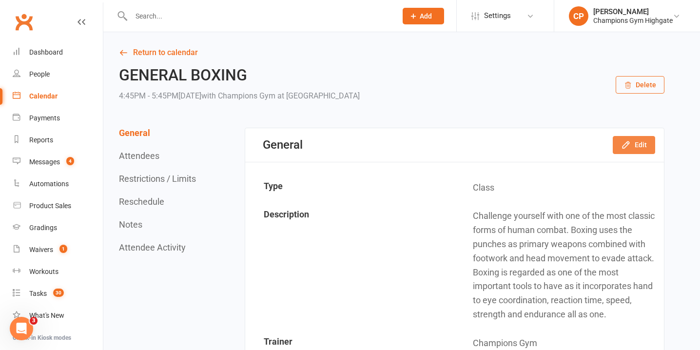
click at [629, 143] on icon "button" at bounding box center [626, 145] width 10 height 10
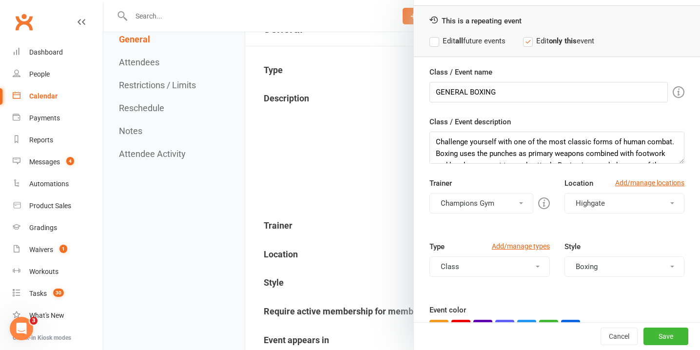
scroll to position [31, 0]
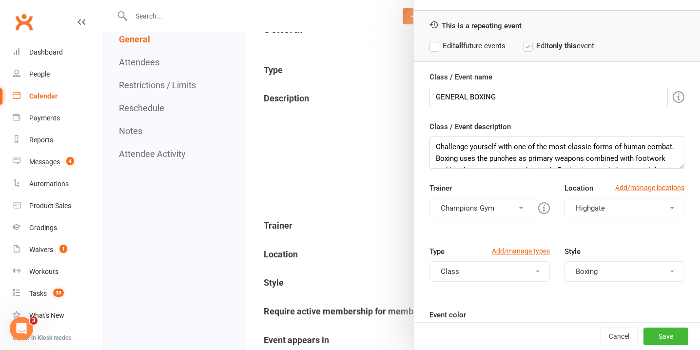
click at [512, 210] on button "Champions Gym" at bounding box center [481, 208] width 103 height 20
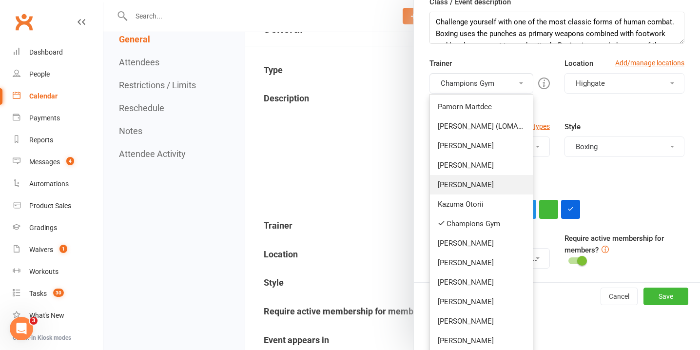
scroll to position [159, 0]
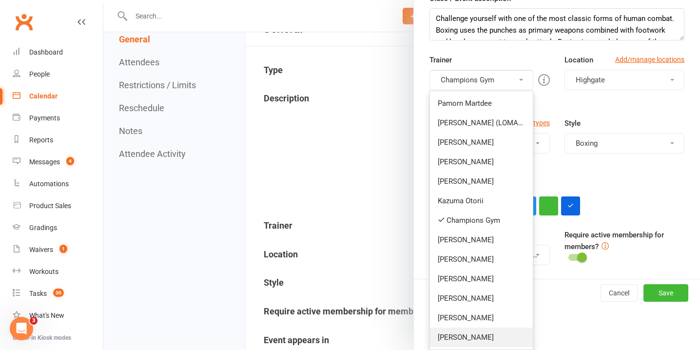
click at [472, 338] on link "Alessandro Coda" at bounding box center [481, 338] width 102 height 20
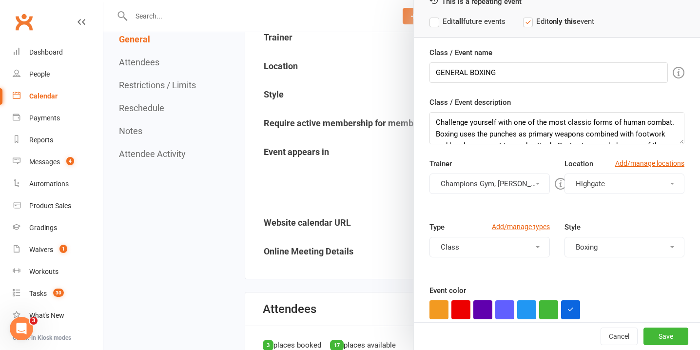
scroll to position [0, 0]
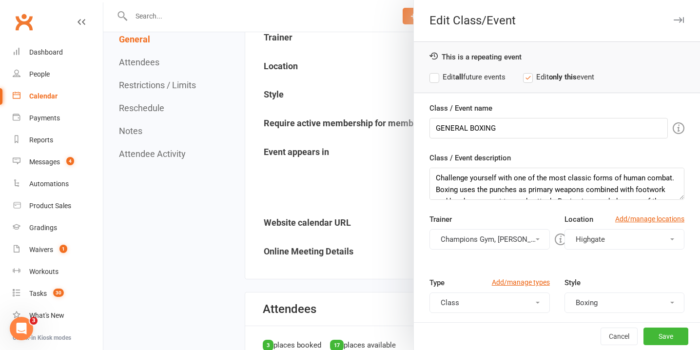
click at [437, 76] on label "Edit all future events" at bounding box center [468, 77] width 76 height 12
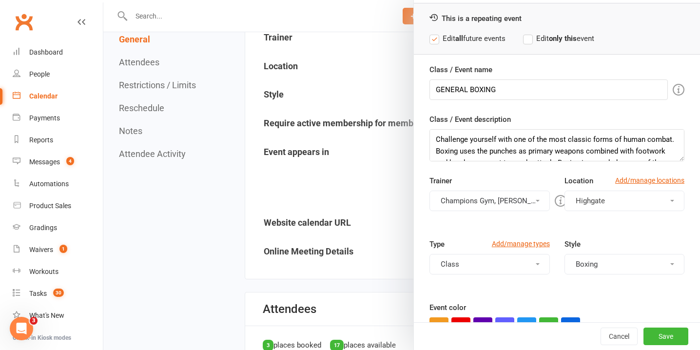
scroll to position [41, 0]
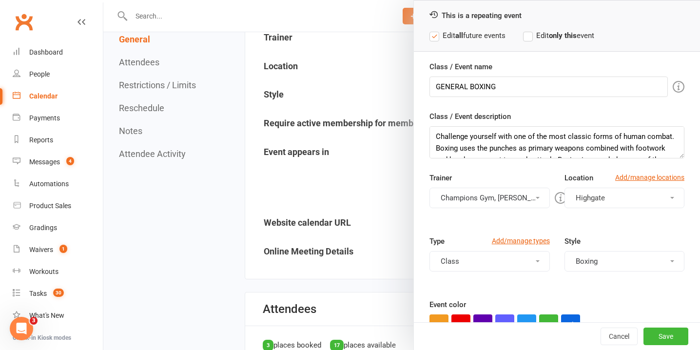
click at [536, 194] on button "Champions Gym, Alessandro Coda" at bounding box center [490, 198] width 120 height 20
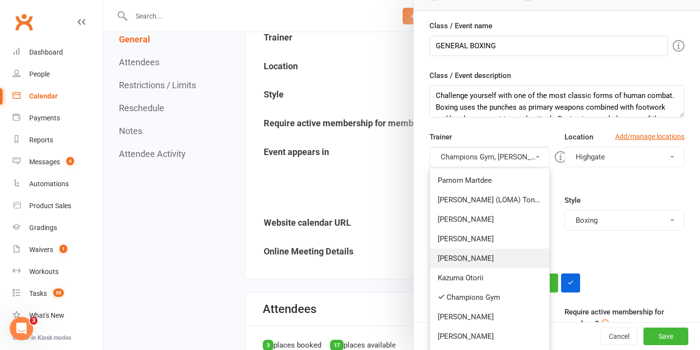
scroll to position [90, 0]
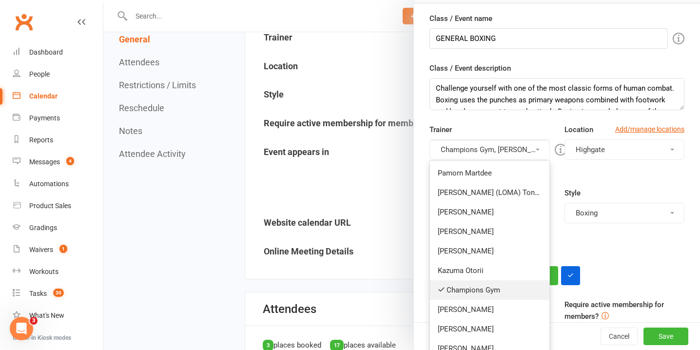
click at [441, 289] on icon at bounding box center [441, 289] width 7 height 7
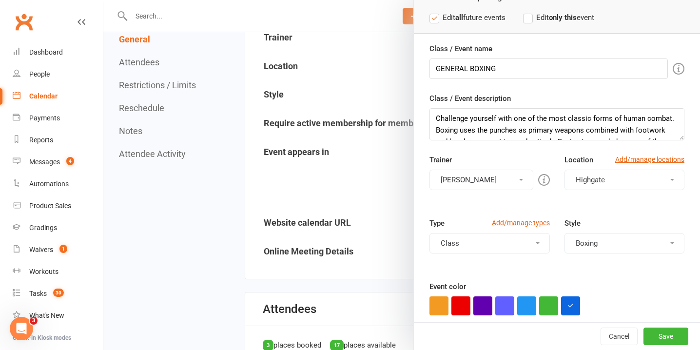
scroll to position [58, 0]
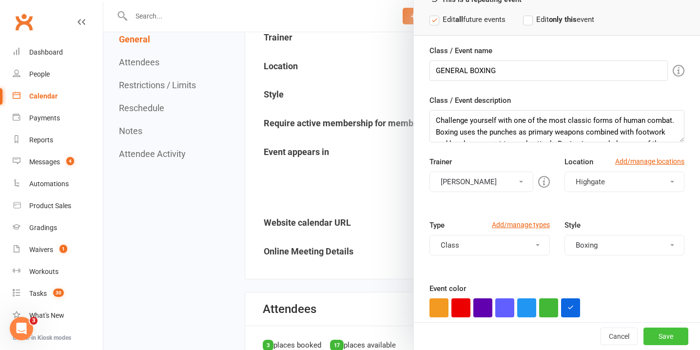
click at [670, 336] on button "Save" at bounding box center [666, 337] width 45 height 18
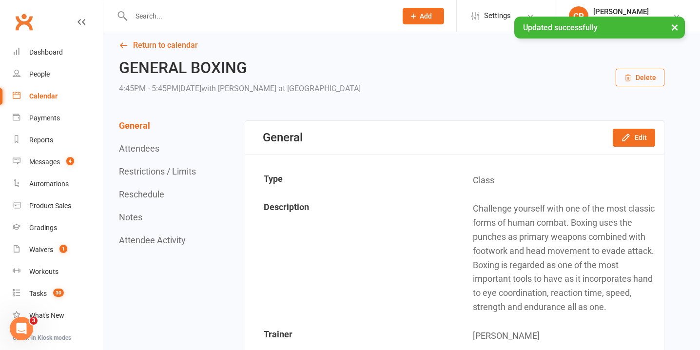
scroll to position [0, 0]
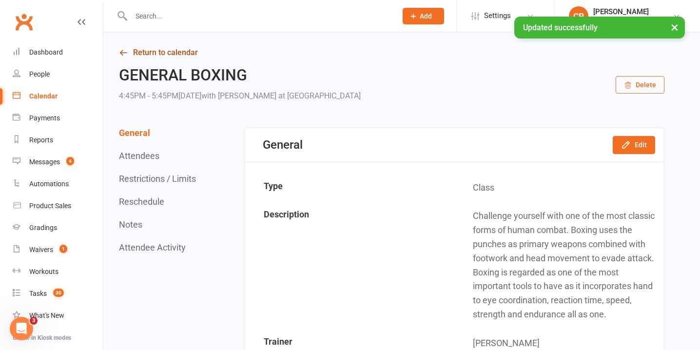
click at [172, 50] on link "Return to calendar" at bounding box center [392, 53] width 546 height 14
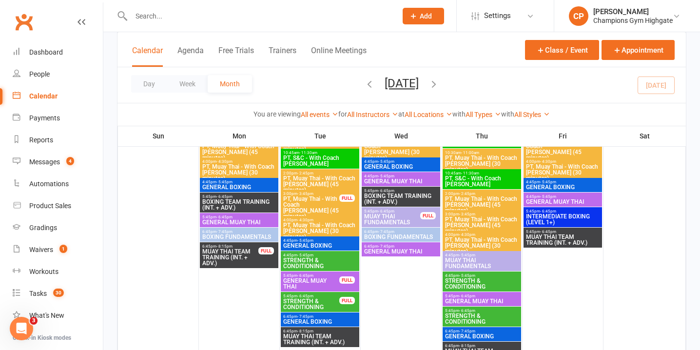
scroll to position [328, 0]
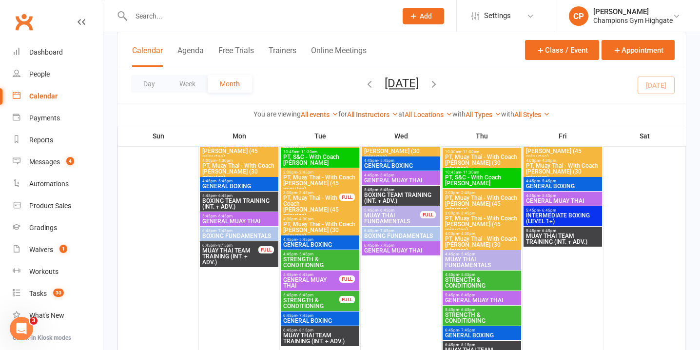
click at [395, 229] on span "6:45pm - 7:45pm" at bounding box center [401, 231] width 75 height 4
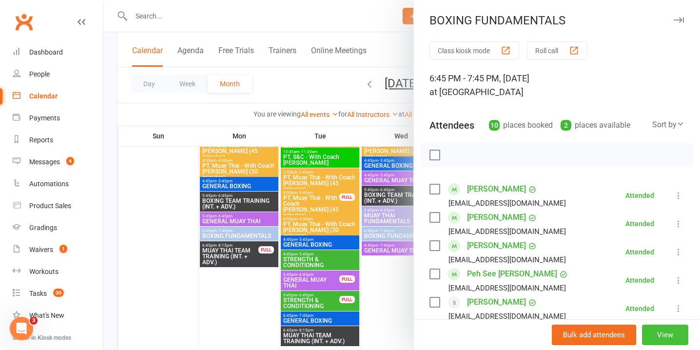
click at [661, 330] on button "View" at bounding box center [665, 335] width 46 height 20
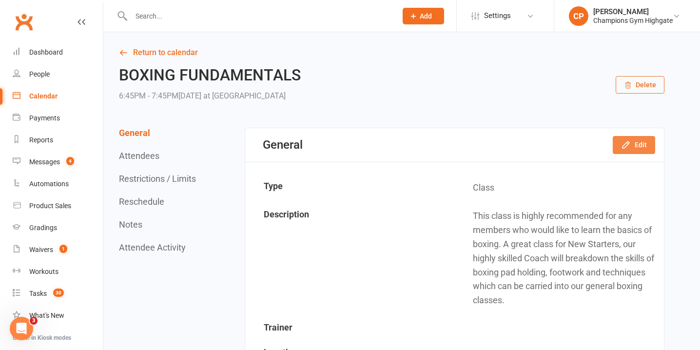
click at [629, 141] on icon "button" at bounding box center [626, 145] width 10 height 10
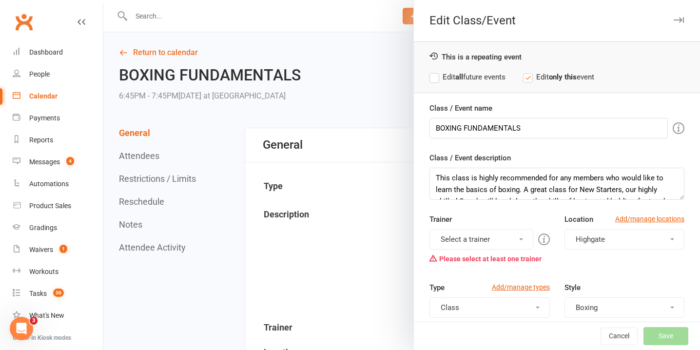
click at [509, 234] on button "Select a trainer" at bounding box center [481, 239] width 103 height 20
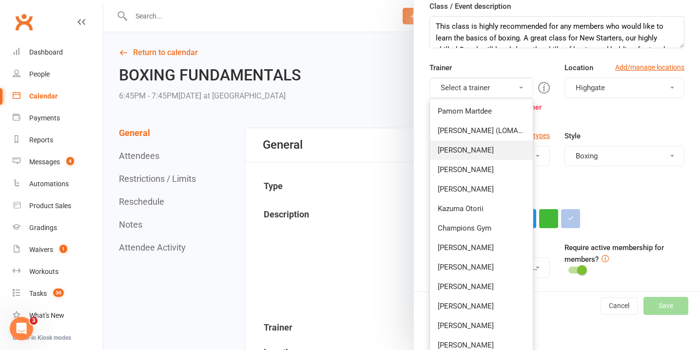
scroll to position [159, 0]
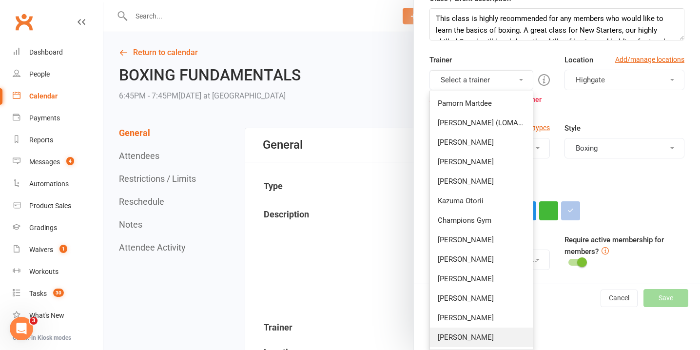
click at [476, 330] on link "Alessandro Coda" at bounding box center [481, 338] width 102 height 20
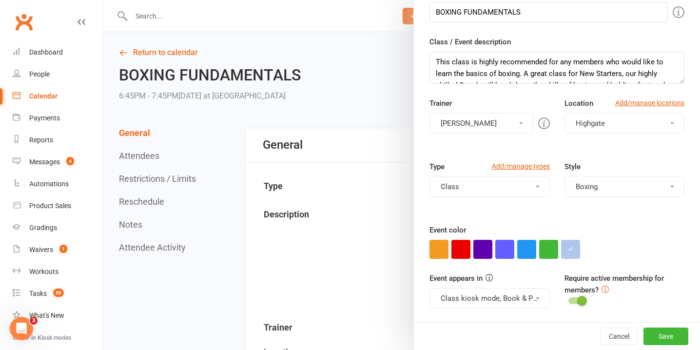
scroll to position [0, 0]
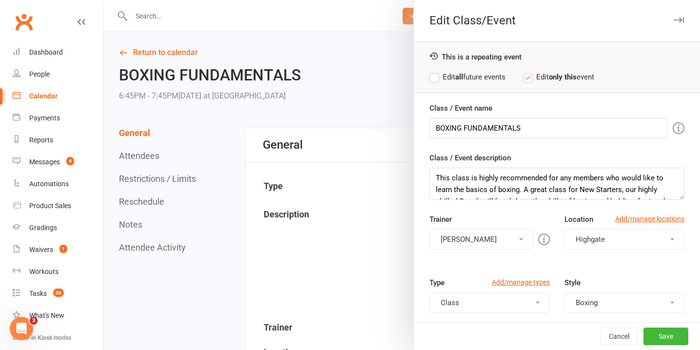
click at [439, 79] on label "Edit all future events" at bounding box center [468, 77] width 76 height 12
click at [666, 336] on button "Save" at bounding box center [666, 337] width 45 height 18
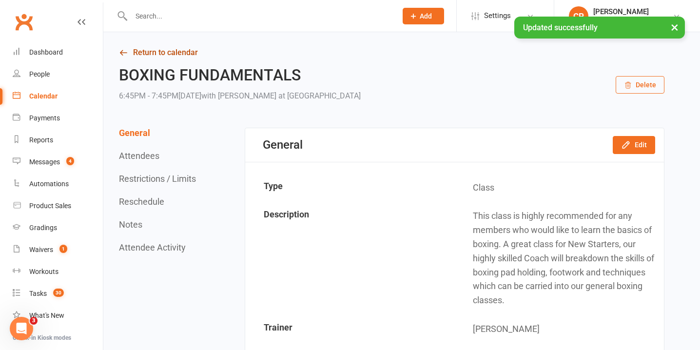
click at [145, 53] on link "Return to calendar" at bounding box center [392, 53] width 546 height 14
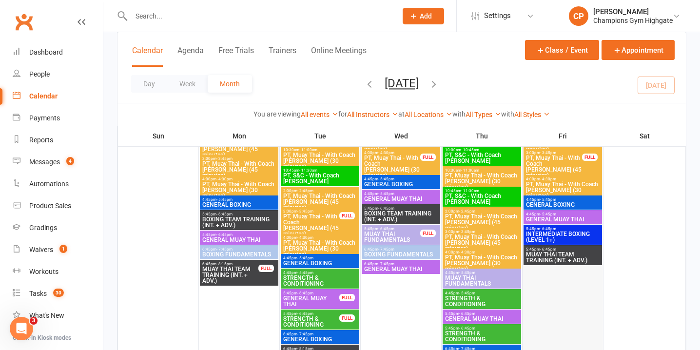
scroll to position [309, 0]
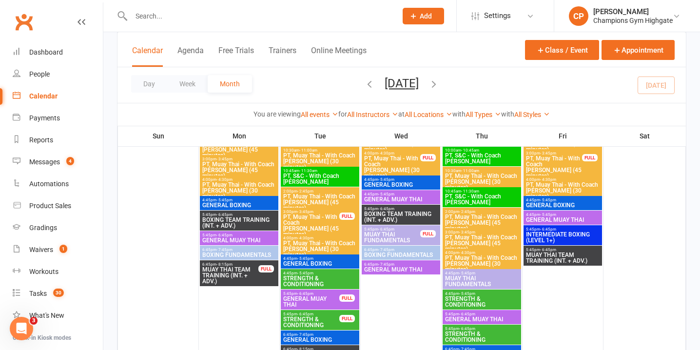
click at [549, 202] on span "GENERAL BOXING" at bounding box center [563, 205] width 75 height 6
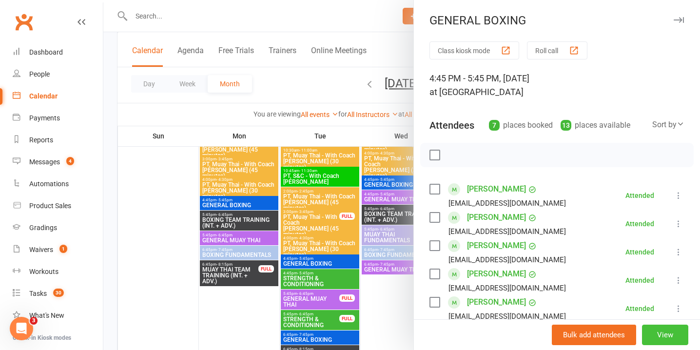
click at [662, 334] on button "View" at bounding box center [665, 335] width 46 height 20
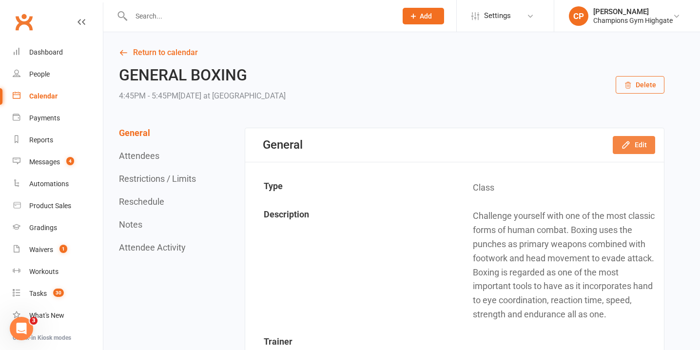
click at [633, 142] on button "Edit" at bounding box center [634, 145] width 42 height 18
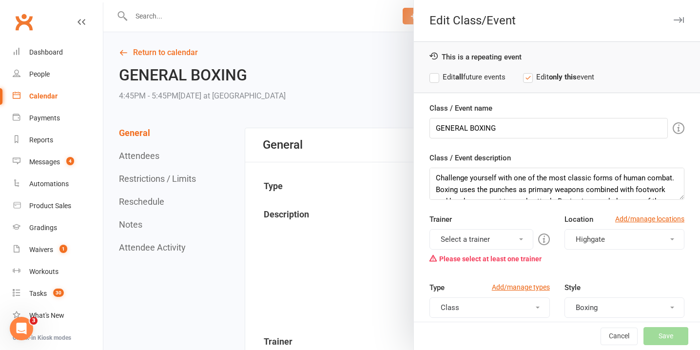
click at [498, 240] on button "Select a trainer" at bounding box center [481, 239] width 103 height 20
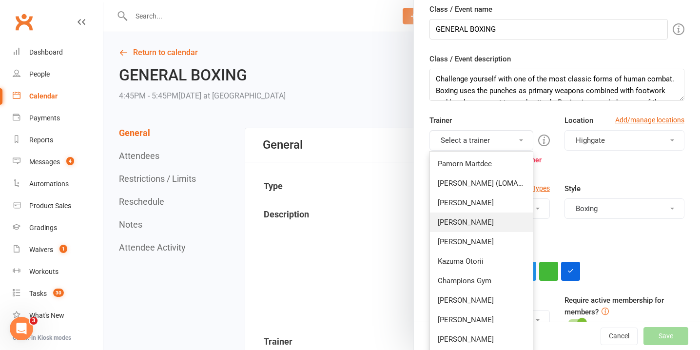
scroll to position [159, 0]
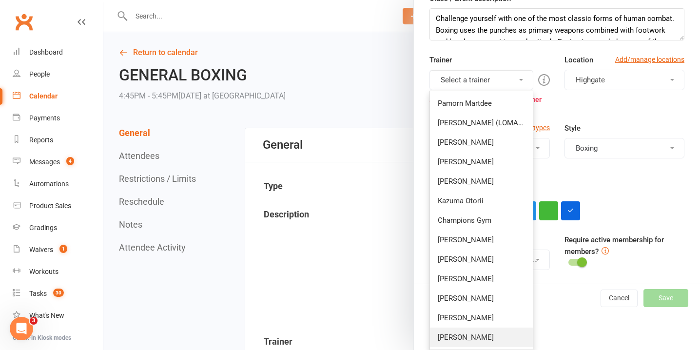
click at [477, 339] on link "Alessandro Coda" at bounding box center [481, 338] width 102 height 20
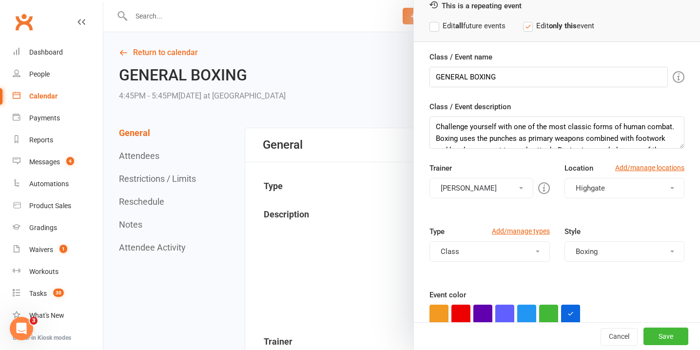
scroll to position [0, 0]
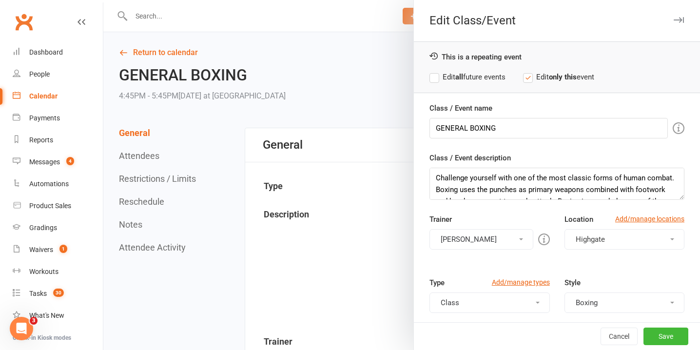
click at [437, 81] on label "Edit all future events" at bounding box center [468, 77] width 76 height 12
click at [668, 336] on button "Save" at bounding box center [666, 337] width 45 height 18
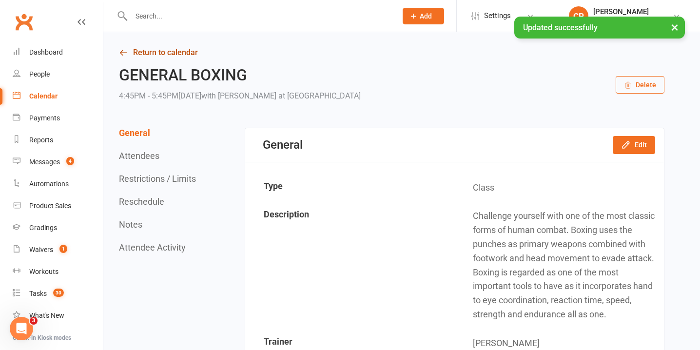
click at [123, 54] on icon at bounding box center [123, 52] width 9 height 9
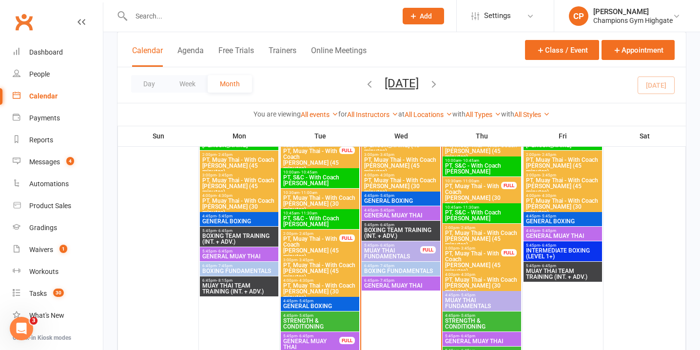
scroll to position [1262, 0]
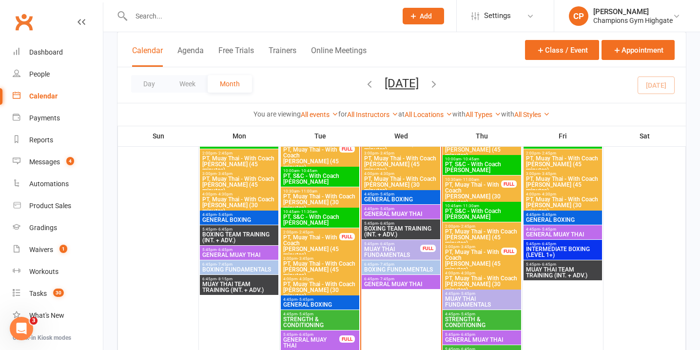
click at [552, 247] on span "INTERMEDIATE BOXING (LEVEL 1+)" at bounding box center [563, 252] width 75 height 12
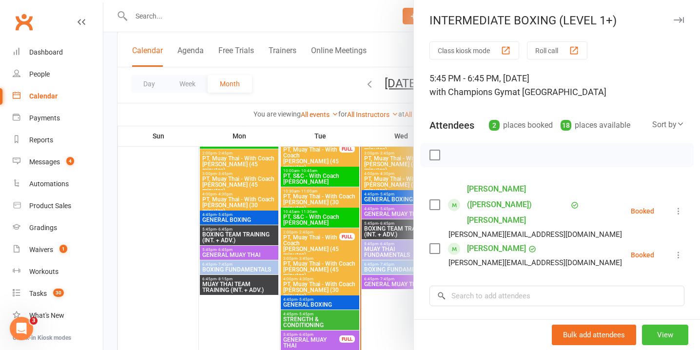
click at [660, 334] on button "View" at bounding box center [665, 335] width 46 height 20
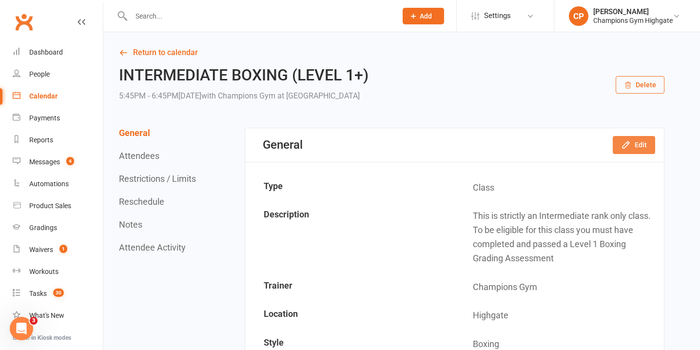
click at [637, 141] on button "Edit" at bounding box center [634, 145] width 42 height 18
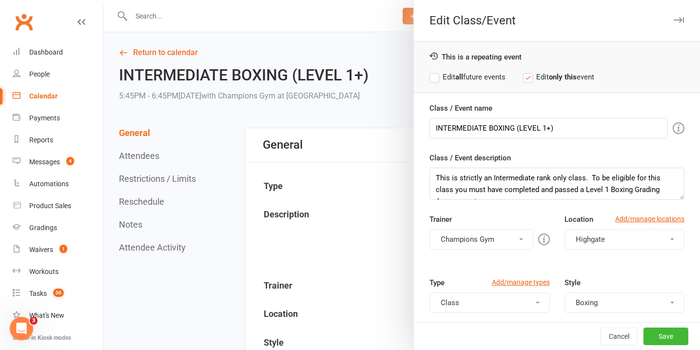
click at [506, 237] on div "You can assign a trainer/instructor to the event. Don't see your trainer in the…" at bounding box center [436, 239] width 187 height 22
click at [520, 240] on span at bounding box center [521, 239] width 4 height 2
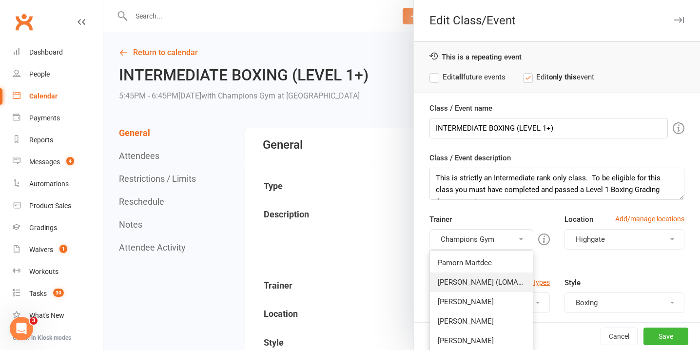
scroll to position [159, 0]
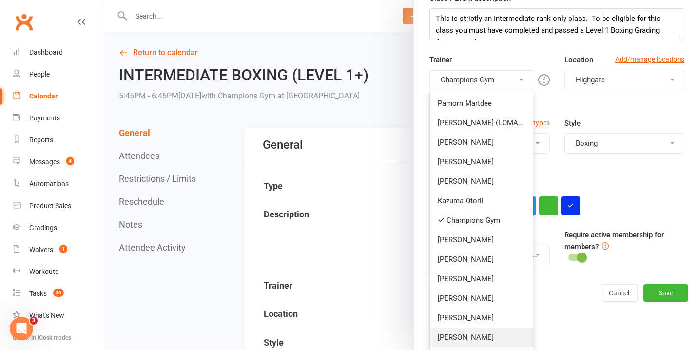
click at [471, 343] on link "Alessandro Coda" at bounding box center [481, 338] width 102 height 20
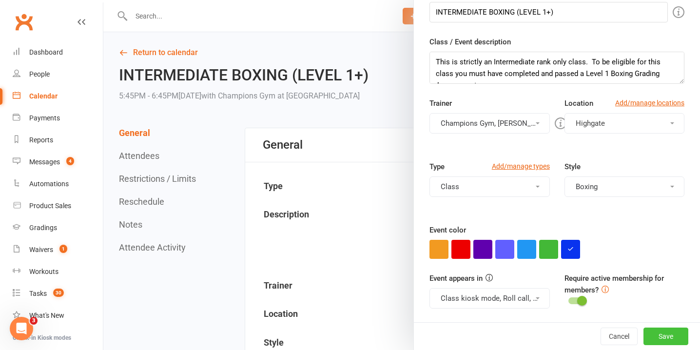
click at [668, 328] on button "Save" at bounding box center [666, 337] width 45 height 18
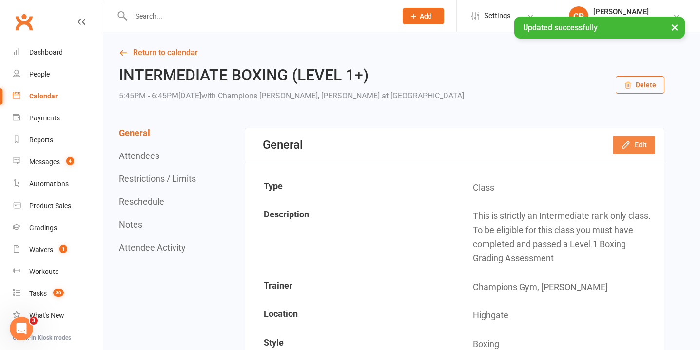
click at [641, 144] on button "Edit" at bounding box center [634, 145] width 42 height 18
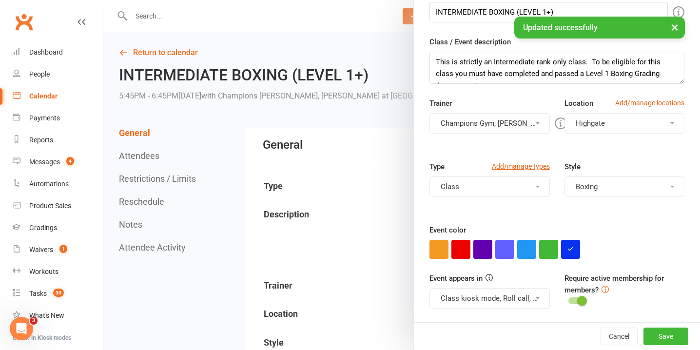
click at [527, 127] on button "Champions Gym, Alessandro Coda" at bounding box center [490, 123] width 120 height 20
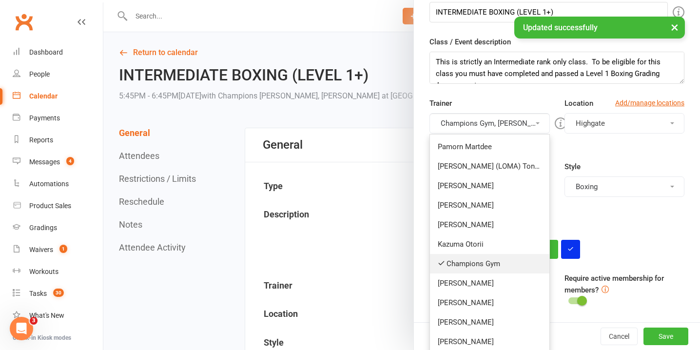
click at [448, 259] on link "Champions Gym" at bounding box center [489, 264] width 119 height 20
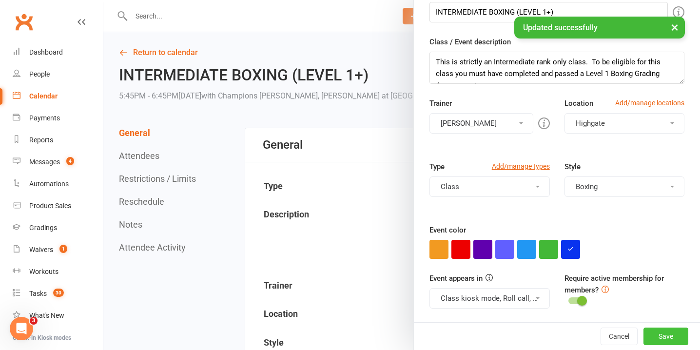
click at [669, 332] on button "Save" at bounding box center [666, 337] width 45 height 18
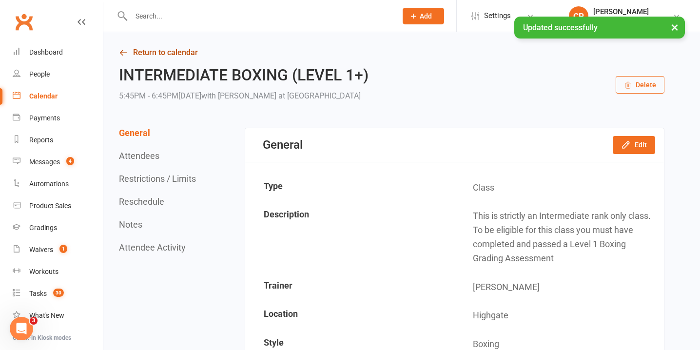
click at [163, 54] on link "Return to calendar" at bounding box center [392, 53] width 546 height 14
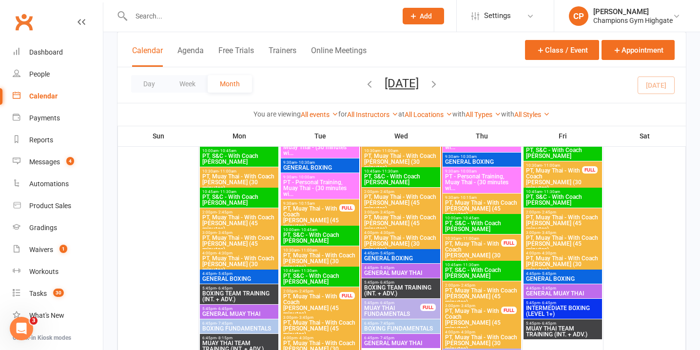
scroll to position [1216, 0]
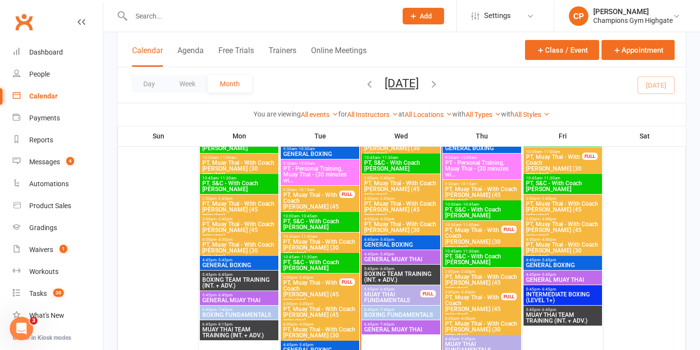
click at [567, 296] on span "INTERMEDIATE BOXING (LEVEL 1+)" at bounding box center [563, 298] width 75 height 12
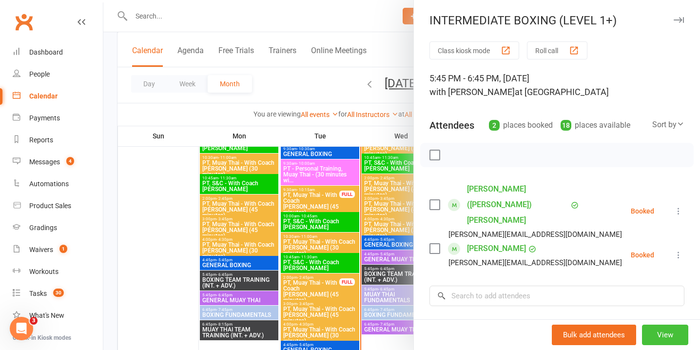
click at [661, 330] on button "View" at bounding box center [665, 335] width 46 height 20
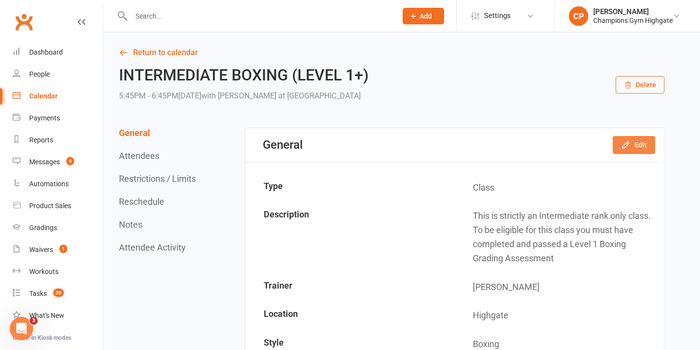
click at [617, 142] on button "Edit" at bounding box center [634, 145] width 42 height 18
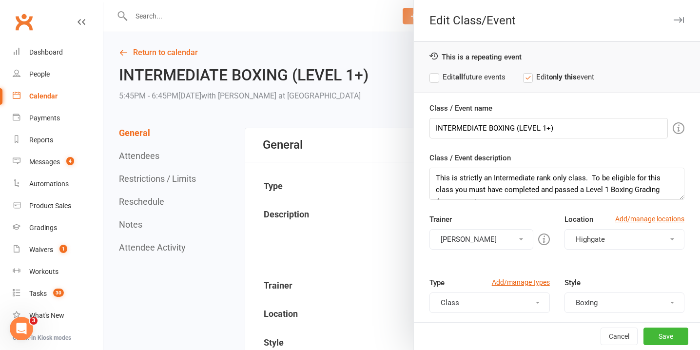
click at [440, 78] on label "Edit all future events" at bounding box center [468, 77] width 76 height 12
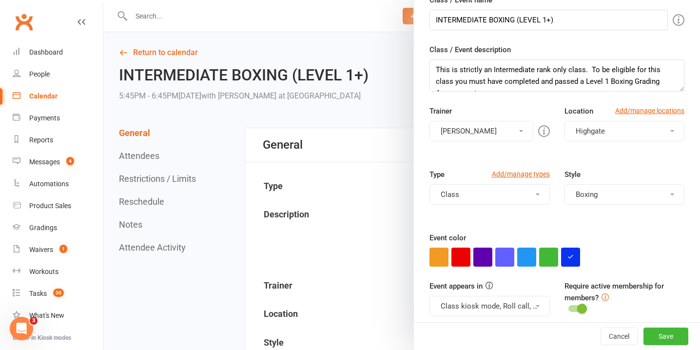
scroll to position [114, 0]
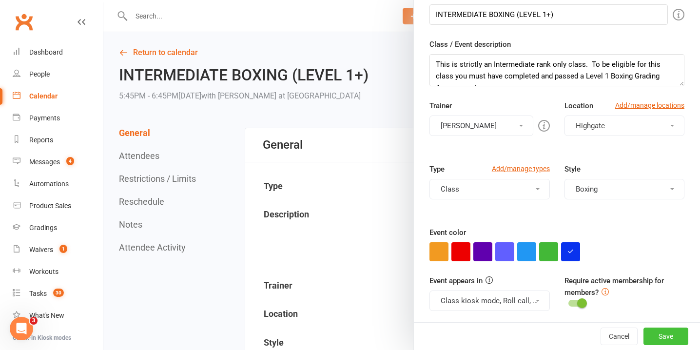
click at [673, 335] on button "Save" at bounding box center [666, 337] width 45 height 18
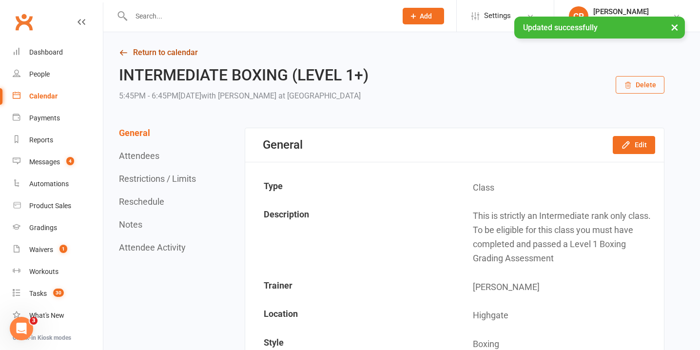
click at [147, 53] on link "Return to calendar" at bounding box center [392, 53] width 546 height 14
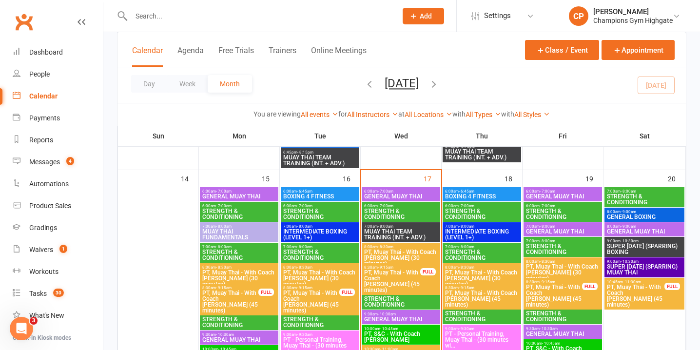
scroll to position [996, 0]
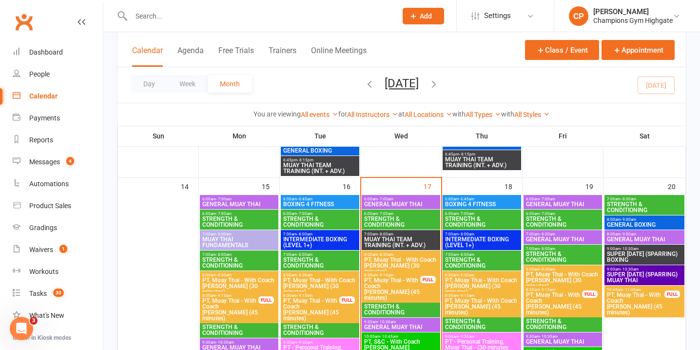
click at [642, 219] on span "8:00am - 9:00am" at bounding box center [645, 219] width 76 height 4
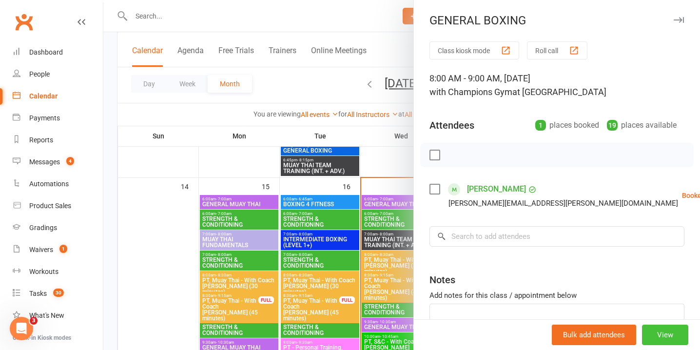
click at [664, 336] on button "View" at bounding box center [665, 335] width 46 height 20
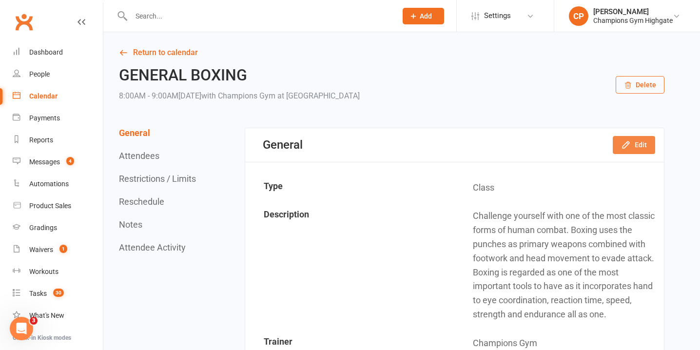
click at [641, 145] on button "Edit" at bounding box center [634, 145] width 42 height 18
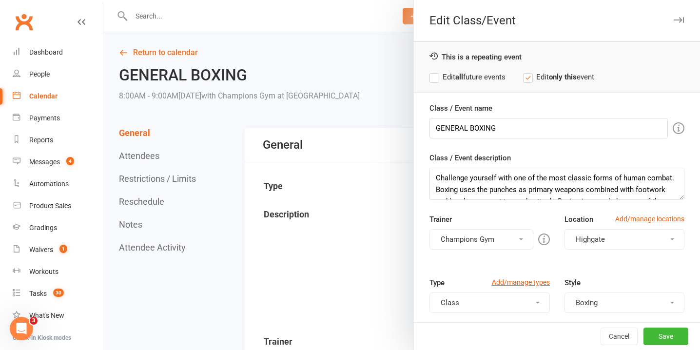
click at [439, 75] on label "Edit all future events" at bounding box center [468, 77] width 76 height 12
click at [484, 237] on button "Champions Gym" at bounding box center [481, 239] width 103 height 20
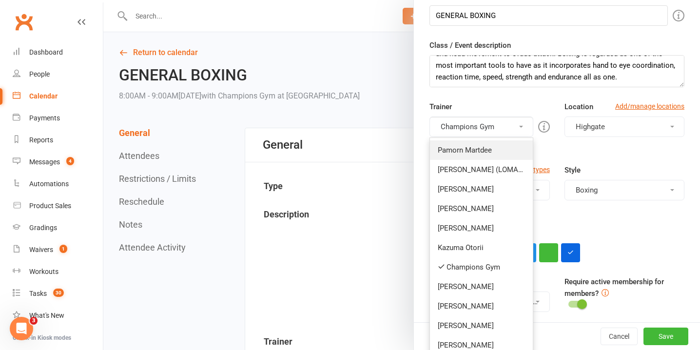
scroll to position [159, 0]
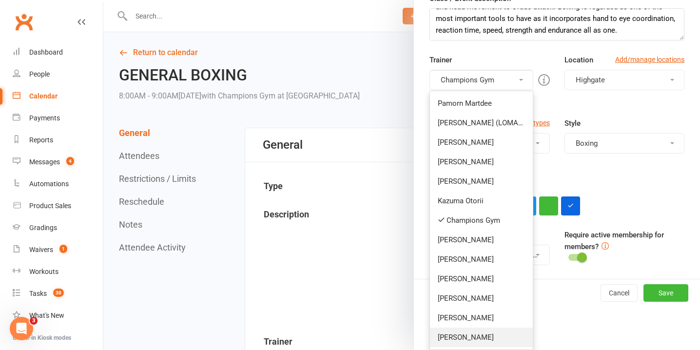
click at [477, 336] on link "Alessandro Coda" at bounding box center [481, 338] width 102 height 20
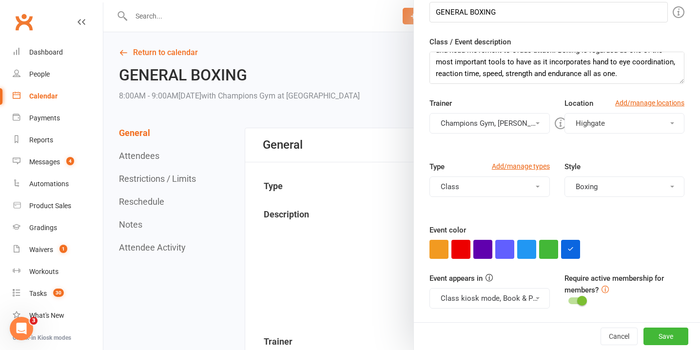
scroll to position [116, 0]
click at [660, 336] on button "Save" at bounding box center [666, 337] width 45 height 18
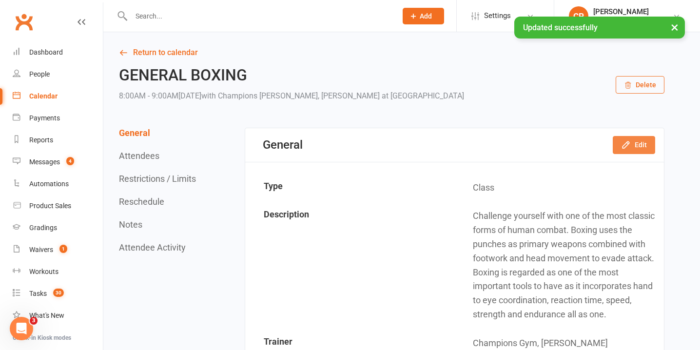
click at [627, 139] on button "Edit" at bounding box center [634, 145] width 42 height 18
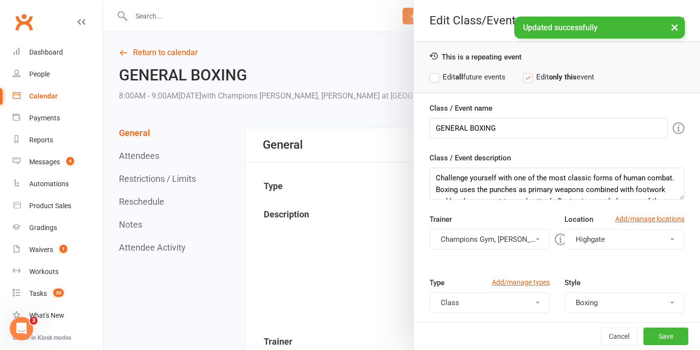
click at [435, 81] on label "Edit all future events" at bounding box center [468, 77] width 76 height 12
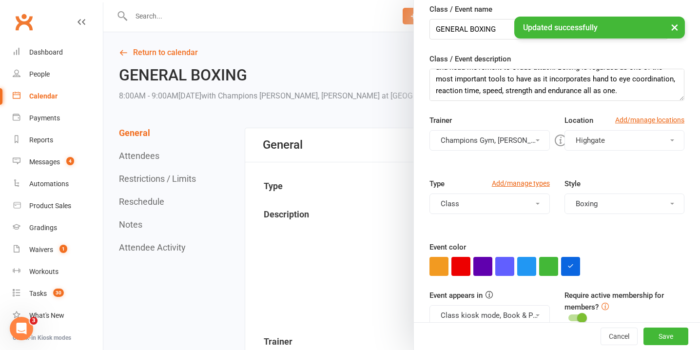
scroll to position [114, 0]
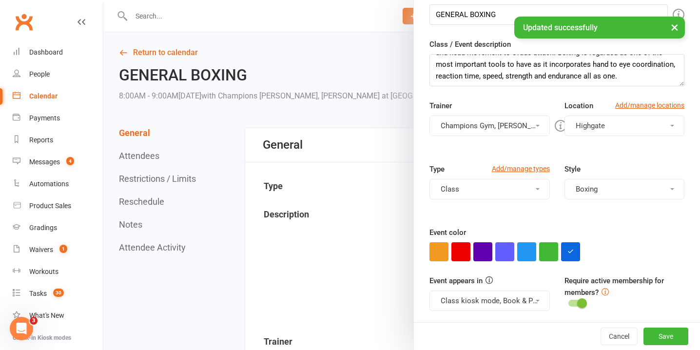
click at [508, 128] on button "Champions Gym, Alessandro Coda" at bounding box center [490, 126] width 120 height 20
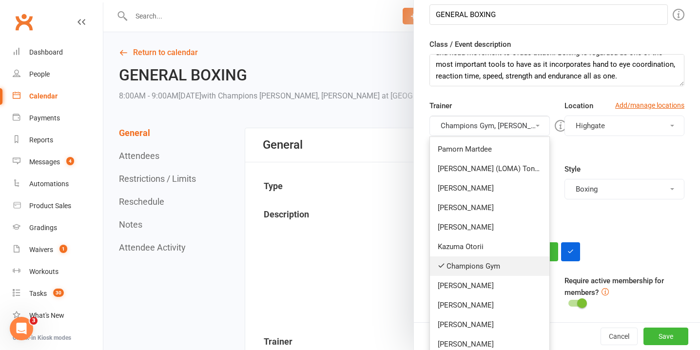
click at [480, 264] on link "Champions Gym" at bounding box center [489, 267] width 119 height 20
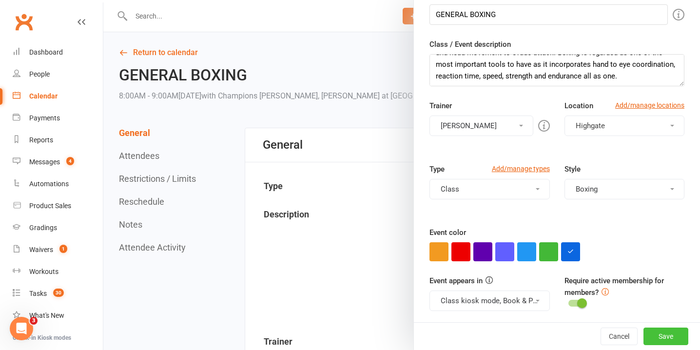
click at [674, 334] on button "Save" at bounding box center [666, 337] width 45 height 18
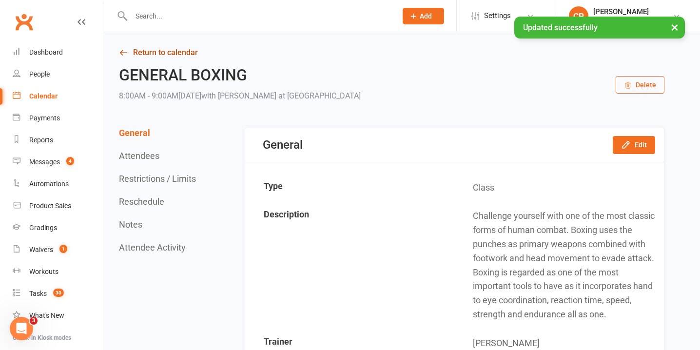
click at [124, 51] on icon at bounding box center [123, 52] width 9 height 9
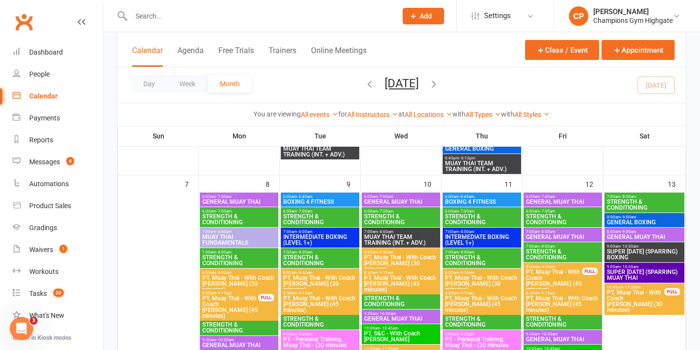
scroll to position [496, 0]
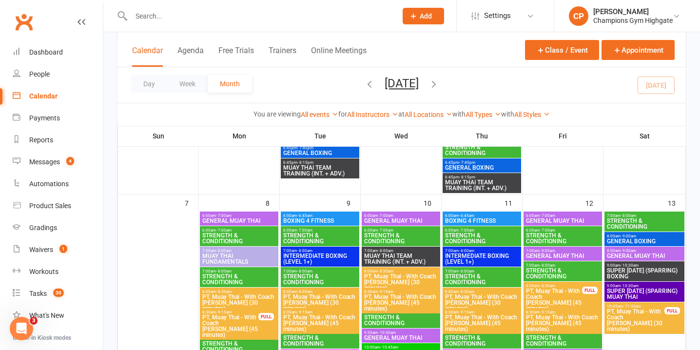
click at [636, 272] on span "SUPER SATURDAY (SPARRING) BOXING" at bounding box center [645, 274] width 76 height 12
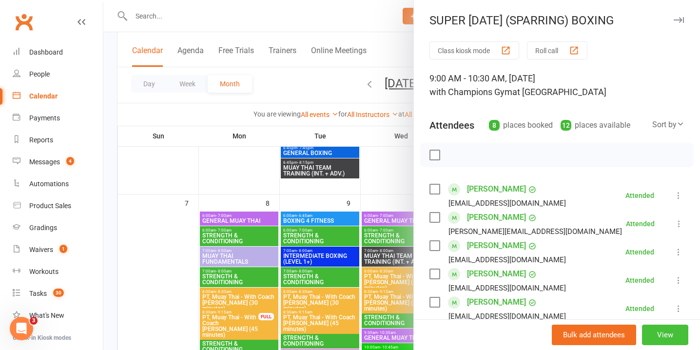
click at [676, 332] on button "View" at bounding box center [665, 335] width 46 height 20
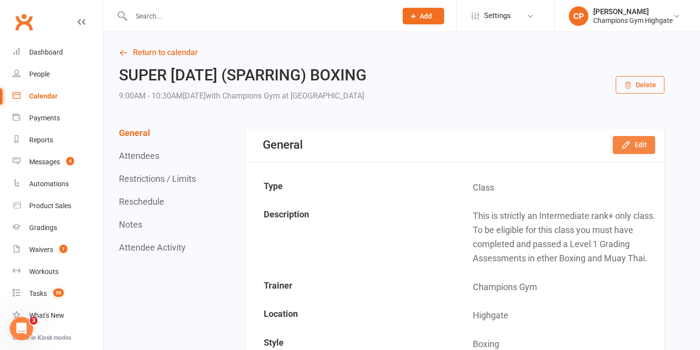
click at [638, 146] on button "Edit" at bounding box center [634, 145] width 42 height 18
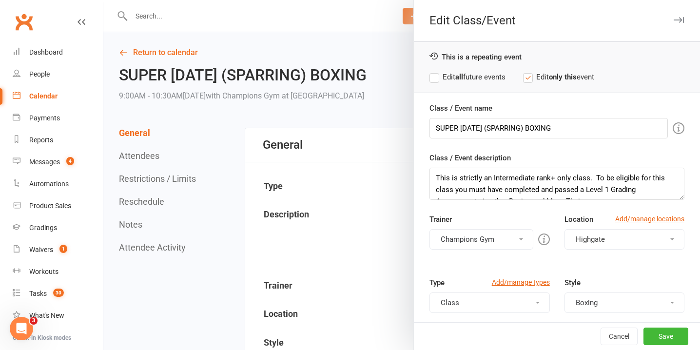
click at [434, 79] on label "Edit all future events" at bounding box center [468, 77] width 76 height 12
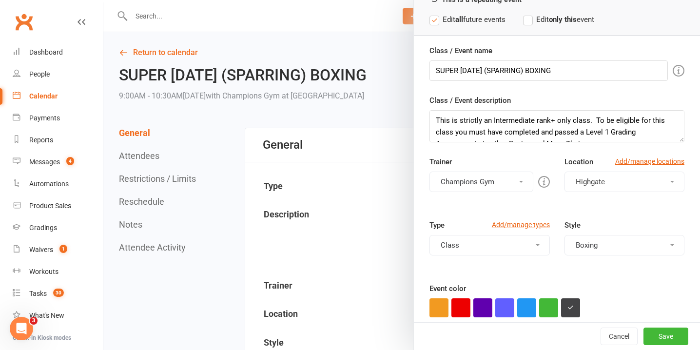
scroll to position [70, 0]
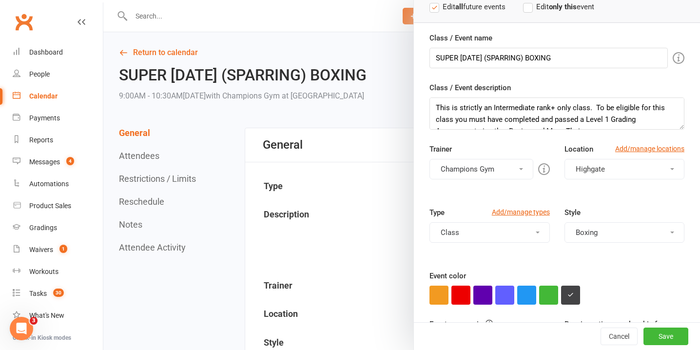
click at [512, 168] on button "Champions Gym" at bounding box center [481, 169] width 103 height 20
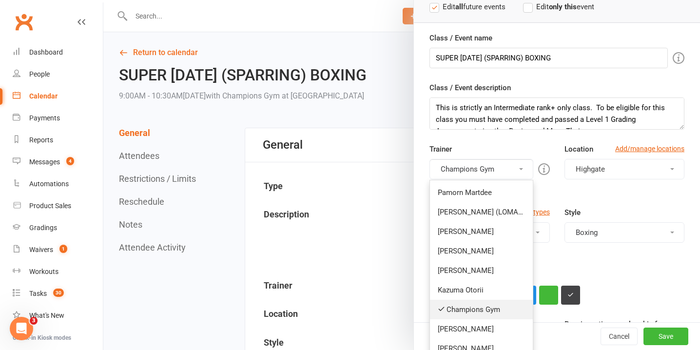
click at [480, 304] on link "Champions Gym" at bounding box center [481, 310] width 102 height 20
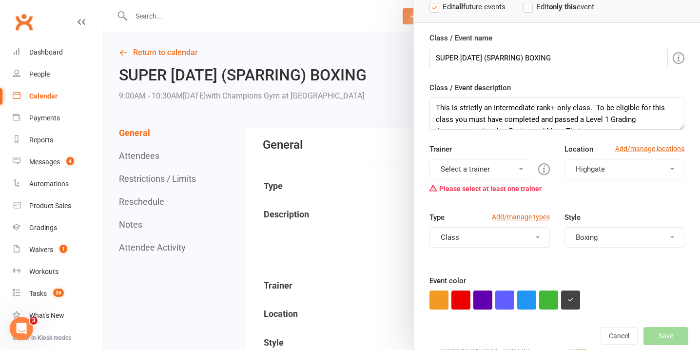
scroll to position [121, 0]
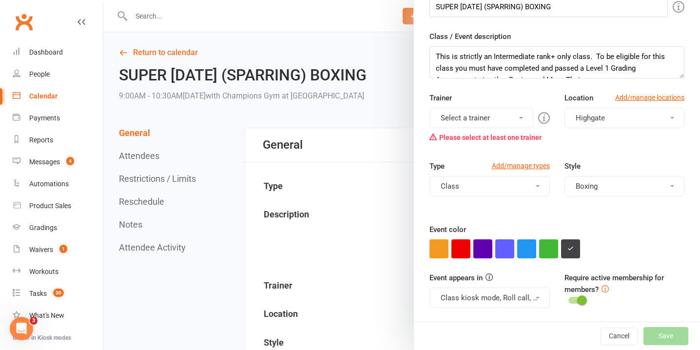
click at [493, 118] on button "Select a trainer" at bounding box center [481, 118] width 103 height 20
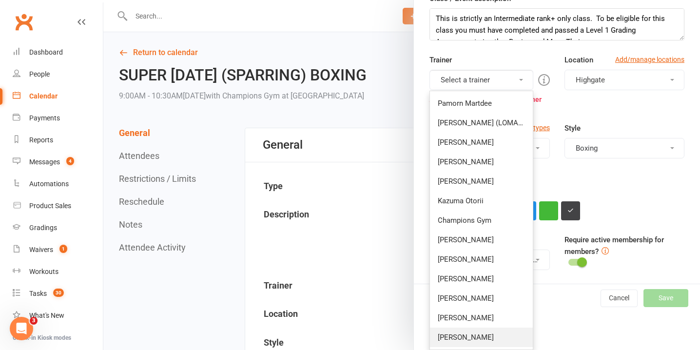
click at [479, 340] on link "Alessandro Coda" at bounding box center [481, 338] width 102 height 20
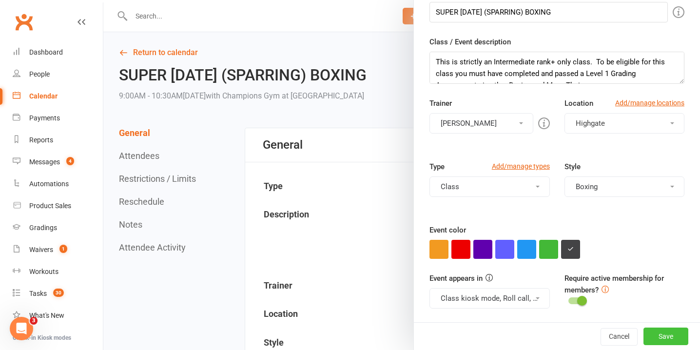
click at [662, 337] on button "Save" at bounding box center [666, 337] width 45 height 18
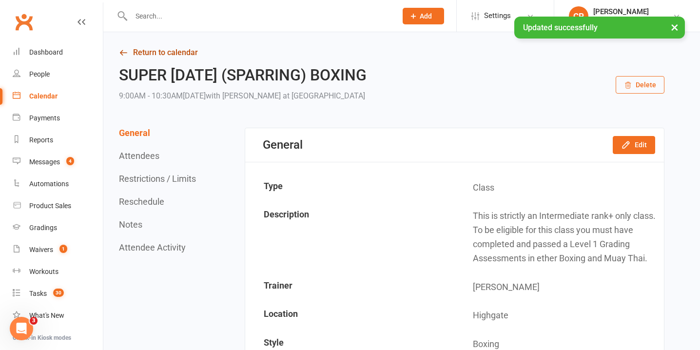
click at [123, 53] on icon at bounding box center [123, 52] width 9 height 9
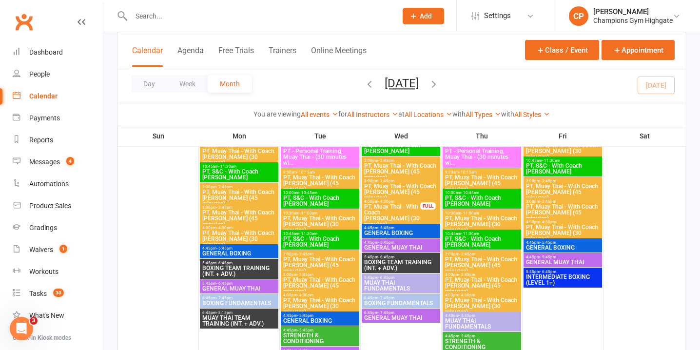
scroll to position [1737, 0]
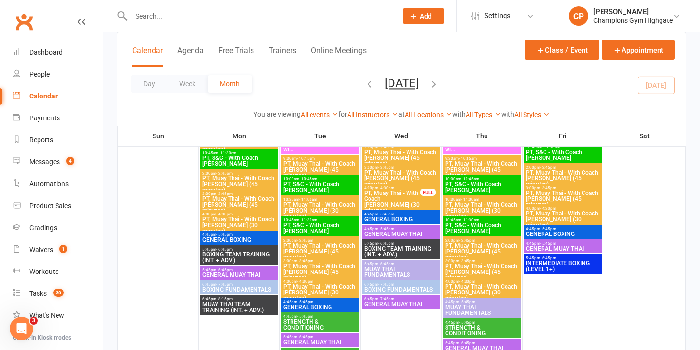
click at [265, 233] on span "4:45pm - 5:45pm" at bounding box center [239, 235] width 75 height 4
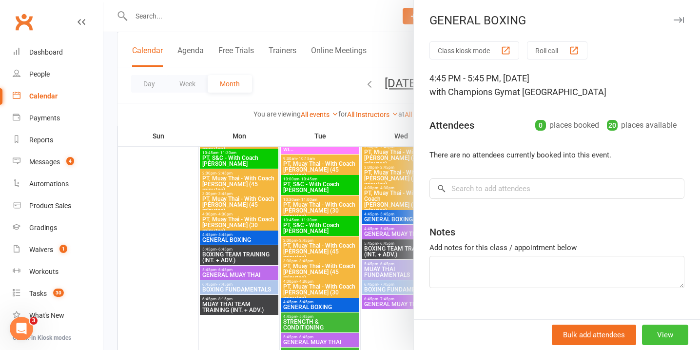
click at [672, 333] on button "View" at bounding box center [665, 335] width 46 height 20
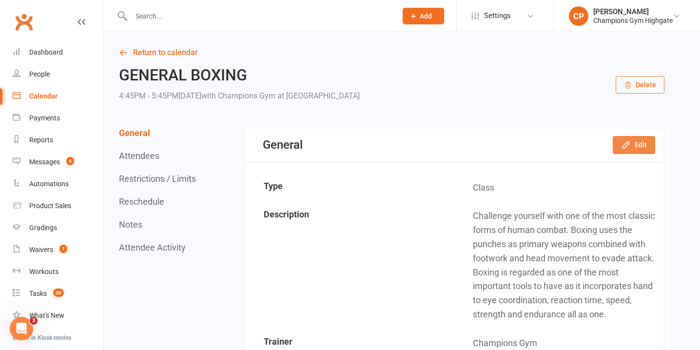
click at [628, 147] on icon "button" at bounding box center [626, 145] width 10 height 10
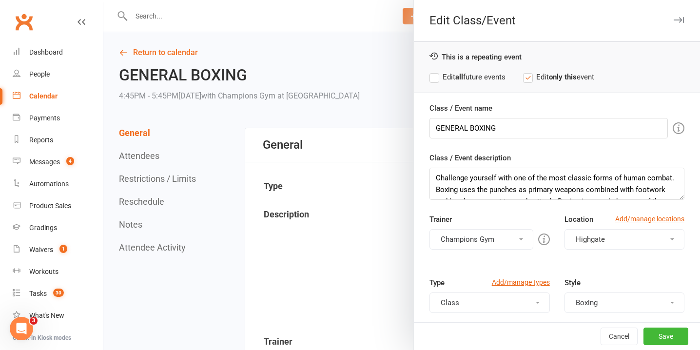
click at [435, 79] on label "Edit all future events" at bounding box center [468, 77] width 76 height 12
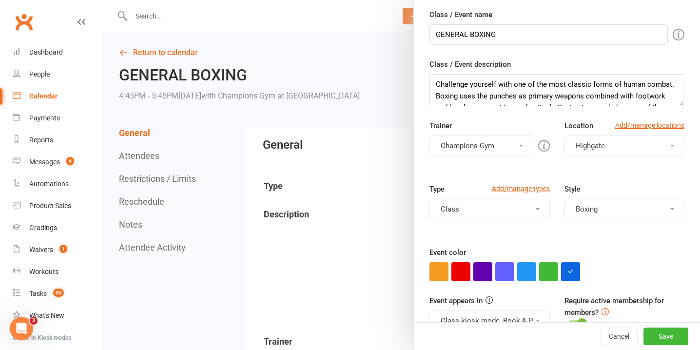
scroll to position [116, 0]
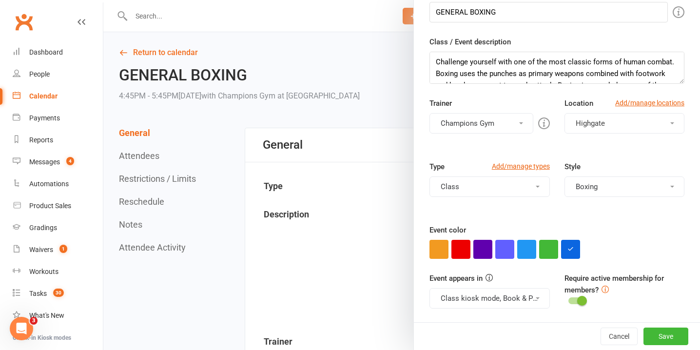
click at [506, 125] on button "Champions Gym" at bounding box center [481, 123] width 103 height 20
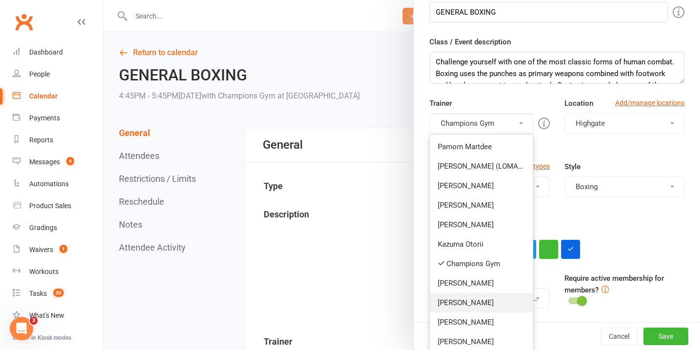
scroll to position [159, 0]
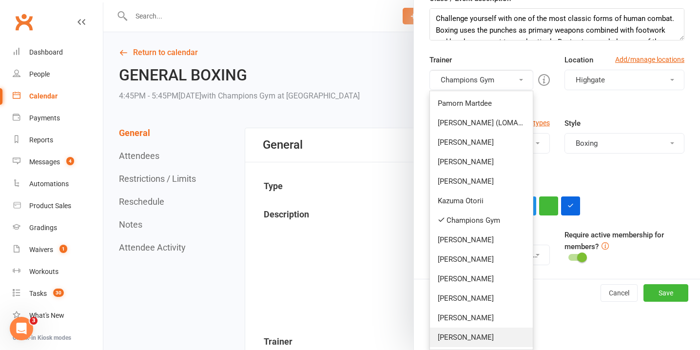
click at [483, 334] on link "Alessandro Coda" at bounding box center [481, 338] width 102 height 20
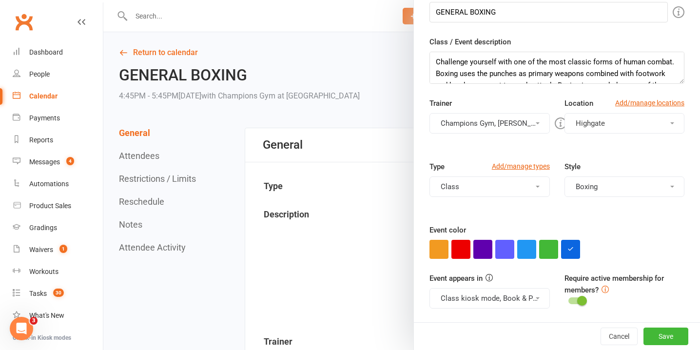
click at [490, 128] on button "Champions Gym, Alessandro Coda" at bounding box center [490, 123] width 120 height 20
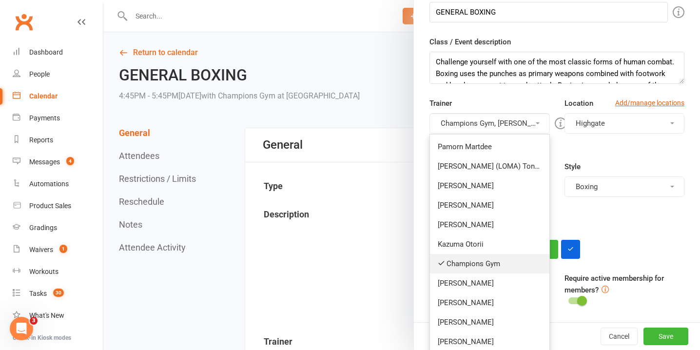
click at [488, 262] on link "Champions Gym" at bounding box center [489, 264] width 119 height 20
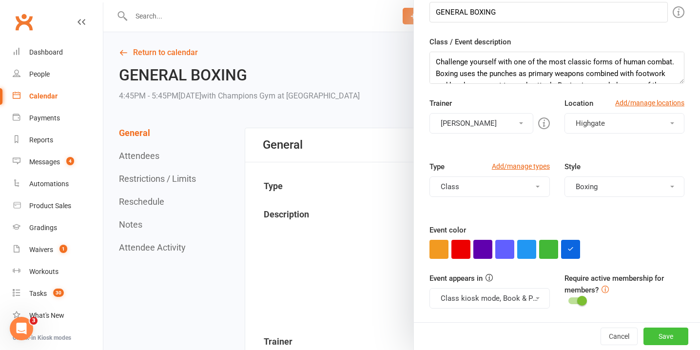
click at [669, 335] on button "Save" at bounding box center [666, 337] width 45 height 18
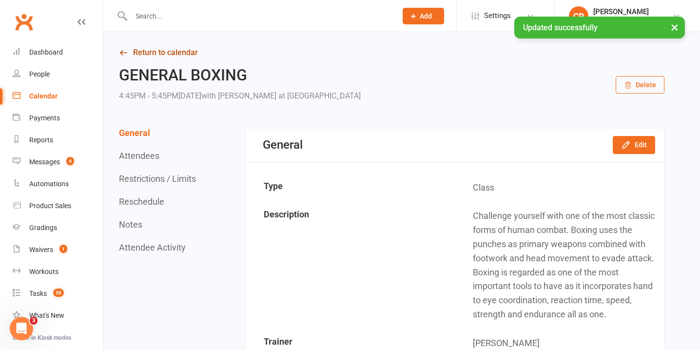
click at [181, 53] on link "Return to calendar" at bounding box center [392, 53] width 546 height 14
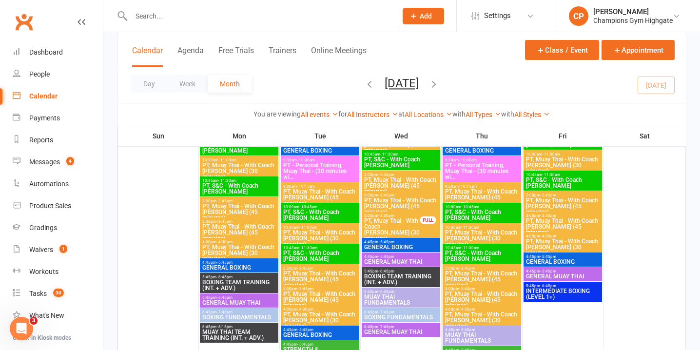
scroll to position [1711, 0]
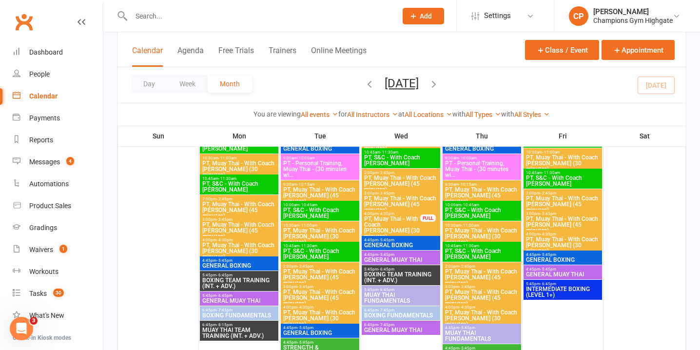
click at [243, 313] on span "BOXING FUNDAMENTALS" at bounding box center [239, 316] width 75 height 6
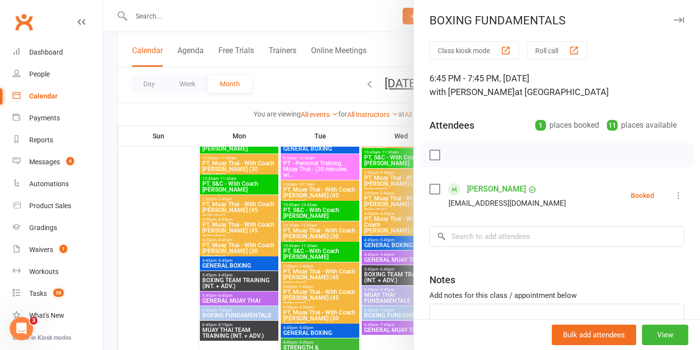
click at [252, 276] on div at bounding box center [401, 175] width 597 height 350
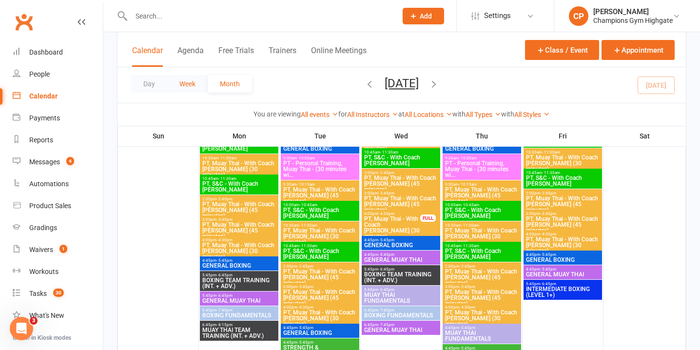
click at [194, 81] on button "Week" at bounding box center [187, 84] width 40 height 18
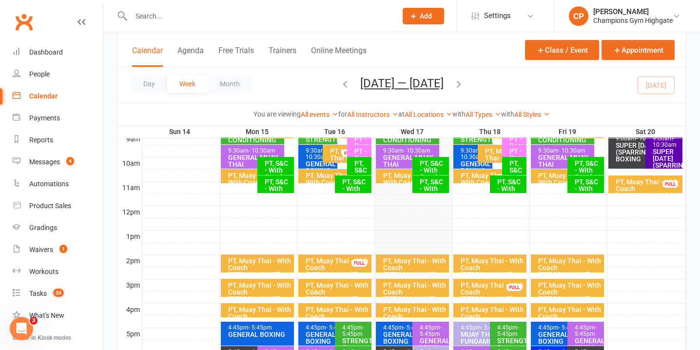
scroll to position [373, 0]
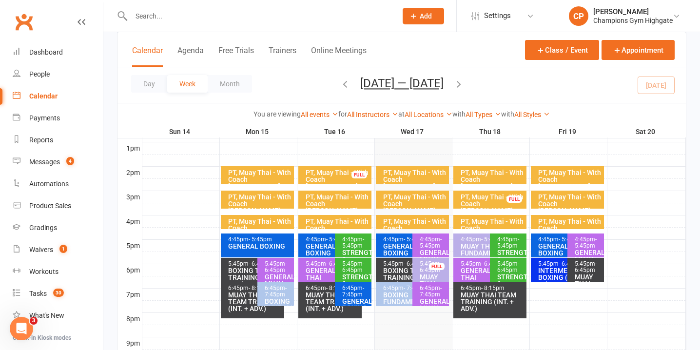
click at [240, 268] on div "BOXING TEAM TRAINING (INT. + ADV.)" at bounding box center [255, 277] width 55 height 20
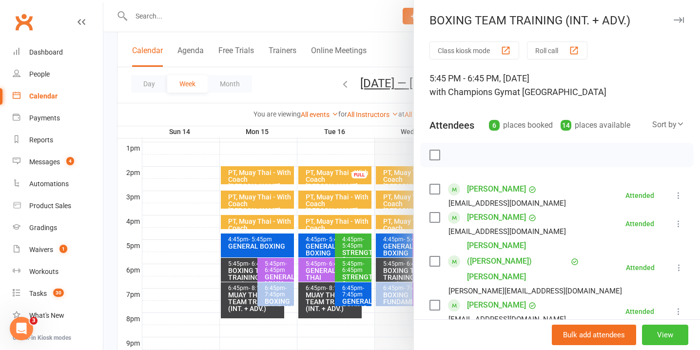
click at [667, 335] on button "View" at bounding box center [665, 335] width 46 height 20
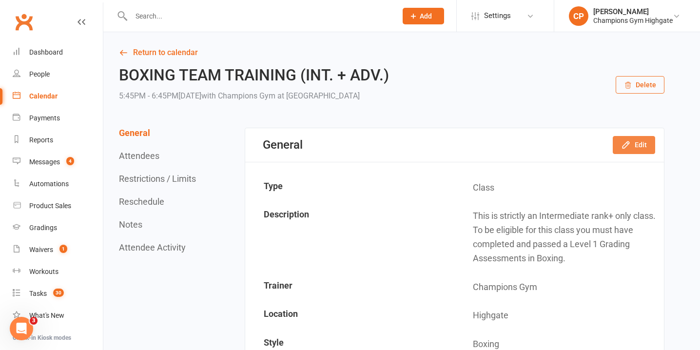
click at [640, 146] on button "Edit" at bounding box center [634, 145] width 42 height 18
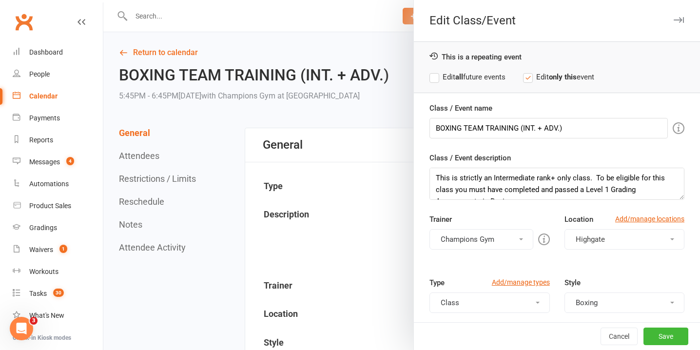
click at [469, 240] on button "Champions Gym" at bounding box center [481, 239] width 103 height 20
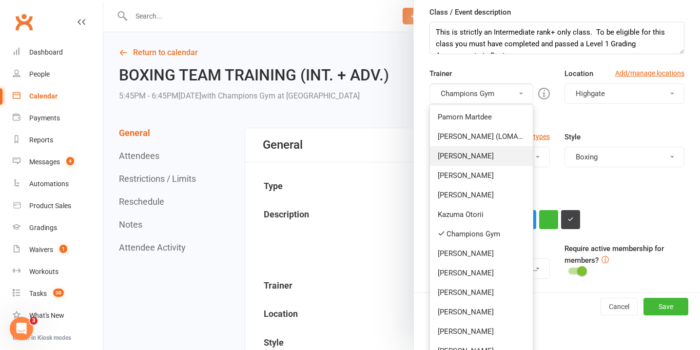
scroll to position [159, 0]
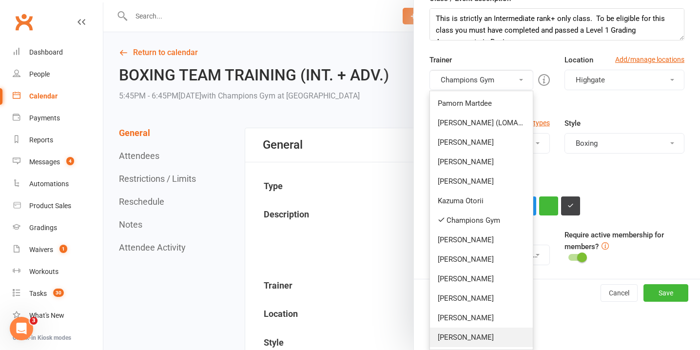
click at [465, 336] on link "Alessandro Coda" at bounding box center [481, 338] width 102 height 20
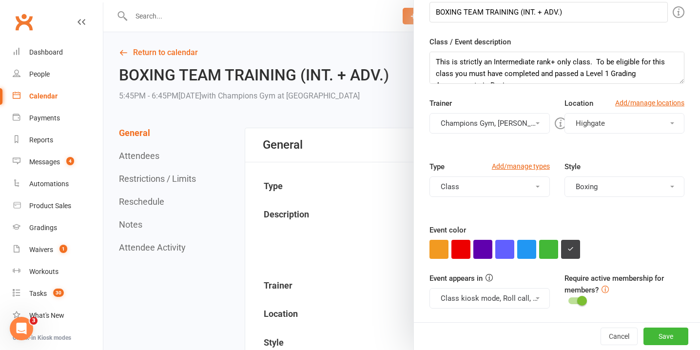
scroll to position [116, 0]
click at [472, 121] on button "Champions Gym, Alessandro Coda" at bounding box center [490, 123] width 120 height 20
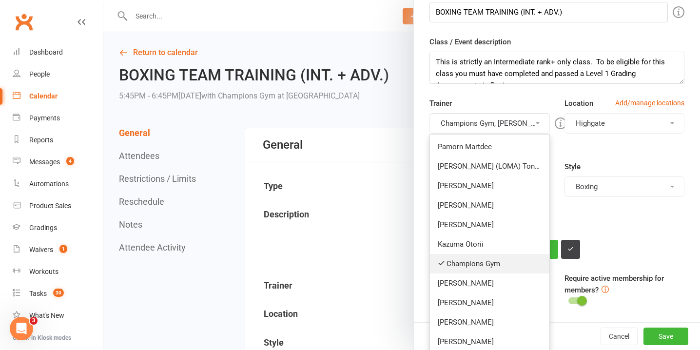
click at [472, 262] on link "Champions Gym" at bounding box center [489, 264] width 119 height 20
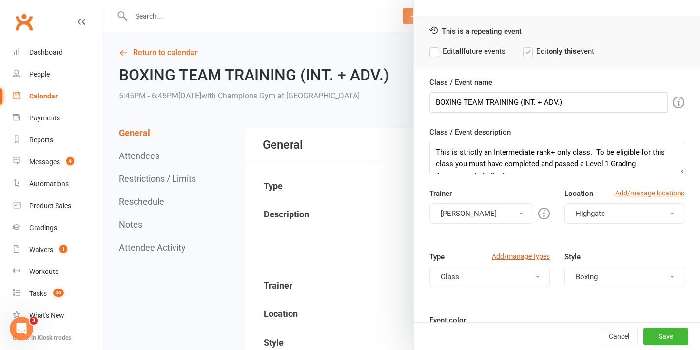
scroll to position [0, 0]
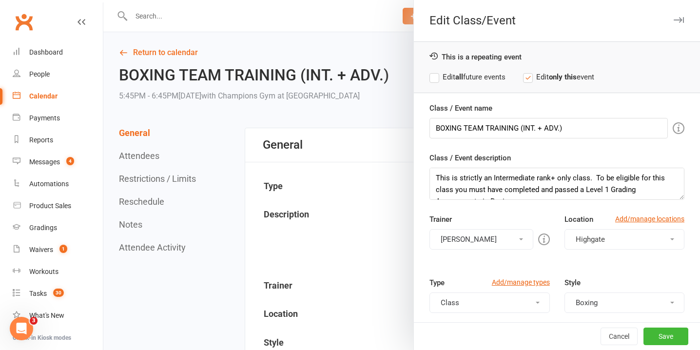
click at [436, 76] on label "Edit all future events" at bounding box center [468, 77] width 76 height 12
click at [656, 333] on button "Save" at bounding box center [666, 337] width 45 height 18
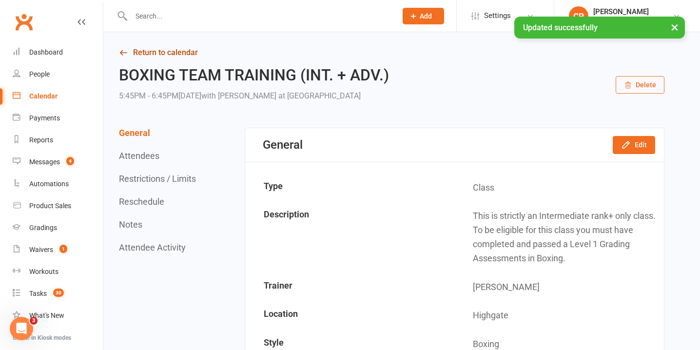
click at [149, 51] on link "Return to calendar" at bounding box center [392, 53] width 546 height 14
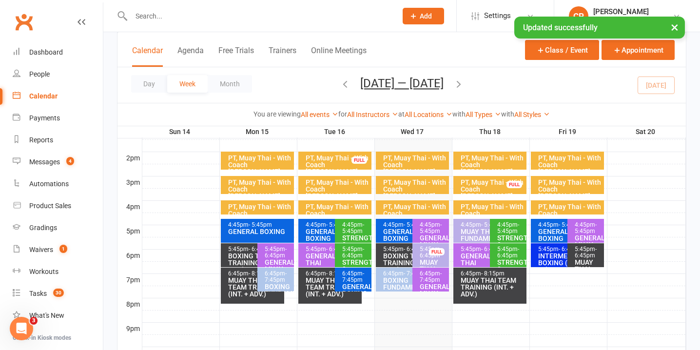
scroll to position [388, 0]
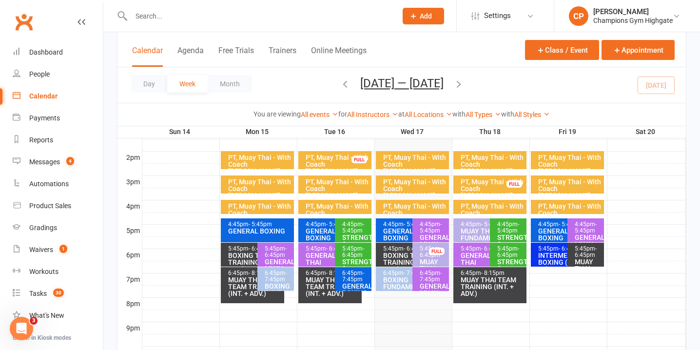
click at [281, 278] on span "- 7:45pm" at bounding box center [276, 276] width 22 height 13
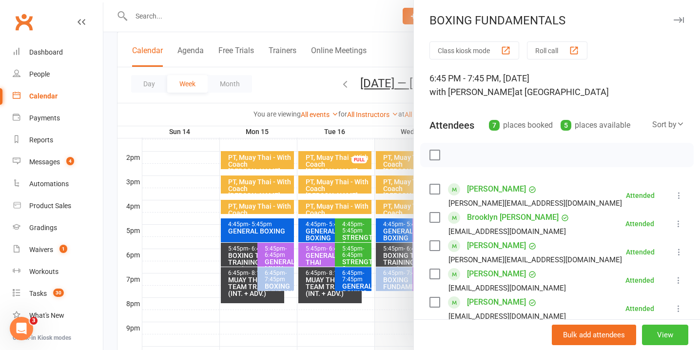
click at [667, 334] on button "View" at bounding box center [665, 335] width 46 height 20
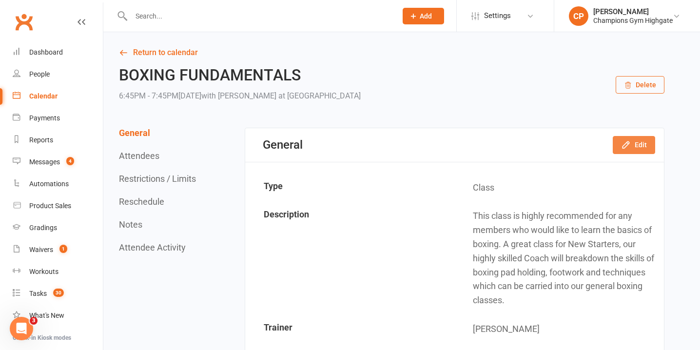
click at [640, 141] on button "Edit" at bounding box center [634, 145] width 42 height 18
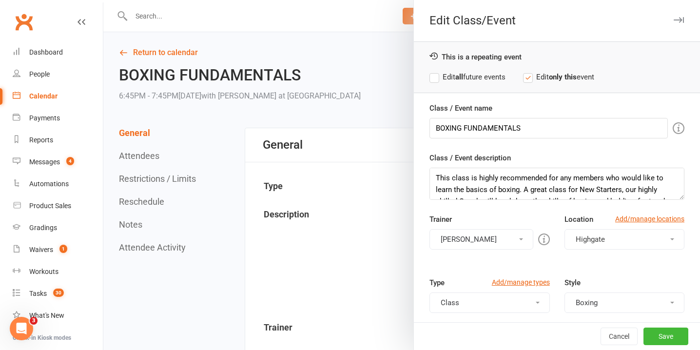
click at [501, 237] on button "Alessandro Coda" at bounding box center [481, 239] width 103 height 20
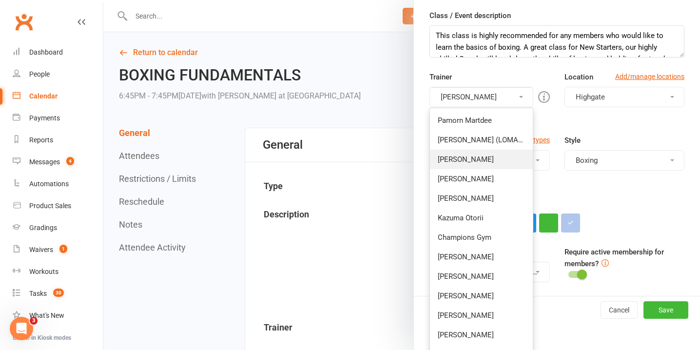
scroll to position [159, 0]
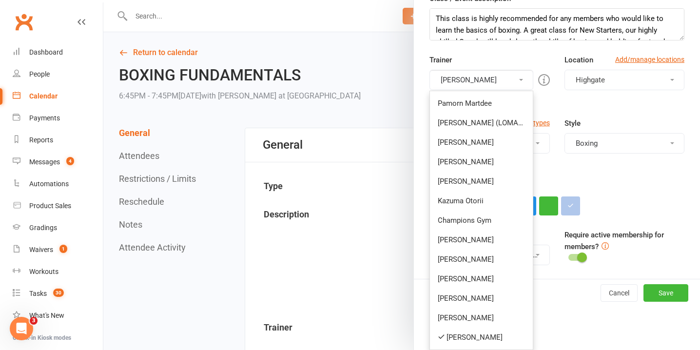
click at [526, 60] on div "Trainer Alessandro Coda Pamorn Martdee Ronnarong (LOMA) Tongseeon Oscar Brant J…" at bounding box center [489, 72] width 135 height 36
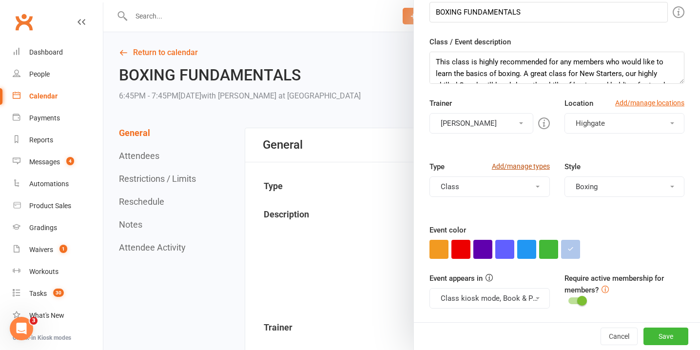
scroll to position [0, 0]
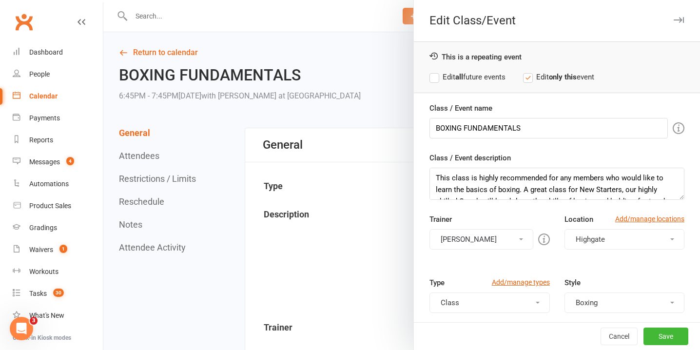
click at [438, 79] on label "Edit all future events" at bounding box center [468, 77] width 76 height 12
click at [668, 337] on button "Save" at bounding box center [666, 337] width 45 height 18
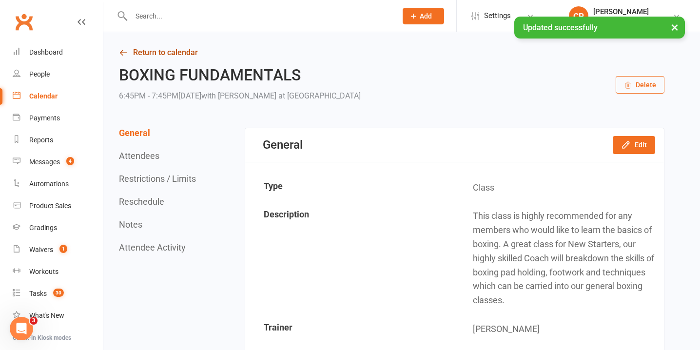
click at [134, 49] on link "Return to calendar" at bounding box center [392, 53] width 546 height 14
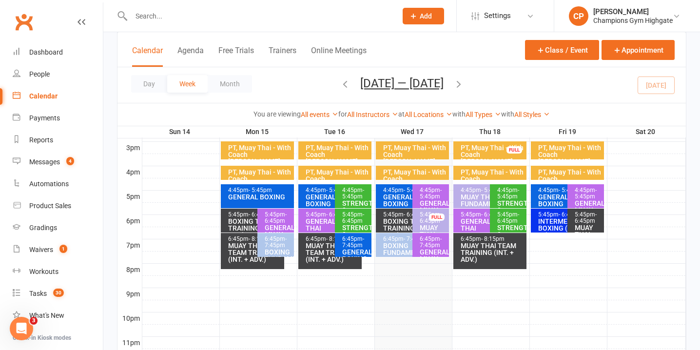
scroll to position [422, 0]
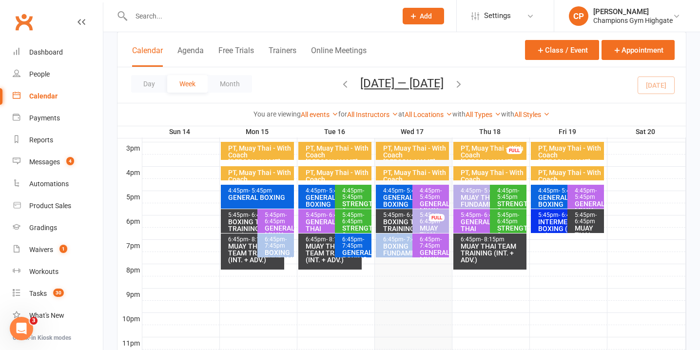
click at [322, 198] on div "GENERAL BOXING" at bounding box center [332, 201] width 55 height 14
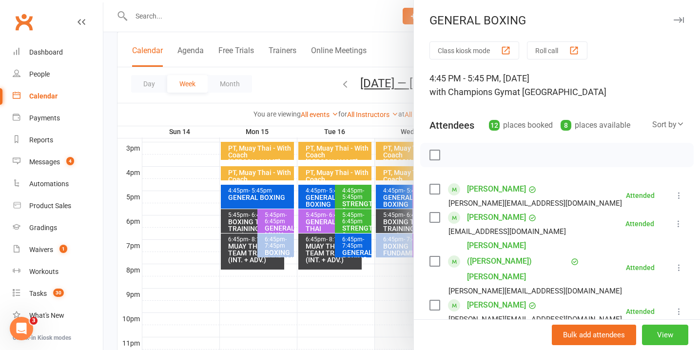
click at [671, 336] on button "View" at bounding box center [665, 335] width 46 height 20
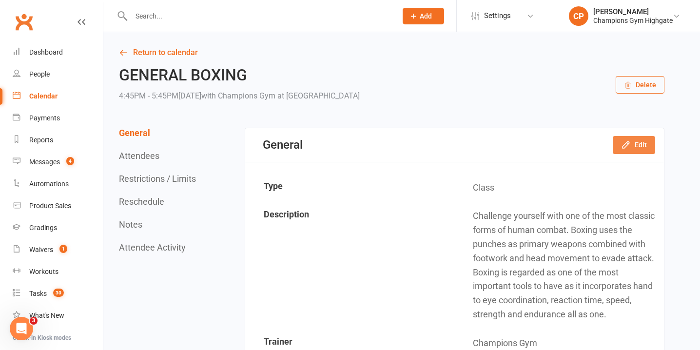
click at [639, 143] on button "Edit" at bounding box center [634, 145] width 42 height 18
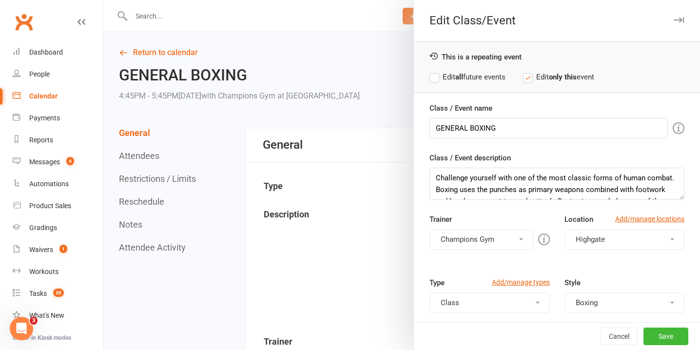
click at [508, 234] on button "Champions Gym" at bounding box center [481, 239] width 103 height 20
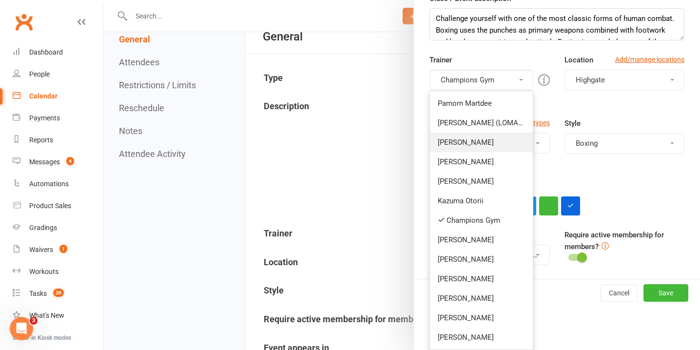
scroll to position [114, 0]
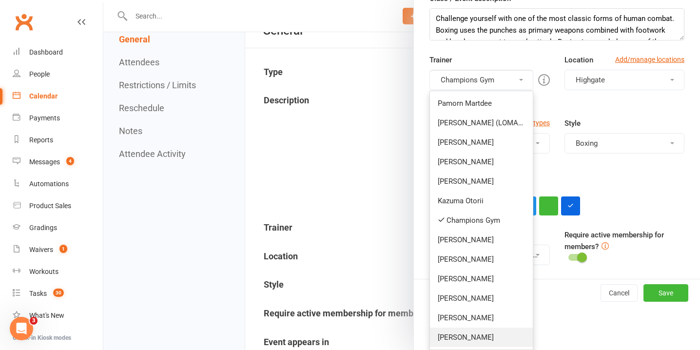
click at [473, 335] on link "Alessandro Coda" at bounding box center [481, 338] width 102 height 20
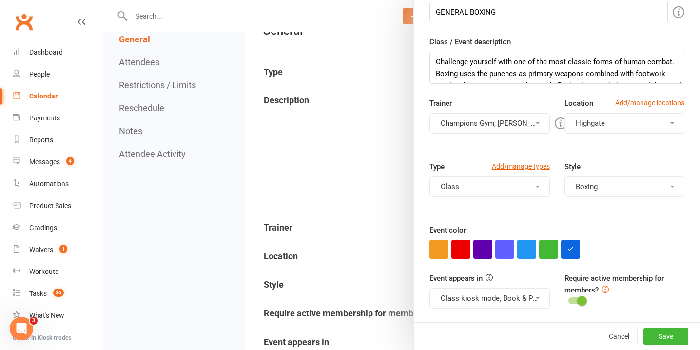
scroll to position [116, 0]
click at [513, 120] on button "Champions Gym, Alessandro Coda" at bounding box center [490, 123] width 120 height 20
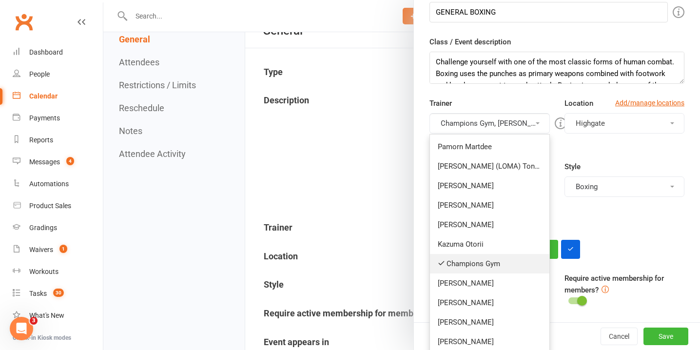
click at [482, 264] on link "Champions Gym" at bounding box center [489, 264] width 119 height 20
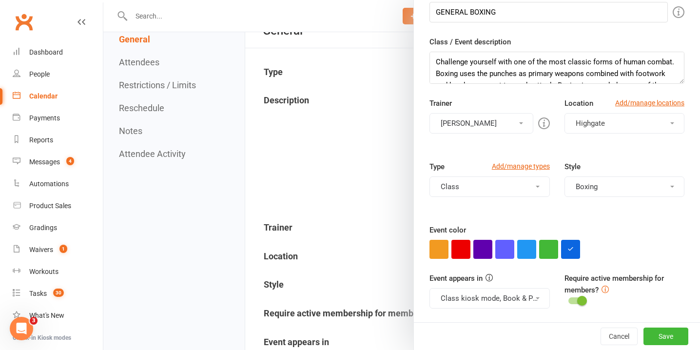
scroll to position [0, 0]
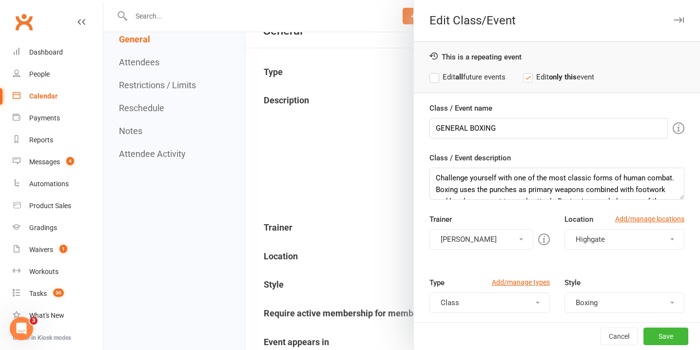
click at [436, 73] on label "Edit all future events" at bounding box center [468, 77] width 76 height 12
click at [662, 338] on button "Save" at bounding box center [666, 337] width 45 height 18
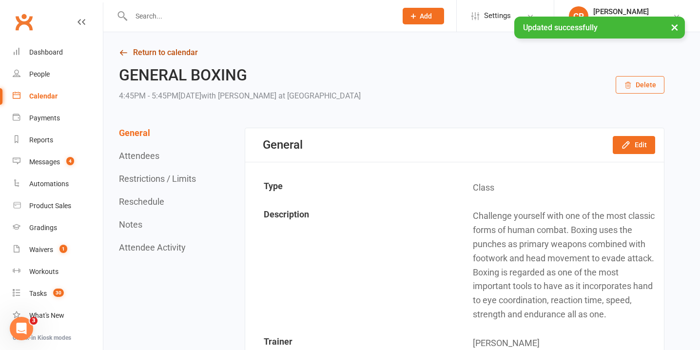
click at [146, 52] on link "Return to calendar" at bounding box center [392, 53] width 546 height 14
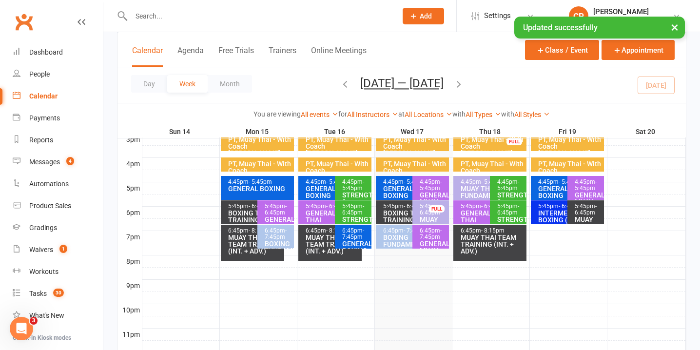
scroll to position [431, 0]
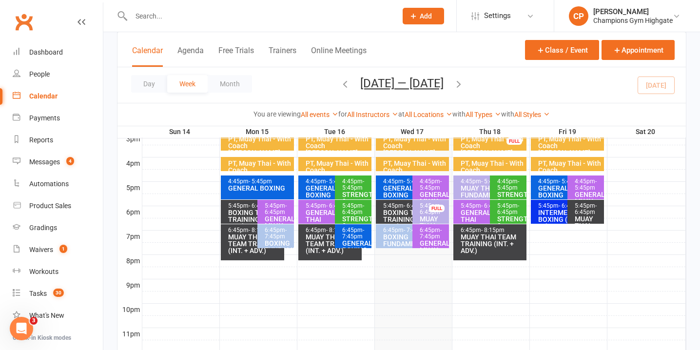
click at [357, 237] on span "- 7:45pm" at bounding box center [353, 233] width 22 height 13
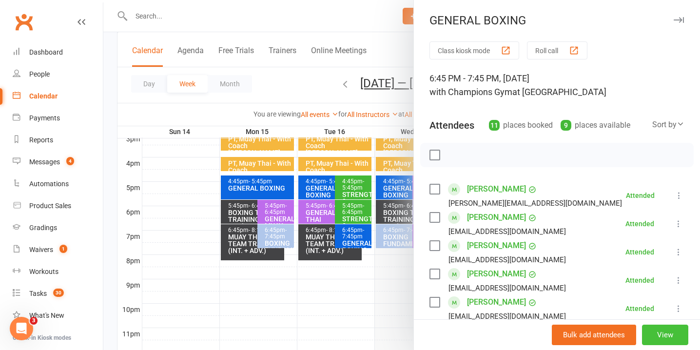
click at [669, 336] on button "View" at bounding box center [665, 335] width 46 height 20
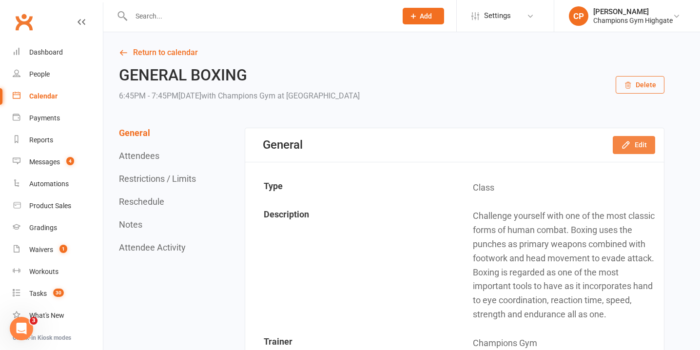
click at [627, 146] on icon "button" at bounding box center [626, 145] width 6 height 6
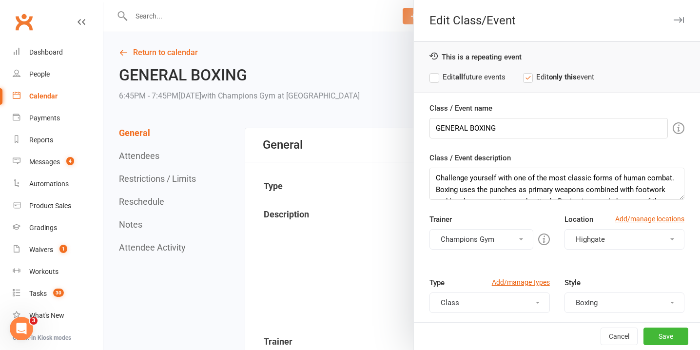
click at [438, 77] on label "Edit all future events" at bounding box center [468, 77] width 76 height 12
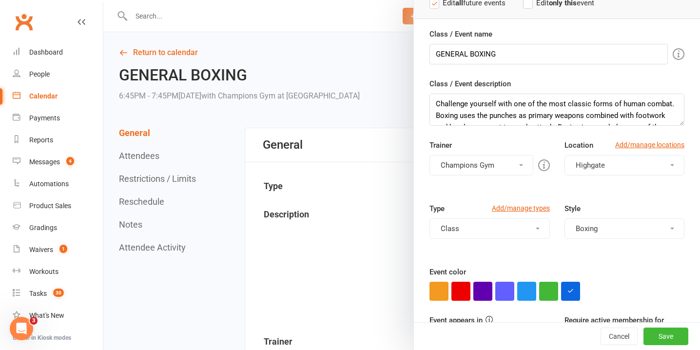
scroll to position [116, 0]
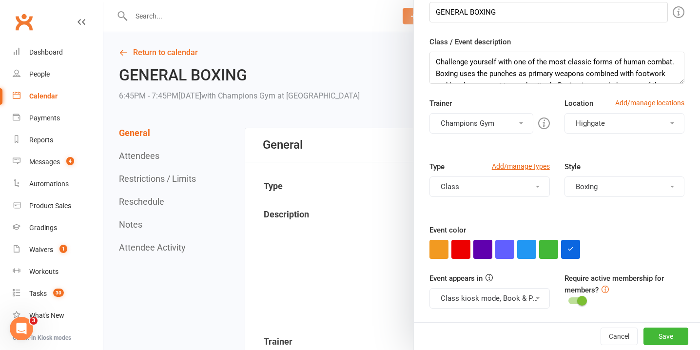
click at [495, 127] on button "Champions Gym" at bounding box center [481, 123] width 103 height 20
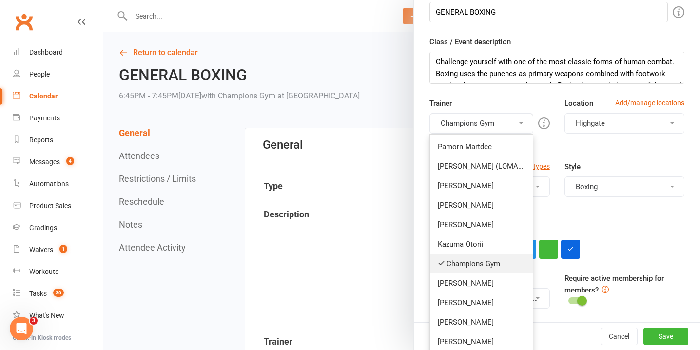
click at [478, 263] on link "Champions Gym" at bounding box center [481, 264] width 102 height 20
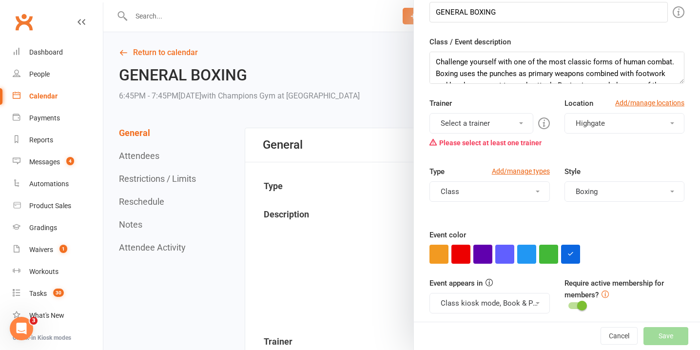
click at [477, 115] on button "Select a trainer" at bounding box center [481, 123] width 103 height 20
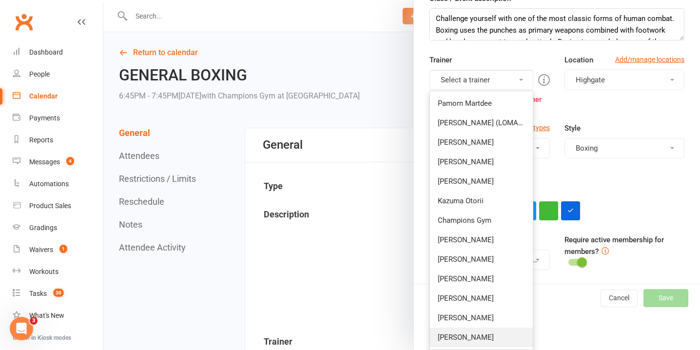
click at [471, 334] on link "Alessandro Coda" at bounding box center [481, 338] width 102 height 20
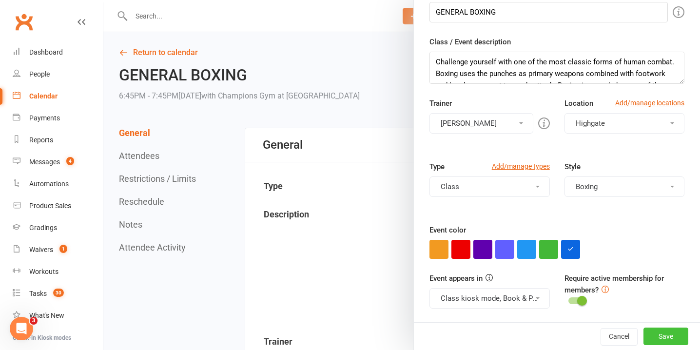
click at [672, 338] on button "Save" at bounding box center [666, 337] width 45 height 18
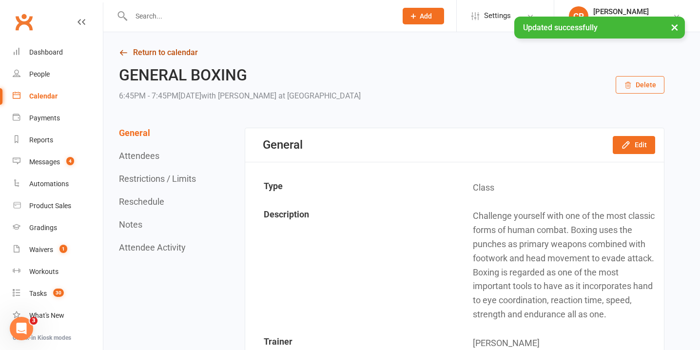
click at [169, 54] on link "Return to calendar" at bounding box center [392, 53] width 546 height 14
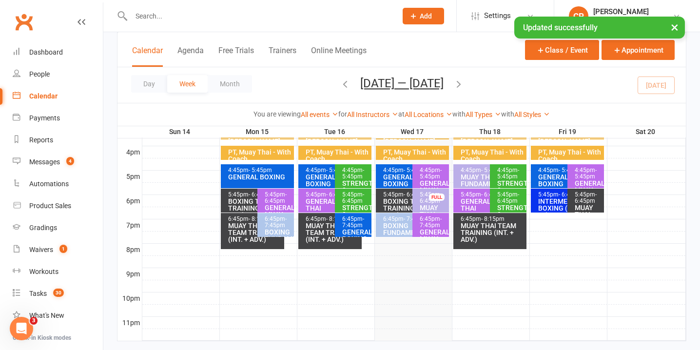
scroll to position [440, 0]
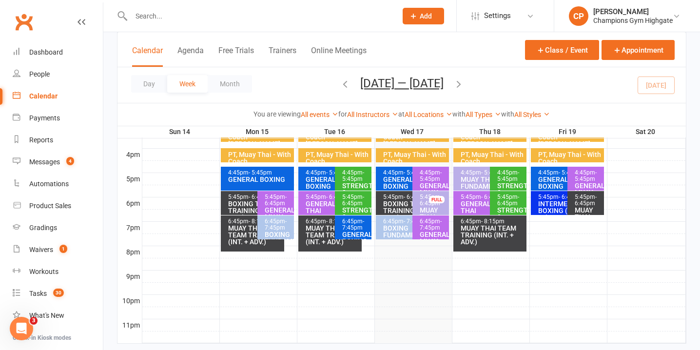
click at [396, 177] on div "GENERAL BOXING" at bounding box center [410, 183] width 55 height 14
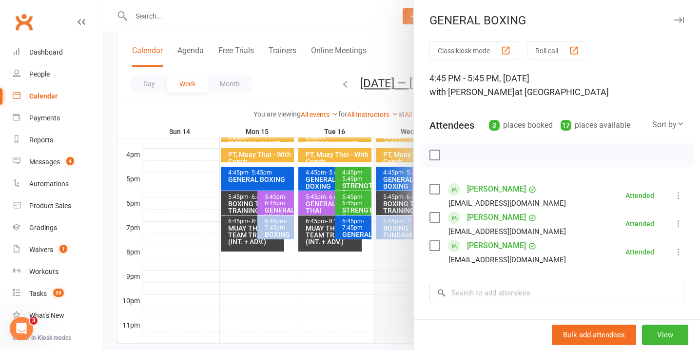
click at [394, 230] on div at bounding box center [401, 175] width 597 height 350
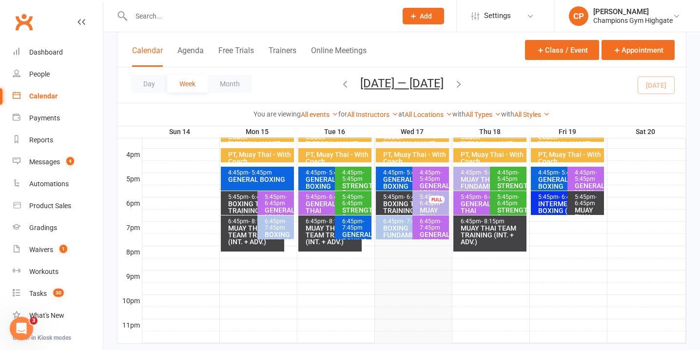
click at [394, 230] on div "BOXING FUNDAMENTALS" at bounding box center [410, 232] width 55 height 14
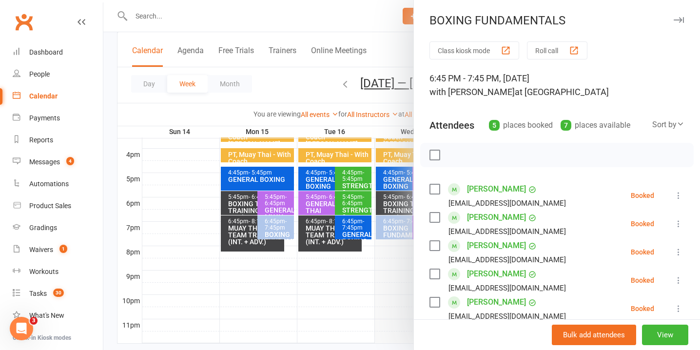
click at [391, 200] on div at bounding box center [401, 175] width 597 height 350
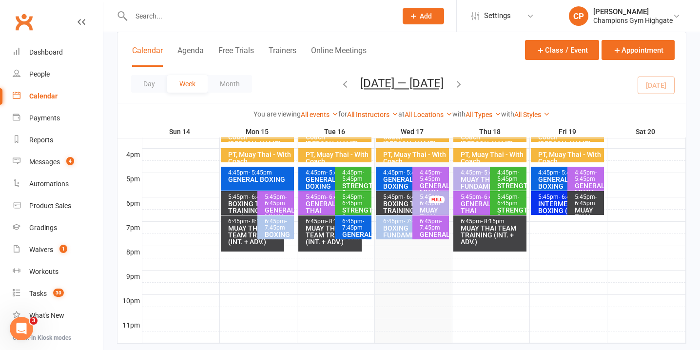
click at [391, 200] on div "BOXING TEAM TRAINING (INT. + ADV.)" at bounding box center [410, 210] width 55 height 20
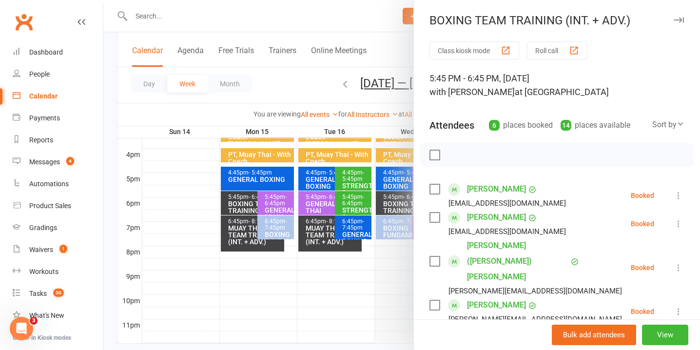
click at [355, 263] on div at bounding box center [401, 175] width 597 height 350
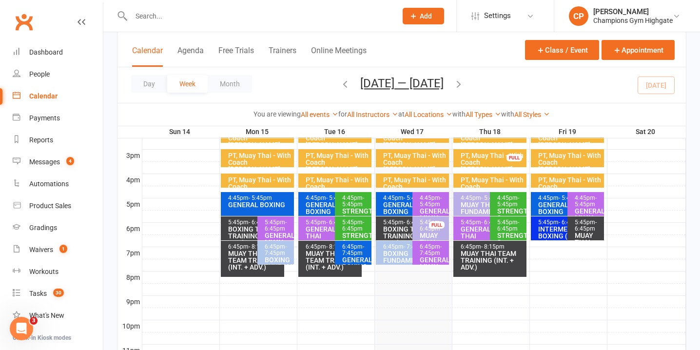
scroll to position [413, 0]
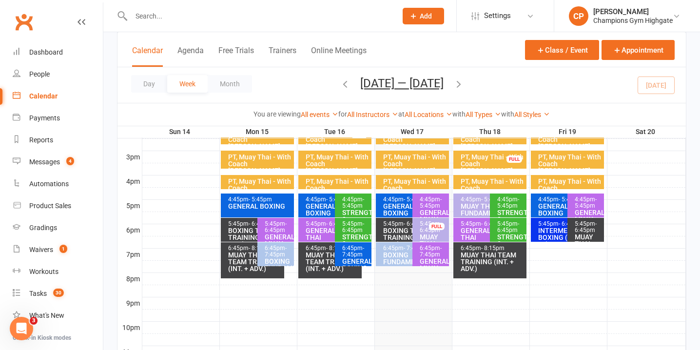
click at [554, 203] on div "GENERAL BOXING" at bounding box center [565, 210] width 55 height 14
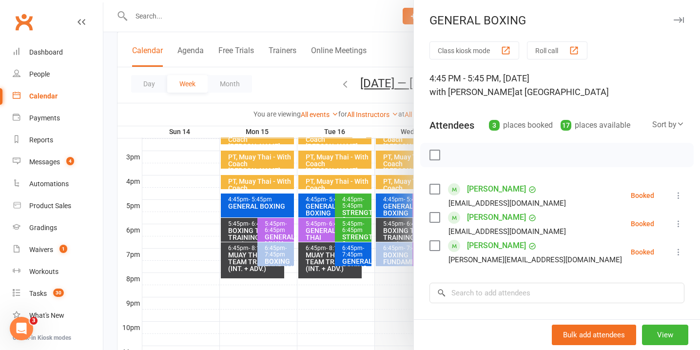
click at [339, 306] on div at bounding box center [401, 175] width 597 height 350
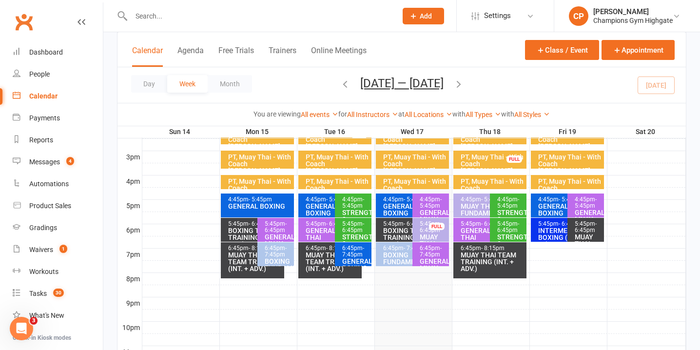
click at [551, 229] on div "INTERMEDIATE BOXING (LEVEL 1+)" at bounding box center [565, 237] width 55 height 20
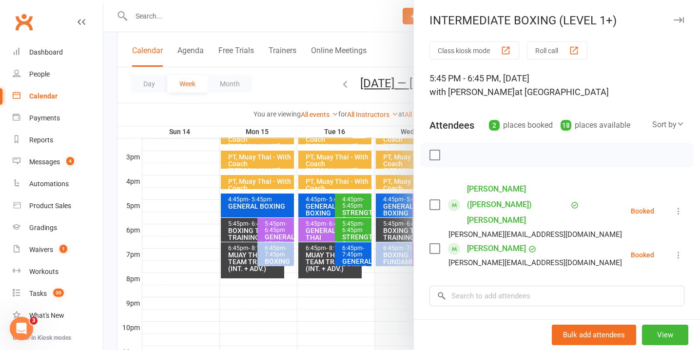
click at [367, 268] on div at bounding box center [401, 175] width 597 height 350
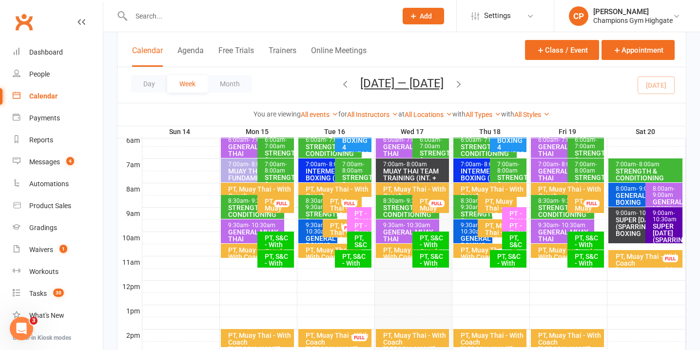
scroll to position [202, 0]
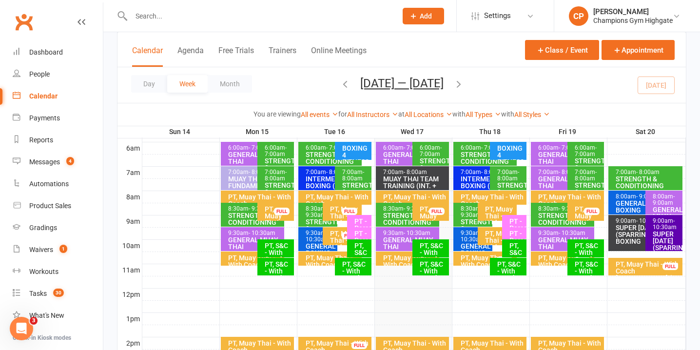
click at [629, 203] on div "GENERAL BOXING" at bounding box center [643, 207] width 56 height 14
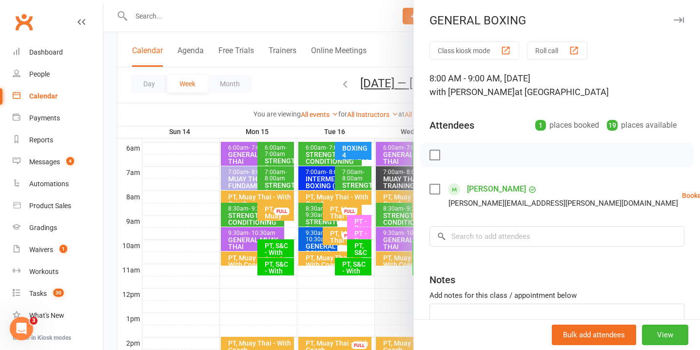
click at [386, 257] on div at bounding box center [401, 175] width 597 height 350
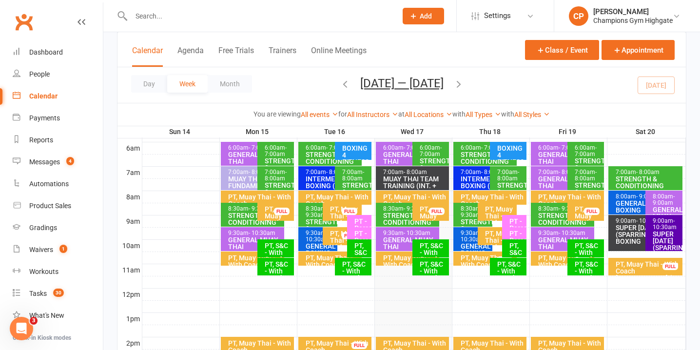
click at [631, 234] on div "SUPER SATURDAY (SPARRING) BOXING" at bounding box center [643, 234] width 56 height 20
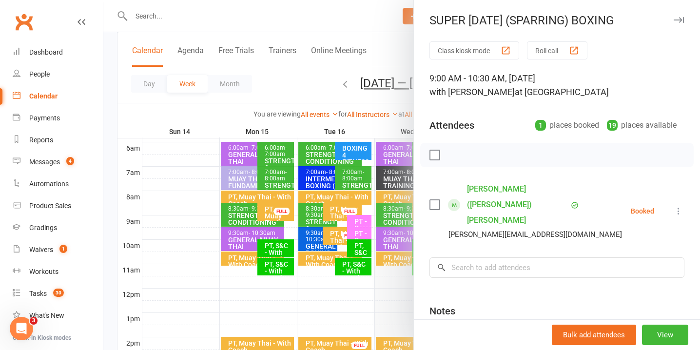
click at [350, 238] on div at bounding box center [401, 175] width 597 height 350
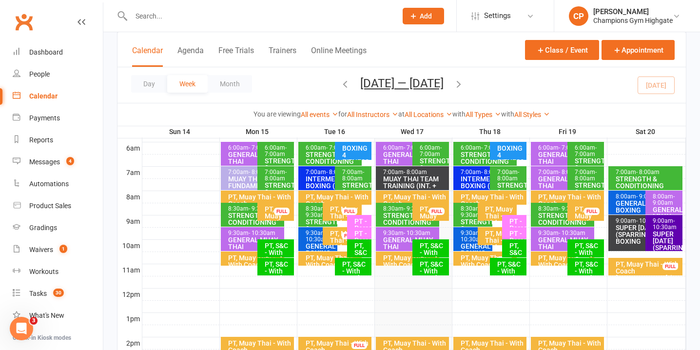
click at [50, 98] on div "Calendar" at bounding box center [43, 96] width 28 height 8
click at [280, 20] on input "text" at bounding box center [259, 16] width 262 height 14
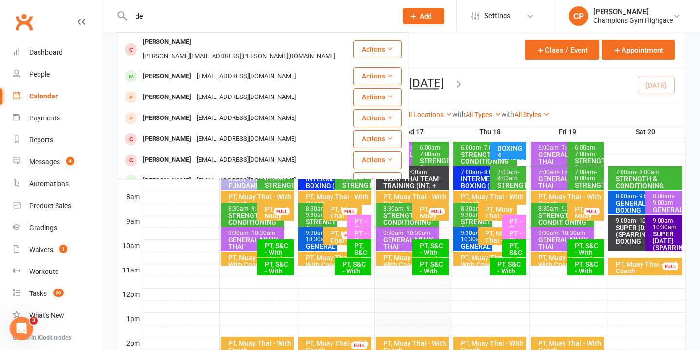
type input "d"
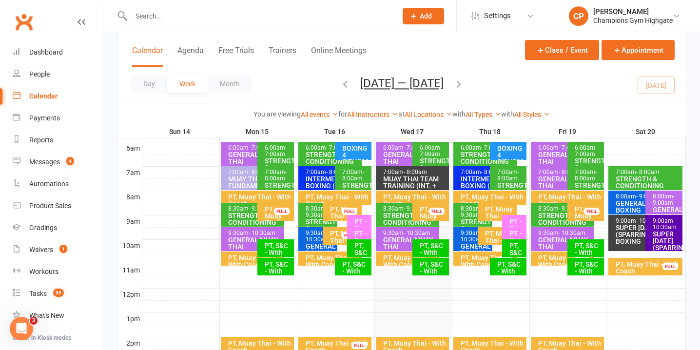
click at [233, 12] on input "text" at bounding box center [259, 16] width 262 height 14
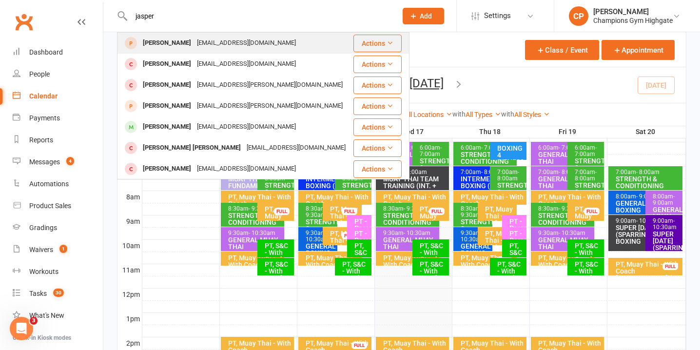
type input "jasper"
click at [225, 44] on div "jasperdlea@gmail.com" at bounding box center [246, 43] width 105 height 14
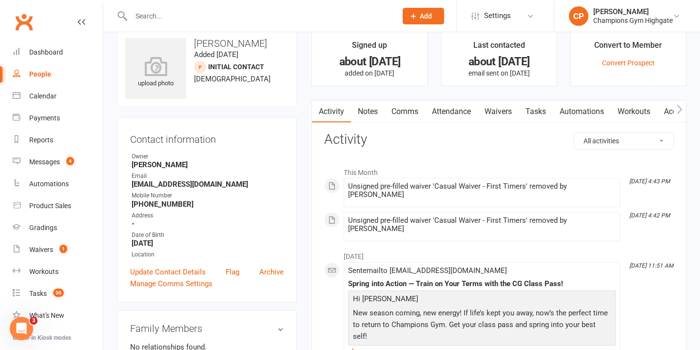
scroll to position [17, 0]
click at [507, 105] on link "Waivers" at bounding box center [498, 110] width 41 height 22
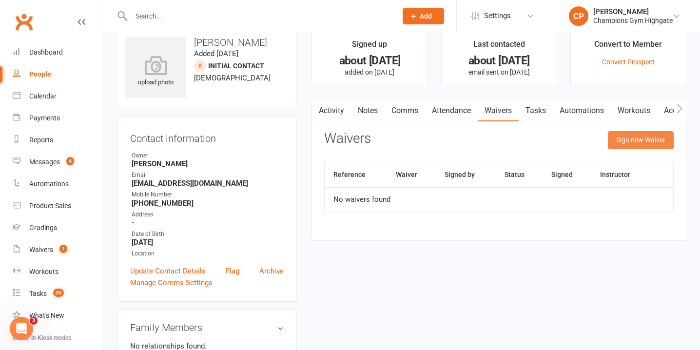
click at [625, 136] on button "Sign new Waiver" at bounding box center [641, 140] width 66 height 18
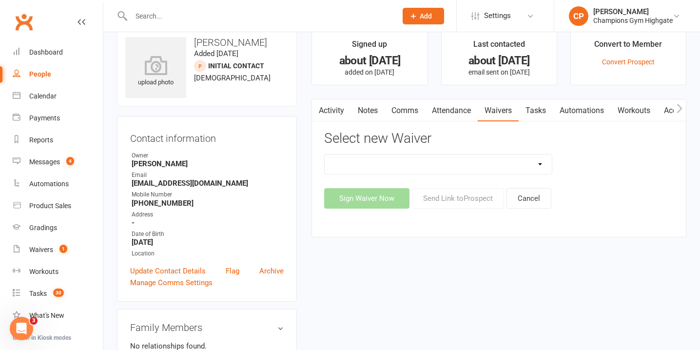
click at [467, 161] on select "Casual Waiver - First Timers Casual Waiver (STAFF ONLY) Champions Gym Cancellat…" at bounding box center [438, 165] width 227 height 20
select select "8209"
click at [325, 155] on select "Casual Waiver - First Timers Casual Waiver (STAFF ONLY) Champions Gym Cancellat…" at bounding box center [438, 165] width 227 height 20
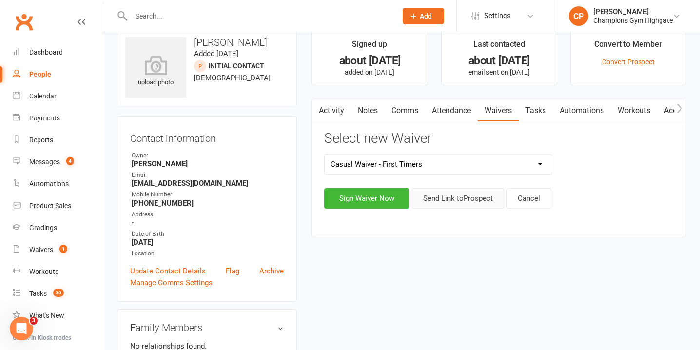
click at [456, 200] on button "Send Link to Prospect" at bounding box center [458, 198] width 92 height 20
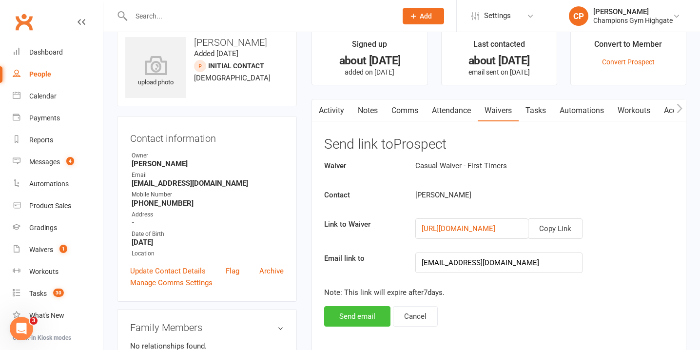
click at [350, 312] on button "Send email" at bounding box center [357, 316] width 66 height 20
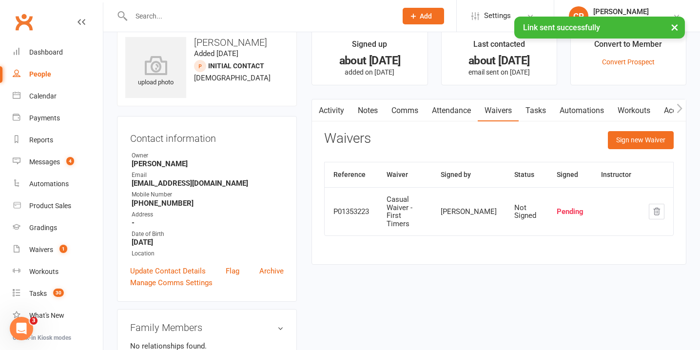
click at [371, 115] on link "Notes" at bounding box center [368, 110] width 34 height 22
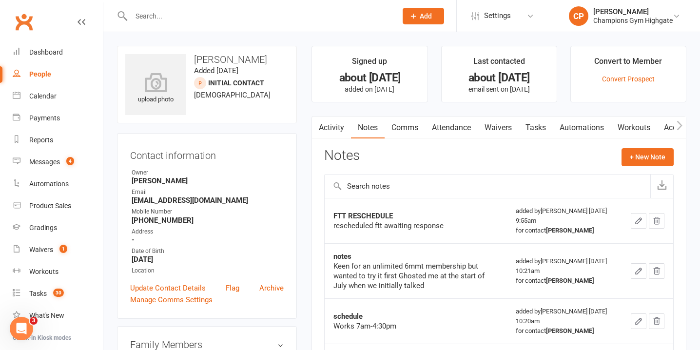
click at [338, 132] on link "Activity" at bounding box center [331, 128] width 39 height 22
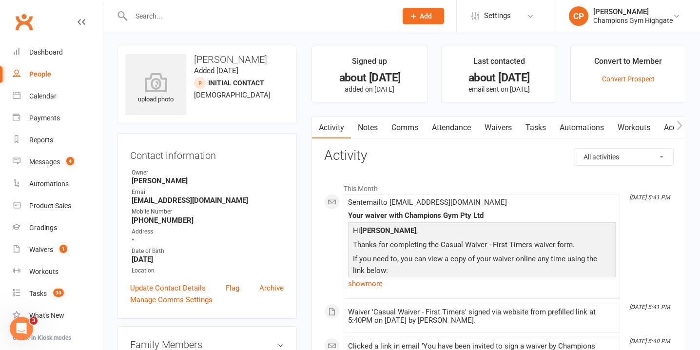
click at [248, 16] on input "text" at bounding box center [259, 16] width 262 height 14
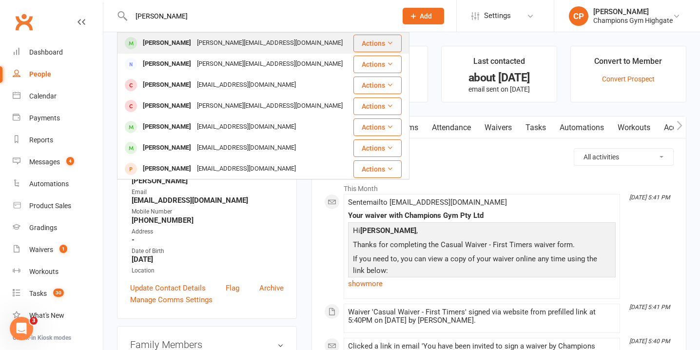
type input "anthony"
click at [232, 47] on div "[PERSON_NAME][EMAIL_ADDRESS][DOMAIN_NAME]" at bounding box center [270, 43] width 152 height 14
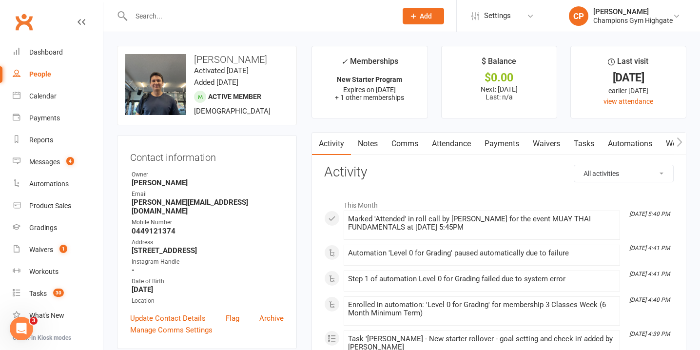
click at [371, 140] on link "Notes" at bounding box center [368, 144] width 34 height 22
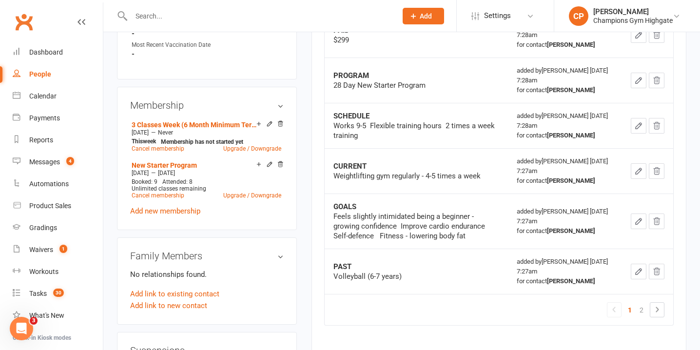
scroll to position [455, 0]
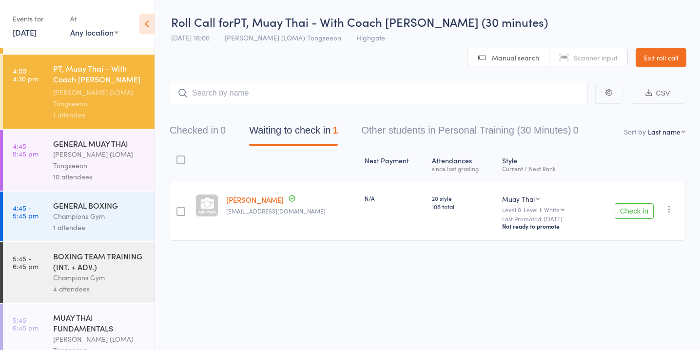
scroll to position [811, 0]
click at [105, 148] on div "Ronnarong (LOMA) Tongseeon" at bounding box center [99, 159] width 93 height 22
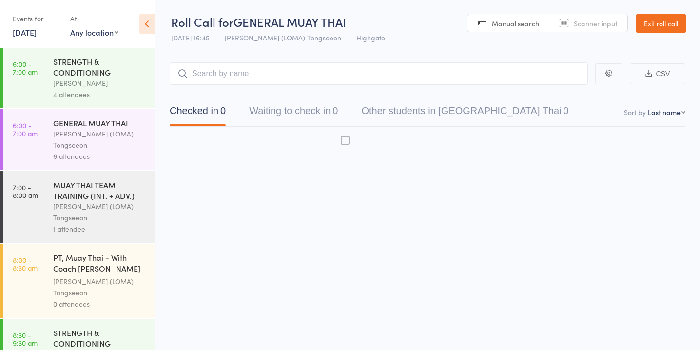
click at [115, 207] on div "Ronnarong (LOMA) Tongseeon" at bounding box center [99, 212] width 93 height 22
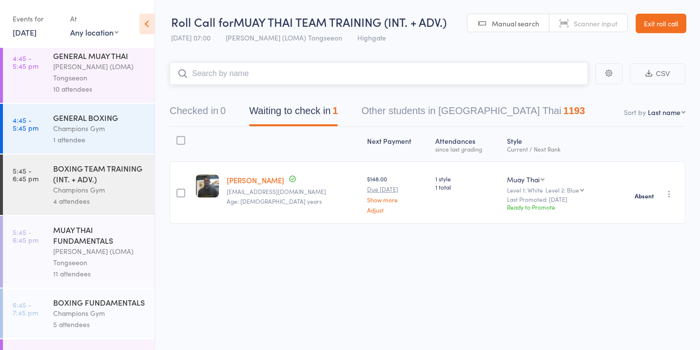
scroll to position [897, 0]
click at [119, 125] on div "Champions Gym" at bounding box center [99, 130] width 93 height 11
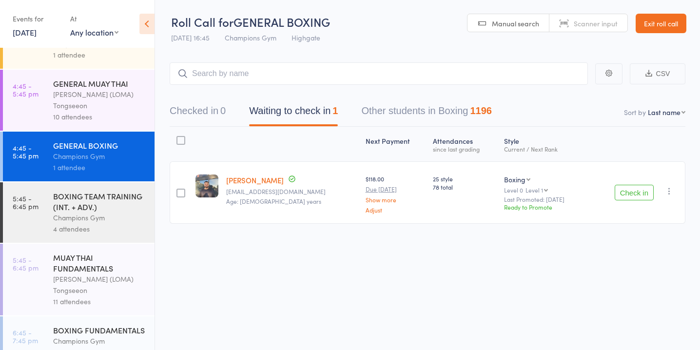
scroll to position [943, 0]
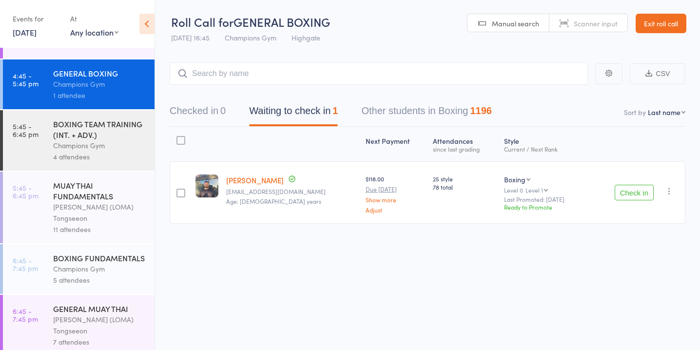
click at [98, 201] on div "Ronnarong (LOMA) Tongseeon" at bounding box center [99, 212] width 93 height 22
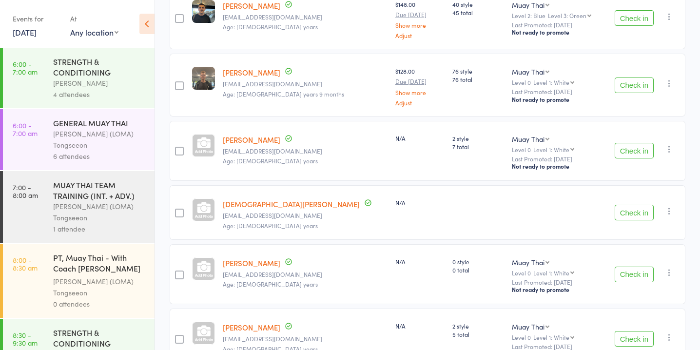
scroll to position [195, 0]
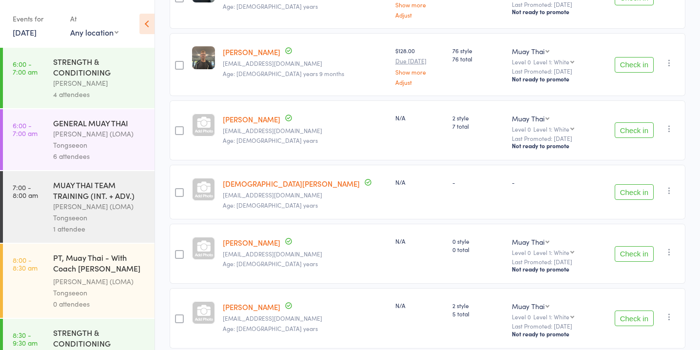
click at [262, 240] on link "Jayden Boyd" at bounding box center [252, 242] width 58 height 10
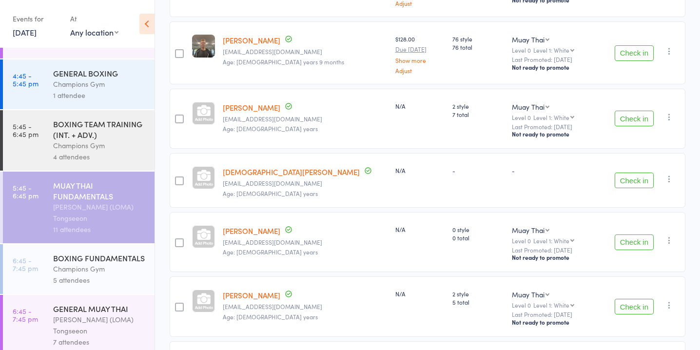
scroll to position [569, 0]
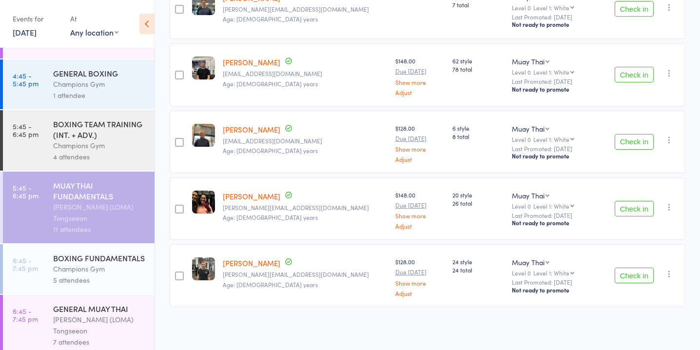
click at [120, 263] on div "Champions Gym" at bounding box center [99, 268] width 93 height 11
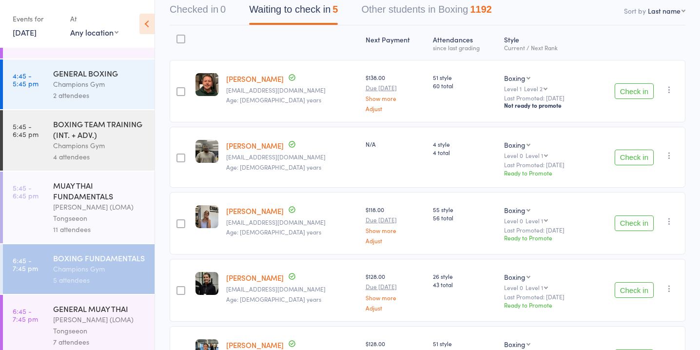
scroll to position [104, 0]
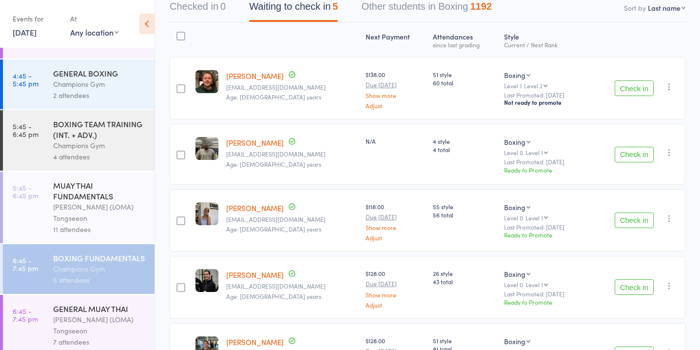
click at [109, 68] on div "GENERAL BOXING" at bounding box center [99, 73] width 93 height 11
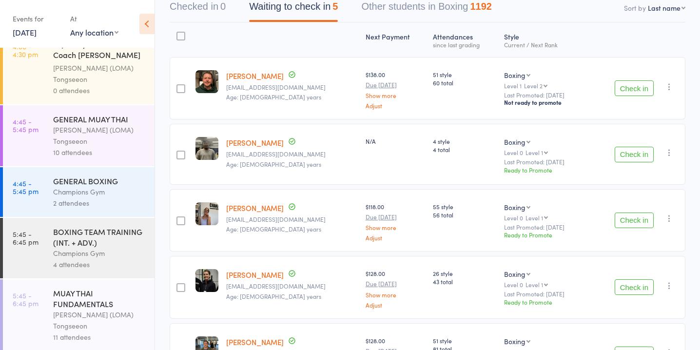
scroll to position [833, 0]
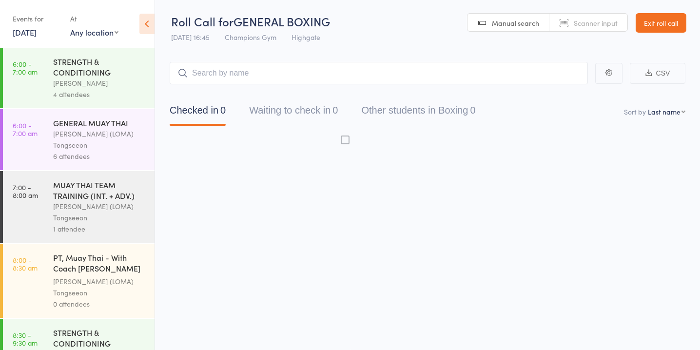
scroll to position [0, 0]
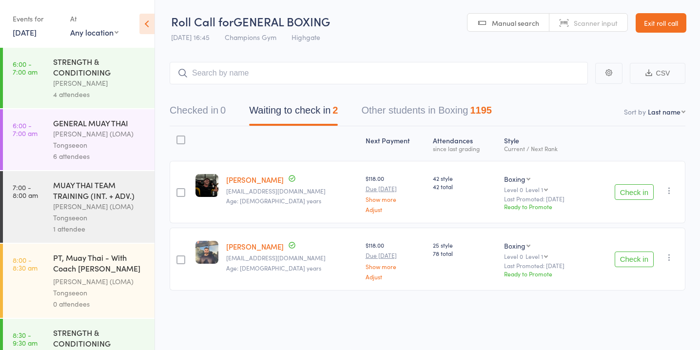
click at [630, 257] on button "Check in" at bounding box center [634, 260] width 39 height 16
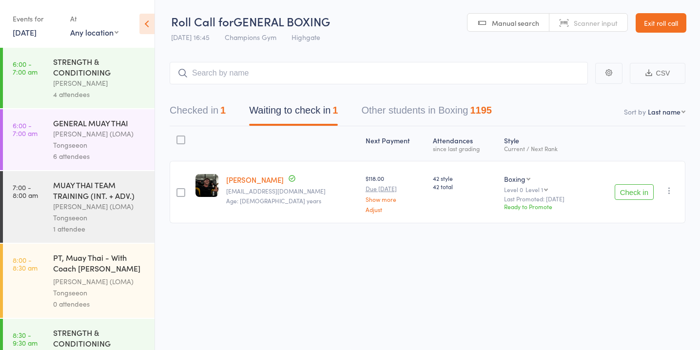
click at [211, 113] on button "Checked in 1" at bounding box center [198, 113] width 56 height 26
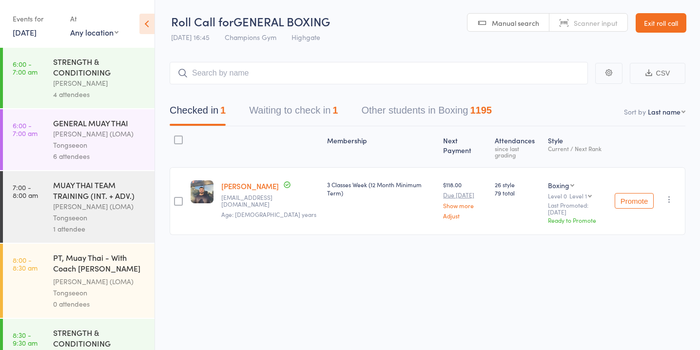
click at [332, 113] on button "Waiting to check in 1" at bounding box center [293, 113] width 89 height 26
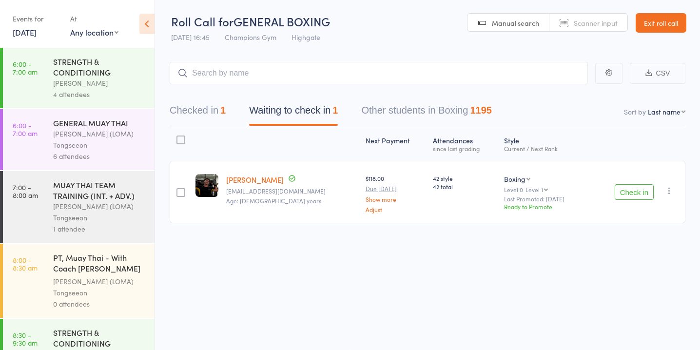
scroll to position [943, 0]
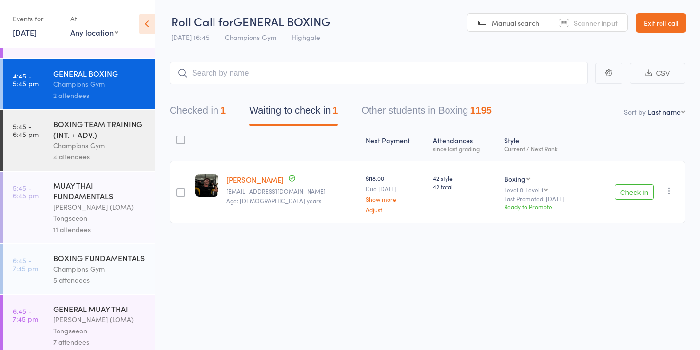
click at [110, 140] on div "Champions Gym" at bounding box center [99, 145] width 93 height 11
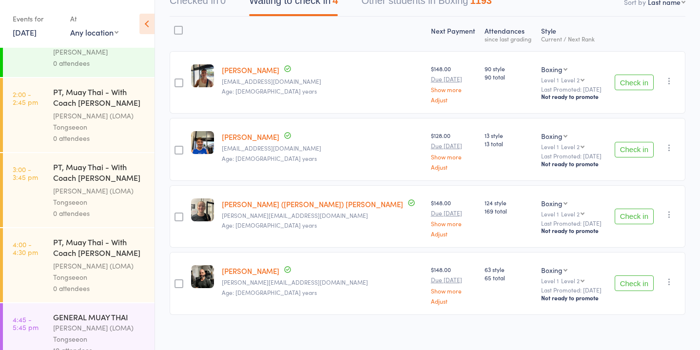
scroll to position [943, 0]
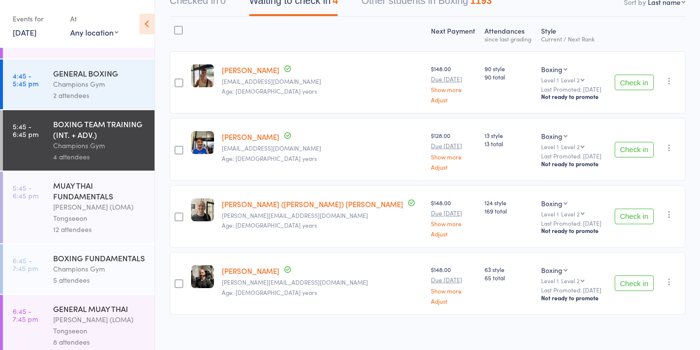
click at [98, 275] on div "5 attendees" at bounding box center [99, 280] width 93 height 11
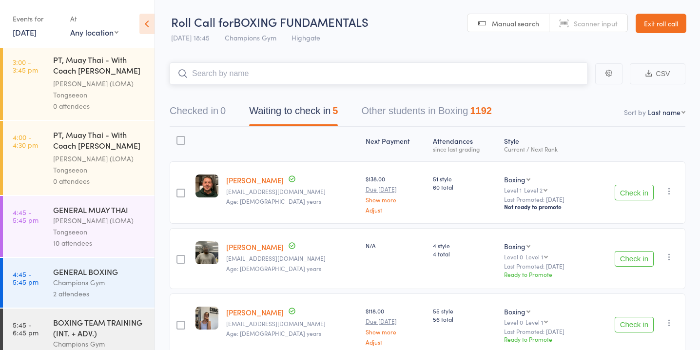
scroll to position [755, 0]
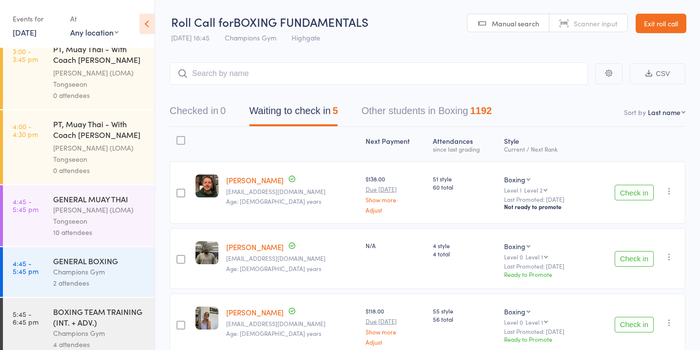
click at [110, 214] on div "Ronnarong (LOMA) Tongseeon" at bounding box center [99, 215] width 93 height 22
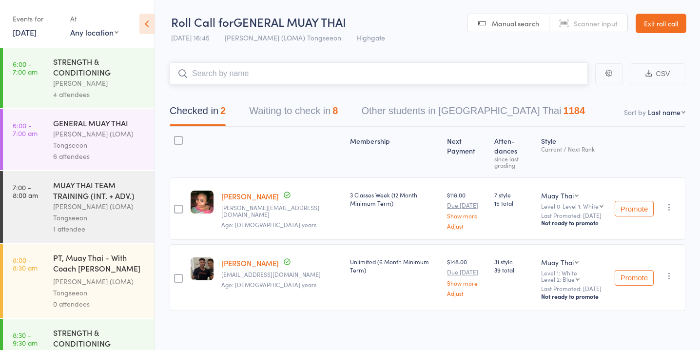
click at [319, 119] on button "Waiting to check in 8" at bounding box center [293, 113] width 89 height 26
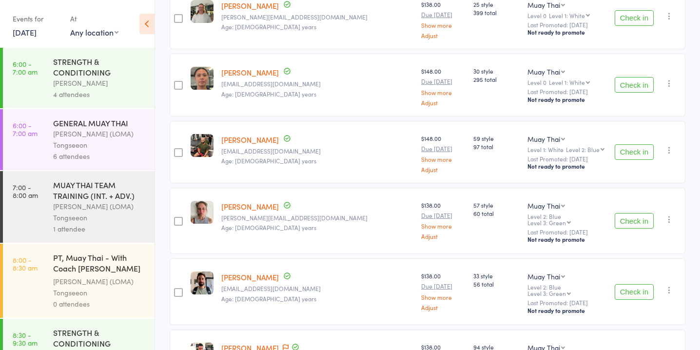
scroll to position [316, 0]
click at [635, 144] on button "Check in" at bounding box center [634, 152] width 39 height 16
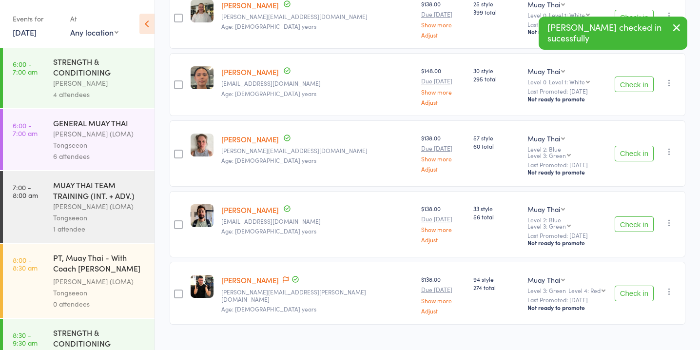
click at [626, 286] on button "Check in" at bounding box center [634, 294] width 39 height 16
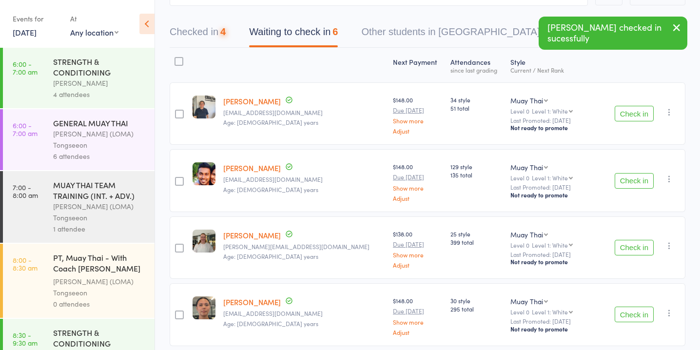
scroll to position [0, 0]
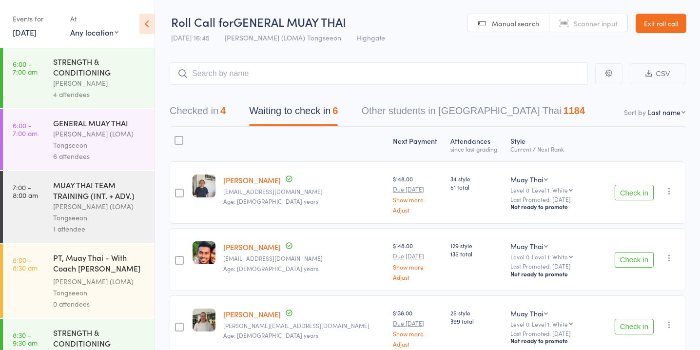
click at [639, 262] on button "Check in" at bounding box center [634, 260] width 39 height 16
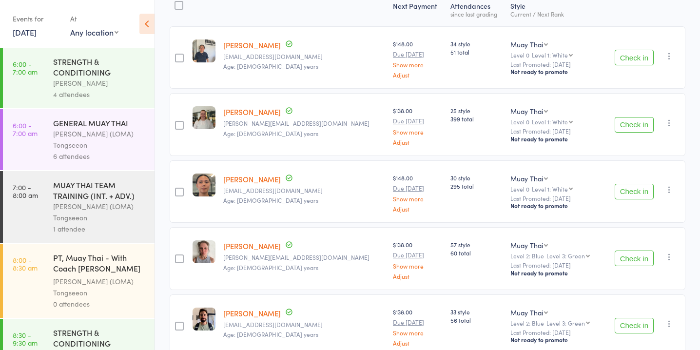
scroll to position [184, 0]
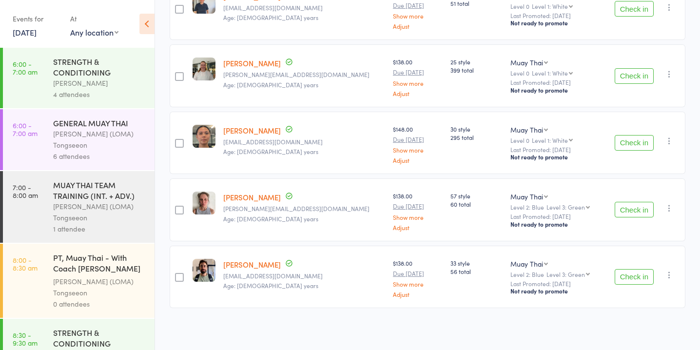
click at [640, 276] on button "Check in" at bounding box center [634, 277] width 39 height 16
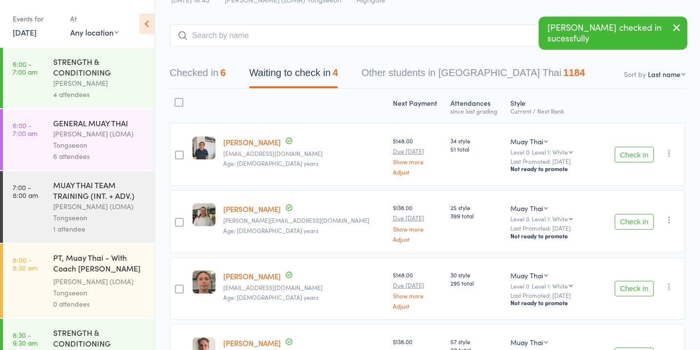
scroll to position [0, 0]
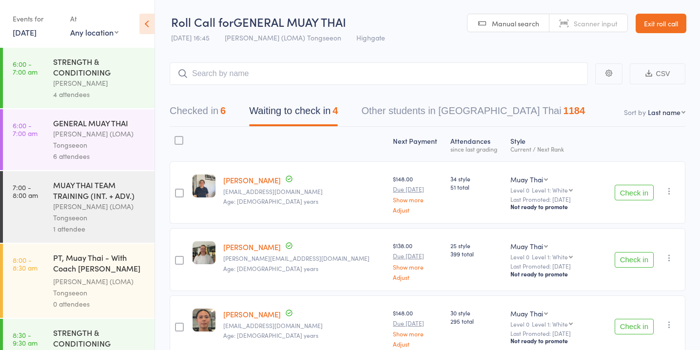
click at [625, 191] on button "Check in" at bounding box center [634, 193] width 39 height 16
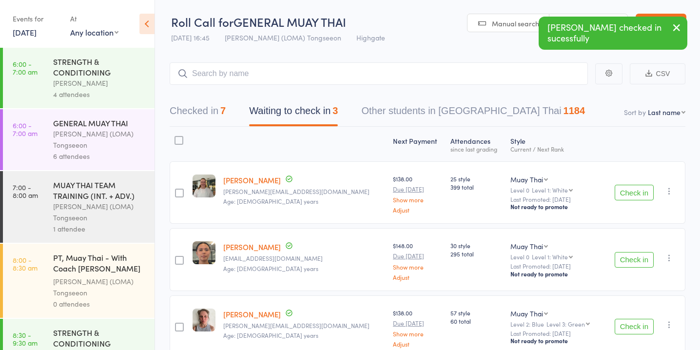
click at [640, 319] on button "Check in" at bounding box center [634, 327] width 39 height 16
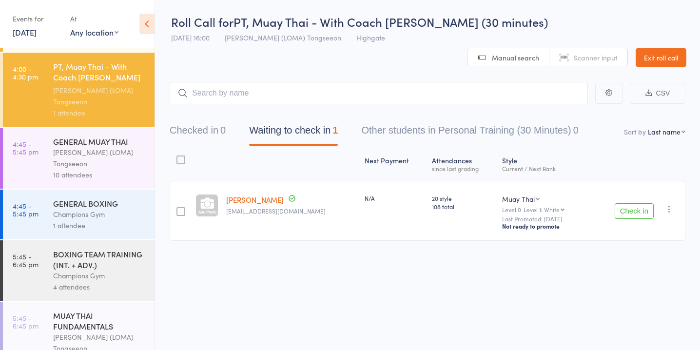
scroll to position [819, 0]
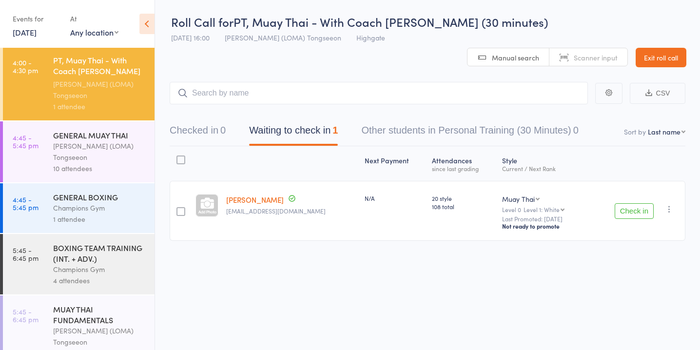
click at [101, 140] on div "[PERSON_NAME] (LOMA) Tongseeon" at bounding box center [99, 151] width 93 height 22
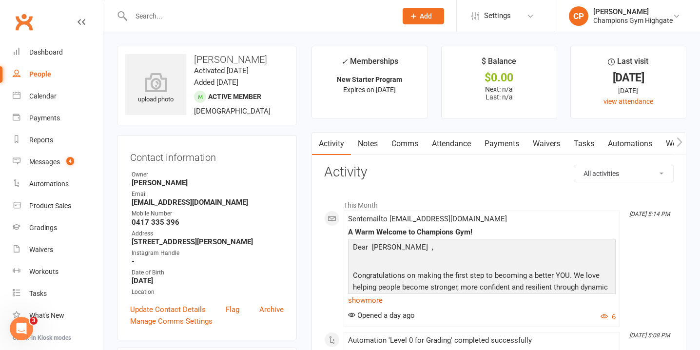
click at [550, 147] on link "Waivers" at bounding box center [546, 144] width 41 height 22
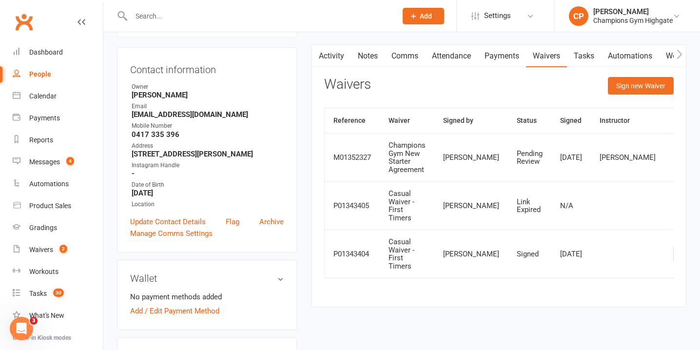
scroll to position [90, 0]
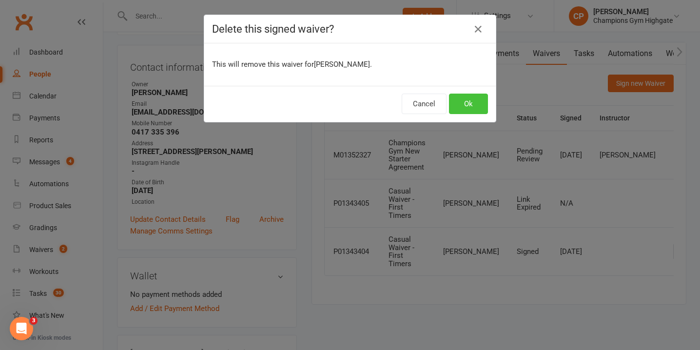
click at [470, 108] on button "Ok" at bounding box center [468, 104] width 39 height 20
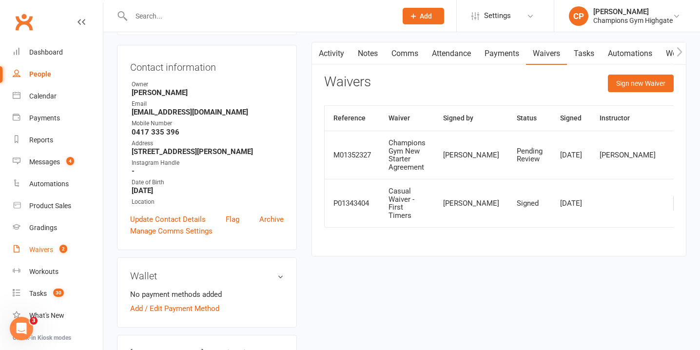
click at [42, 250] on div "Waivers" at bounding box center [41, 250] width 24 height 8
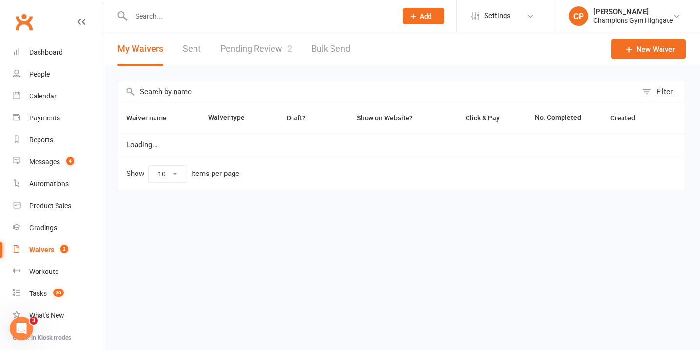
click at [250, 55] on link "Pending Review 2" at bounding box center [256, 49] width 72 height 34
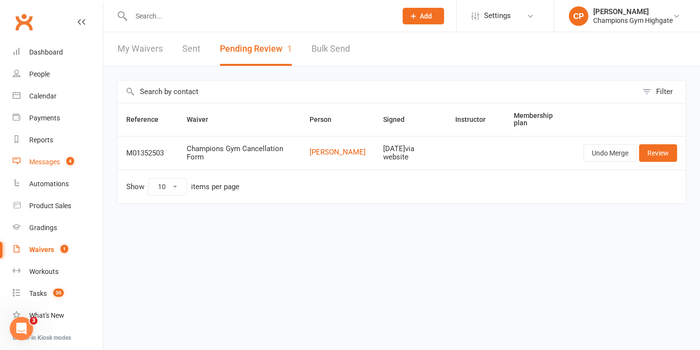
click at [77, 161] on link "Messages 4" at bounding box center [58, 162] width 90 height 22
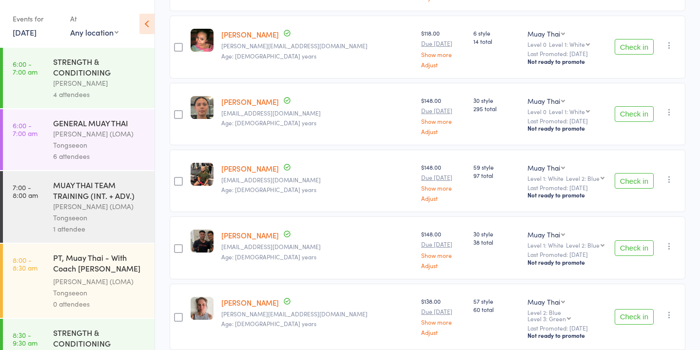
scroll to position [356, 0]
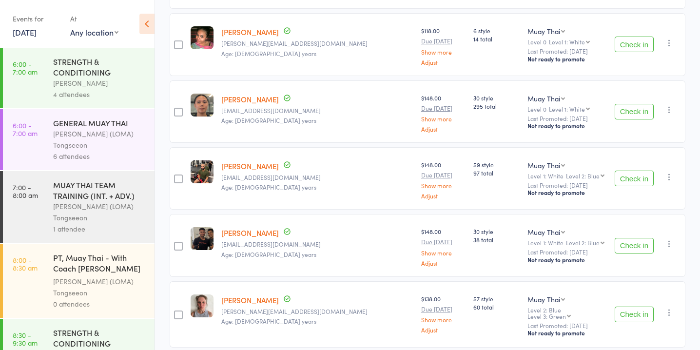
click at [625, 43] on button "Check in" at bounding box center [634, 45] width 39 height 16
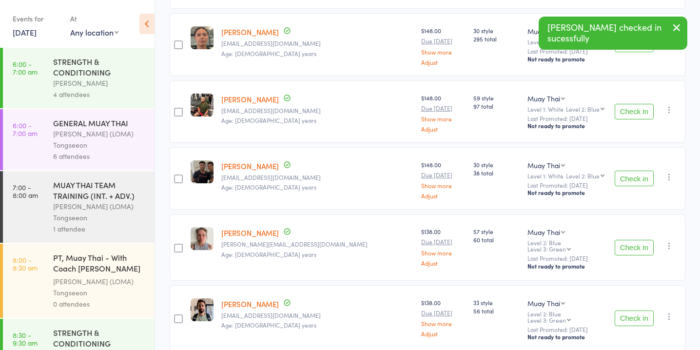
click at [644, 171] on button "Check in" at bounding box center [634, 179] width 39 height 16
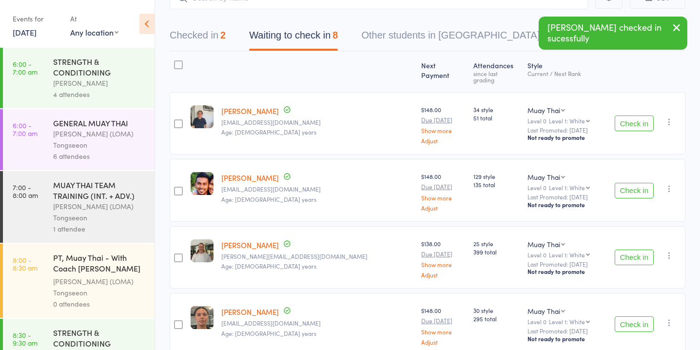
scroll to position [0, 0]
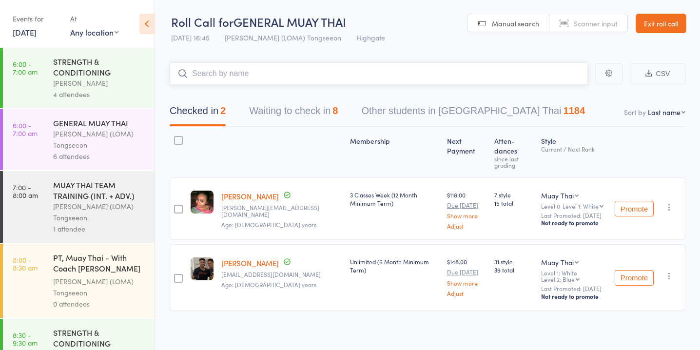
click at [329, 110] on button "Waiting to check in 8" at bounding box center [293, 113] width 89 height 26
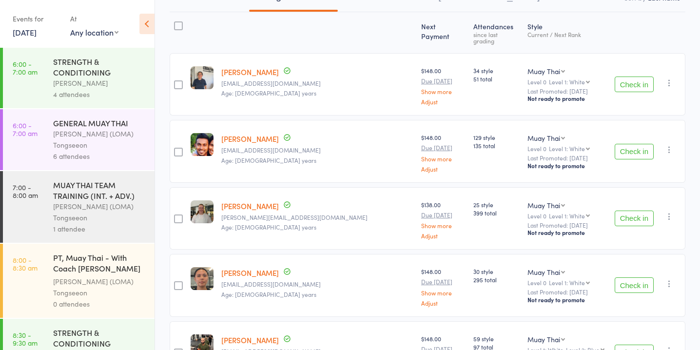
scroll to position [115, 0]
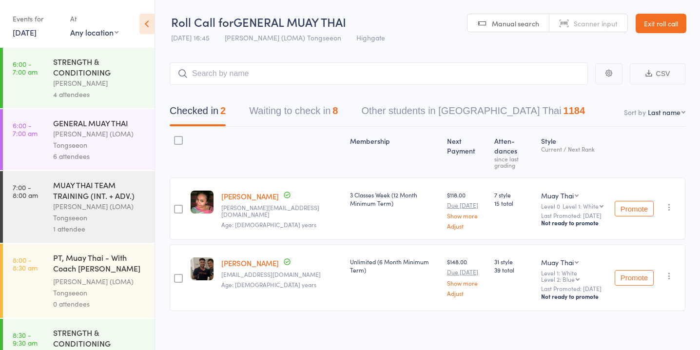
click at [324, 118] on button "Waiting to check in 8" at bounding box center [293, 113] width 89 height 26
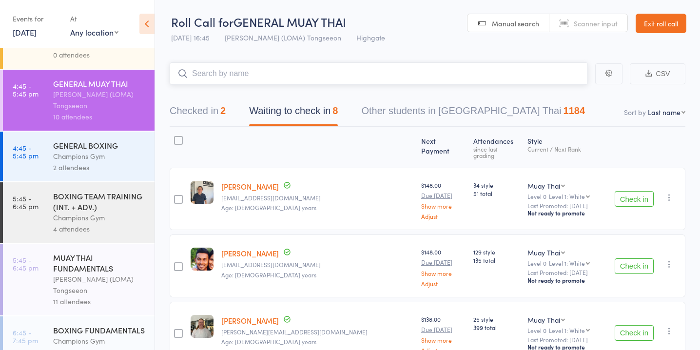
scroll to position [861, 0]
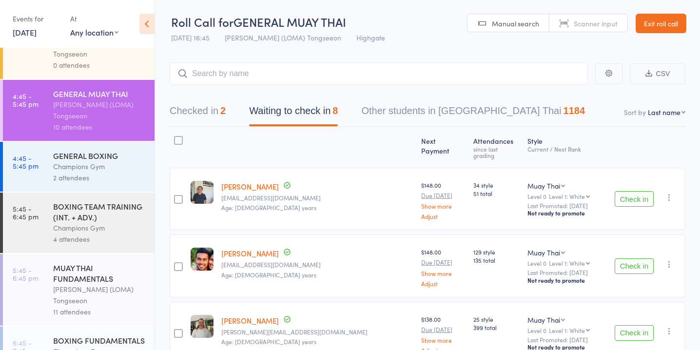
click at [92, 161] on div "Champions Gym" at bounding box center [99, 166] width 93 height 11
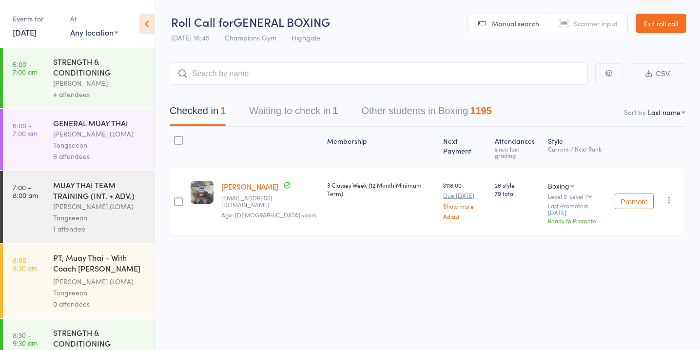
click at [276, 117] on button "Waiting to check in 1" at bounding box center [293, 113] width 89 height 26
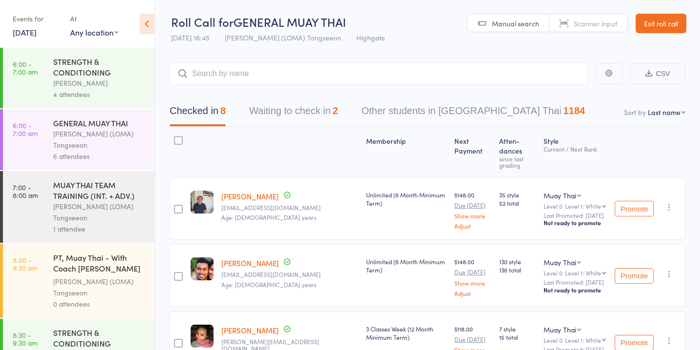
click at [316, 113] on button "Waiting to check in 2" at bounding box center [293, 113] width 89 height 26
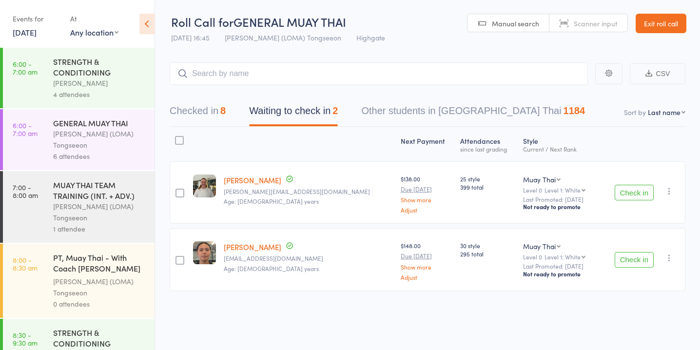
scroll to position [0, 0]
click at [620, 188] on button "Check in" at bounding box center [634, 192] width 39 height 16
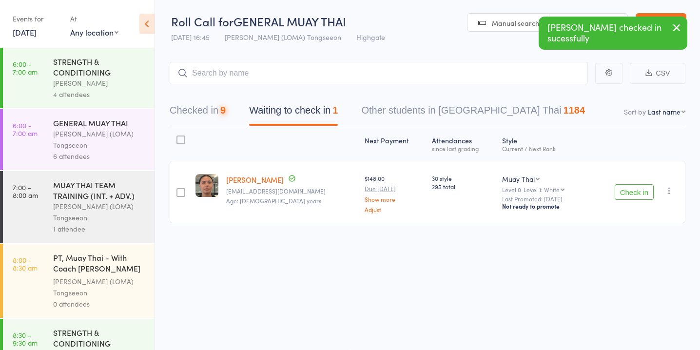
click at [620, 189] on button "Check in" at bounding box center [634, 192] width 39 height 16
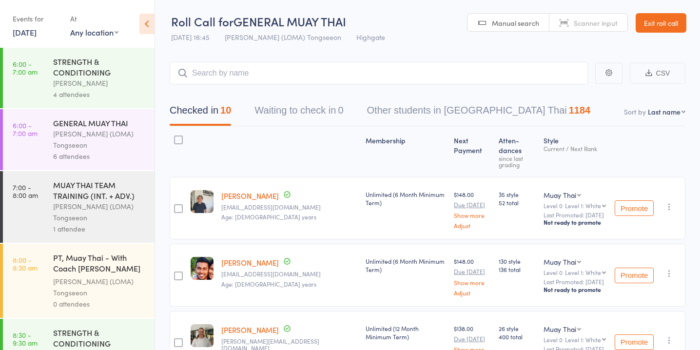
click at [95, 68] on div "STRENGTH & CONDITIONING" at bounding box center [99, 66] width 93 height 21
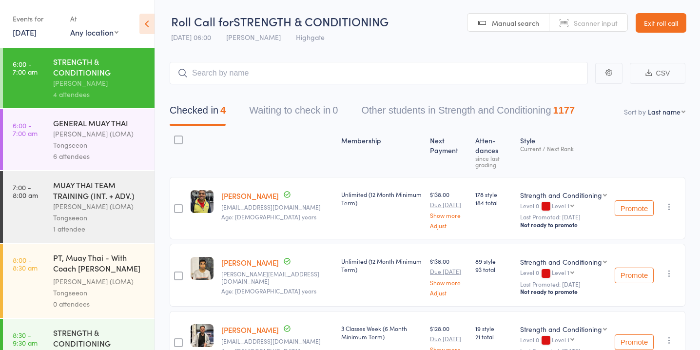
click at [118, 139] on div "[PERSON_NAME] (LOMA) Tongseeon" at bounding box center [99, 139] width 93 height 22
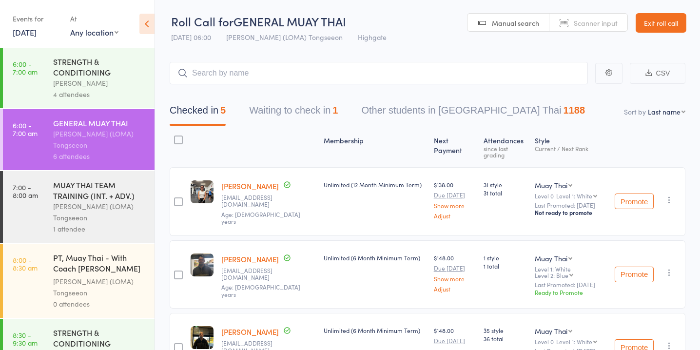
click at [301, 107] on button "Waiting to check in 1" at bounding box center [293, 113] width 89 height 26
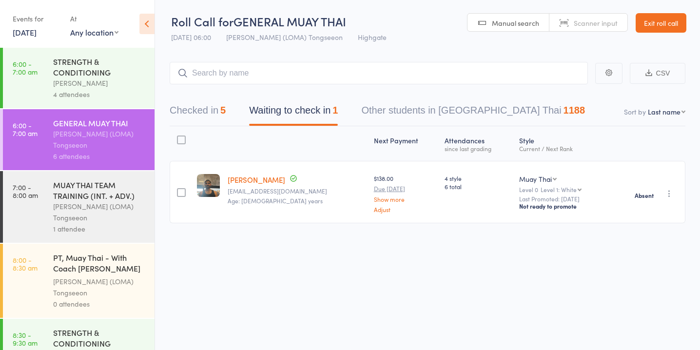
click at [99, 190] on div "MUAY THAI TEAM TRAINING (INT. + ADV.)" at bounding box center [99, 189] width 93 height 21
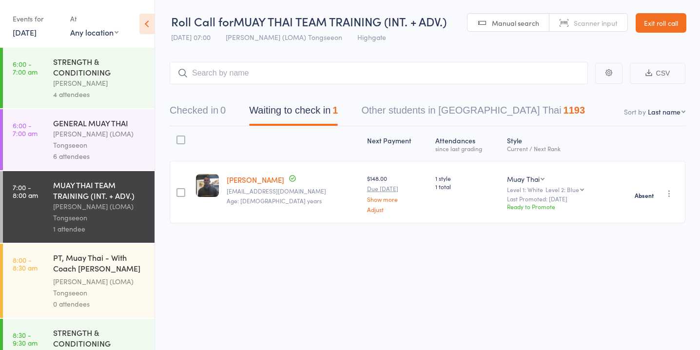
click at [86, 332] on div "STRENGTH & CONDITIONING" at bounding box center [99, 337] width 93 height 21
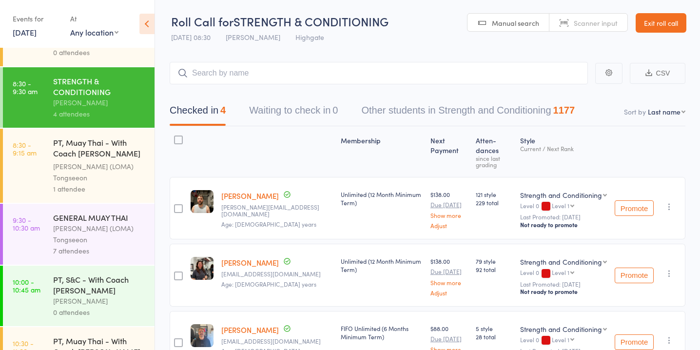
scroll to position [260, 0]
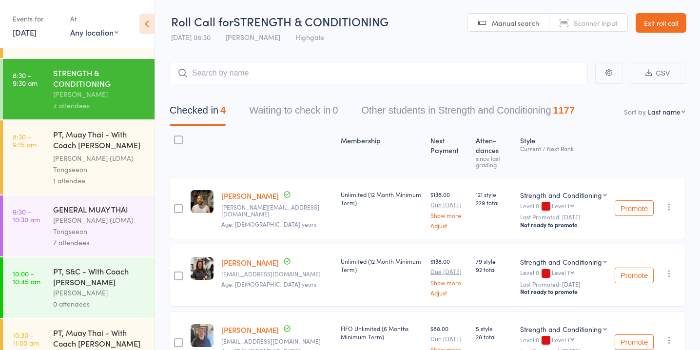
click at [116, 231] on div "[PERSON_NAME] (LOMA) Tongseeon" at bounding box center [99, 226] width 93 height 22
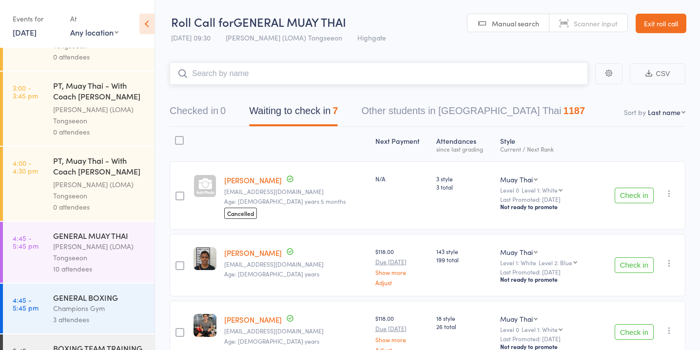
scroll to position [943, 0]
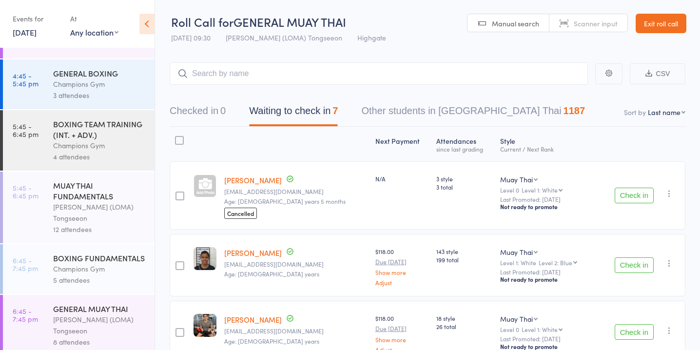
click at [103, 187] on div "MUAY THAI FUNDAMENTALS" at bounding box center [99, 190] width 93 height 21
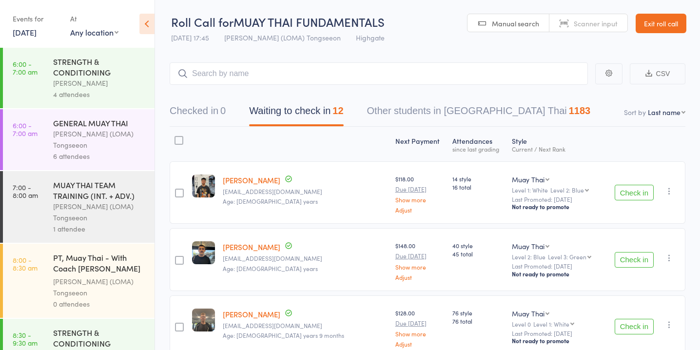
click at [313, 115] on button "Waiting to check in 12" at bounding box center [296, 113] width 94 height 26
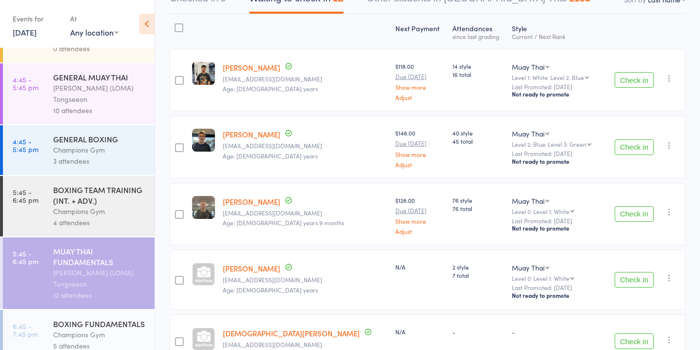
scroll to position [943, 0]
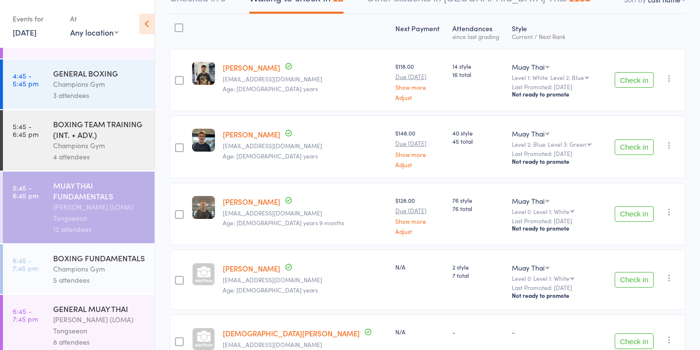
click at [114, 128] on div "BOXING TEAM TRAINING (INT. + ADV.)" at bounding box center [99, 129] width 93 height 21
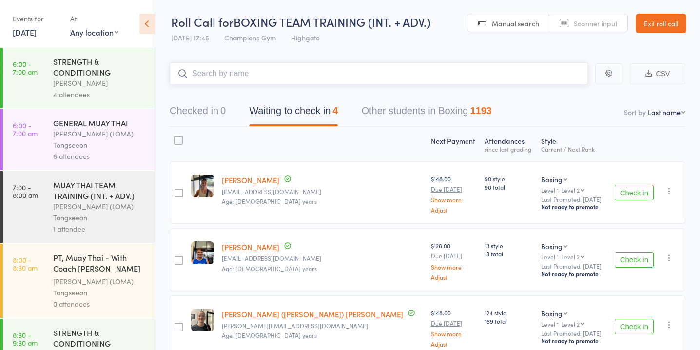
click at [336, 78] on input "search" at bounding box center [379, 73] width 418 height 22
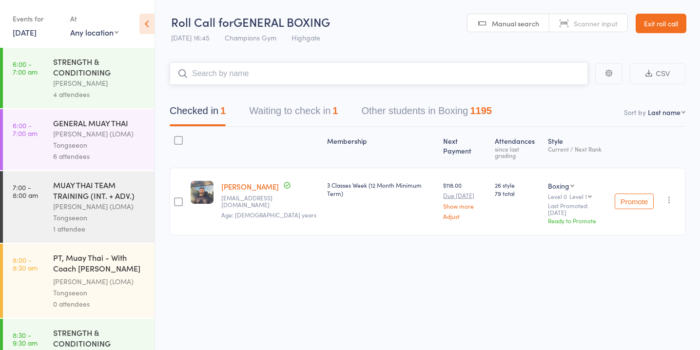
click at [328, 116] on button "Waiting to check in 1" at bounding box center [293, 113] width 89 height 26
click at [331, 114] on button "Waiting to check in 2" at bounding box center [293, 113] width 89 height 26
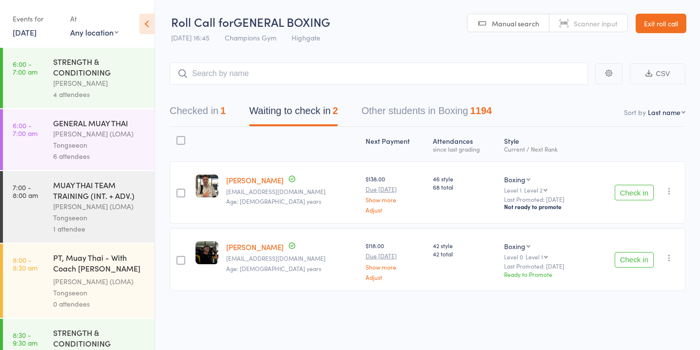
click at [632, 191] on button "Check in" at bounding box center [634, 193] width 39 height 16
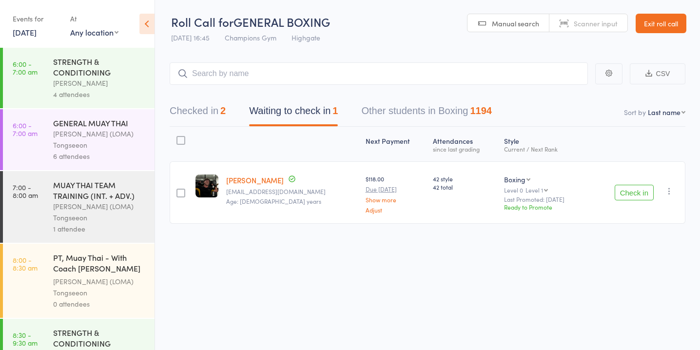
click at [620, 187] on button "Check in" at bounding box center [634, 193] width 39 height 16
